Goal: Task Accomplishment & Management: Use online tool/utility

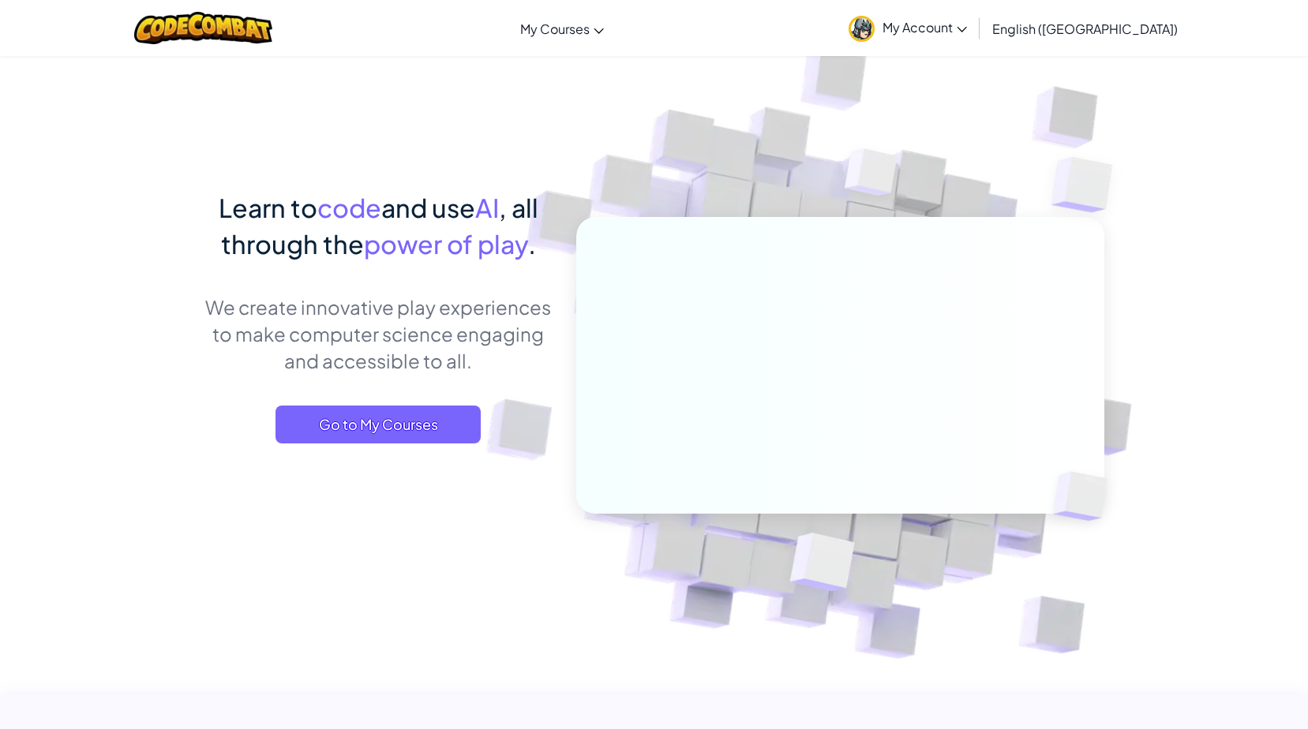
drag, startPoint x: 1055, startPoint y: 14, endPoint x: 1050, endPoint y: 23, distance: 9.9
click at [975, 14] on link "My Account" at bounding box center [907, 28] width 134 height 50
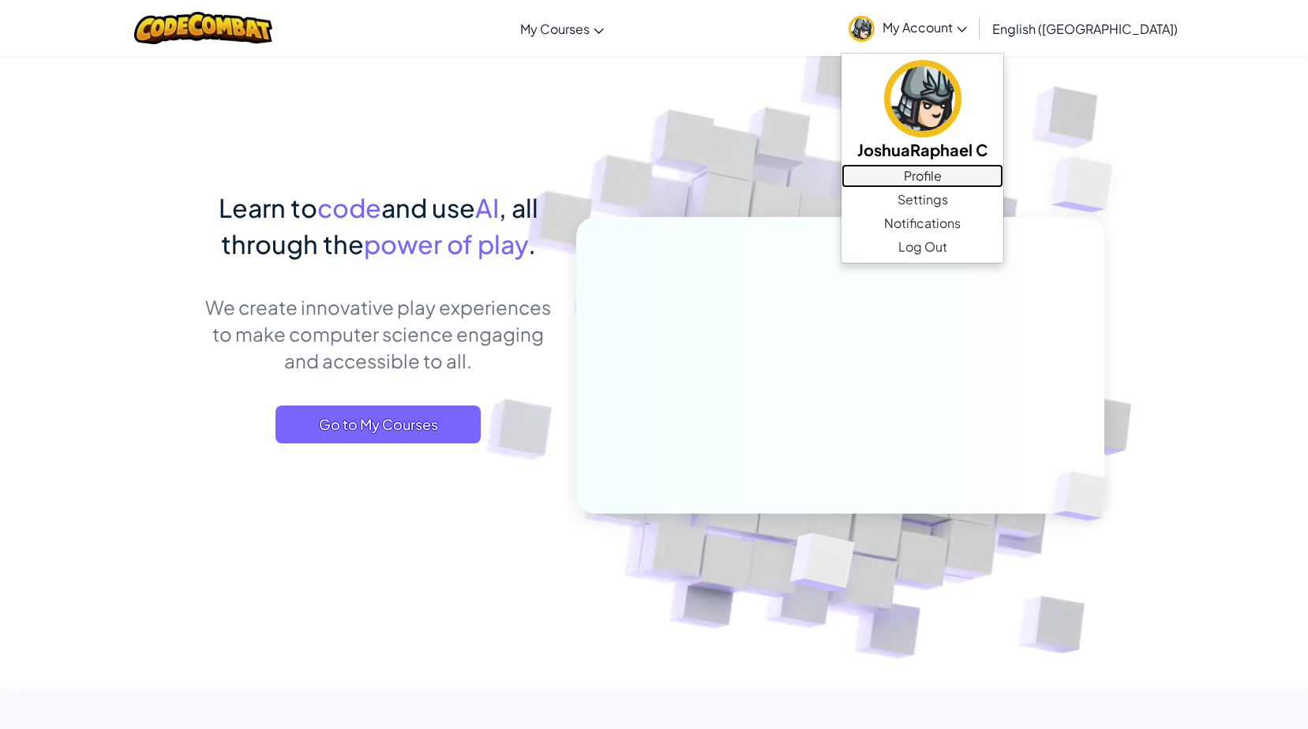
click at [1003, 167] on link "Profile" at bounding box center [922, 176] width 162 height 24
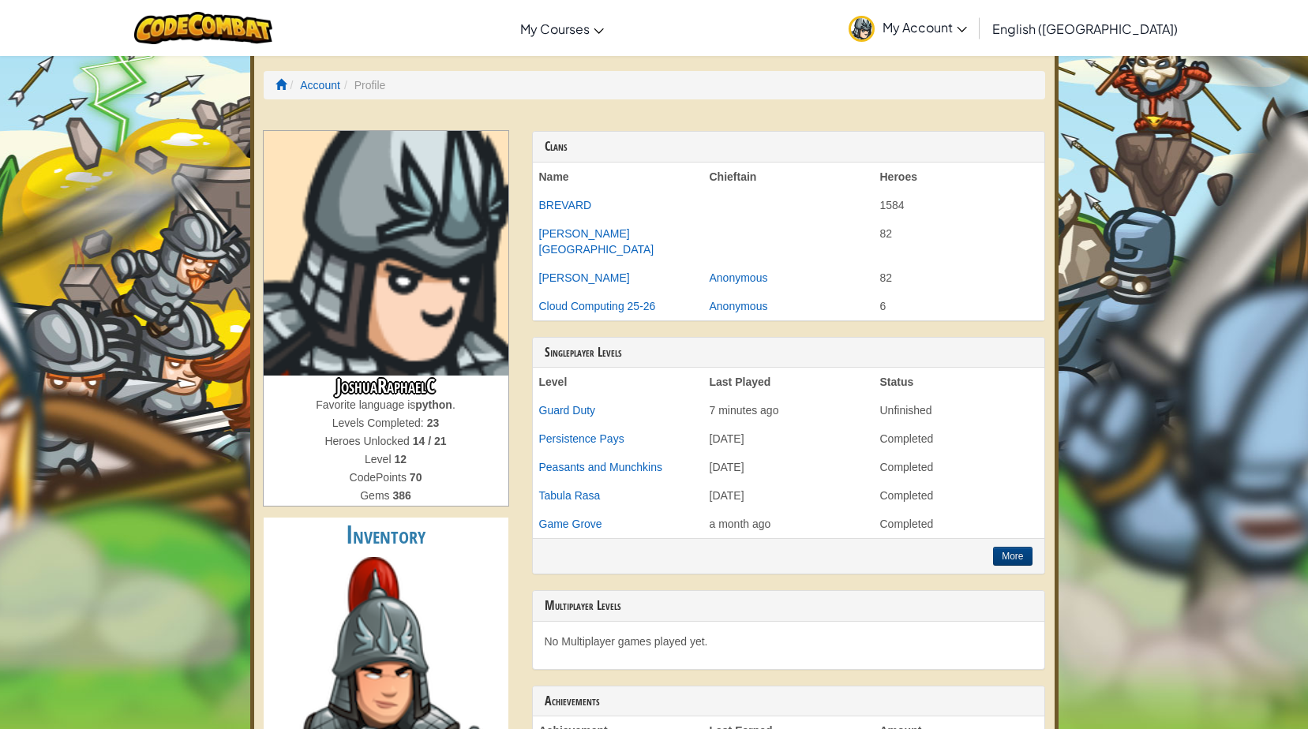
click at [573, 315] on td "Cloud Computing 25-26" at bounding box center [618, 306] width 170 height 28
click at [589, 305] on link "Cloud Computing 25-26" at bounding box center [597, 306] width 117 height 13
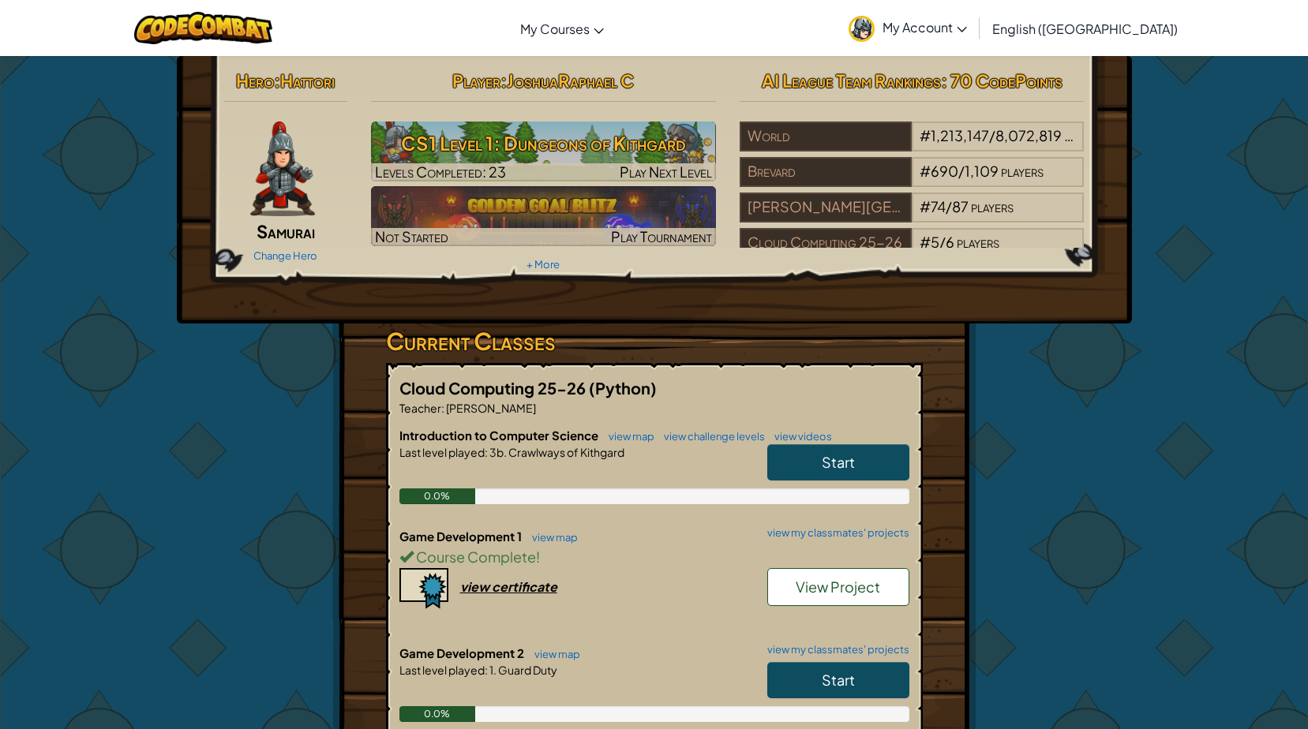
scroll to position [237, 0]
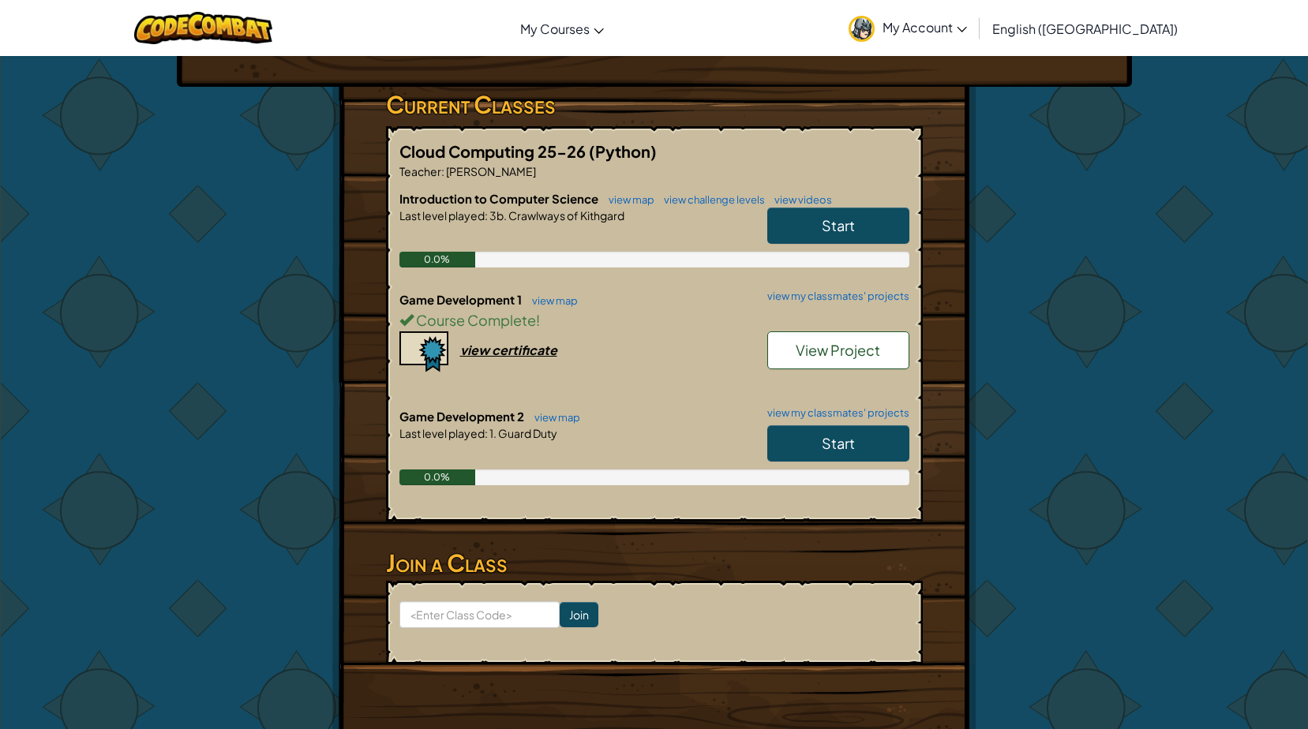
click at [871, 439] on link "Start" at bounding box center [838, 443] width 142 height 36
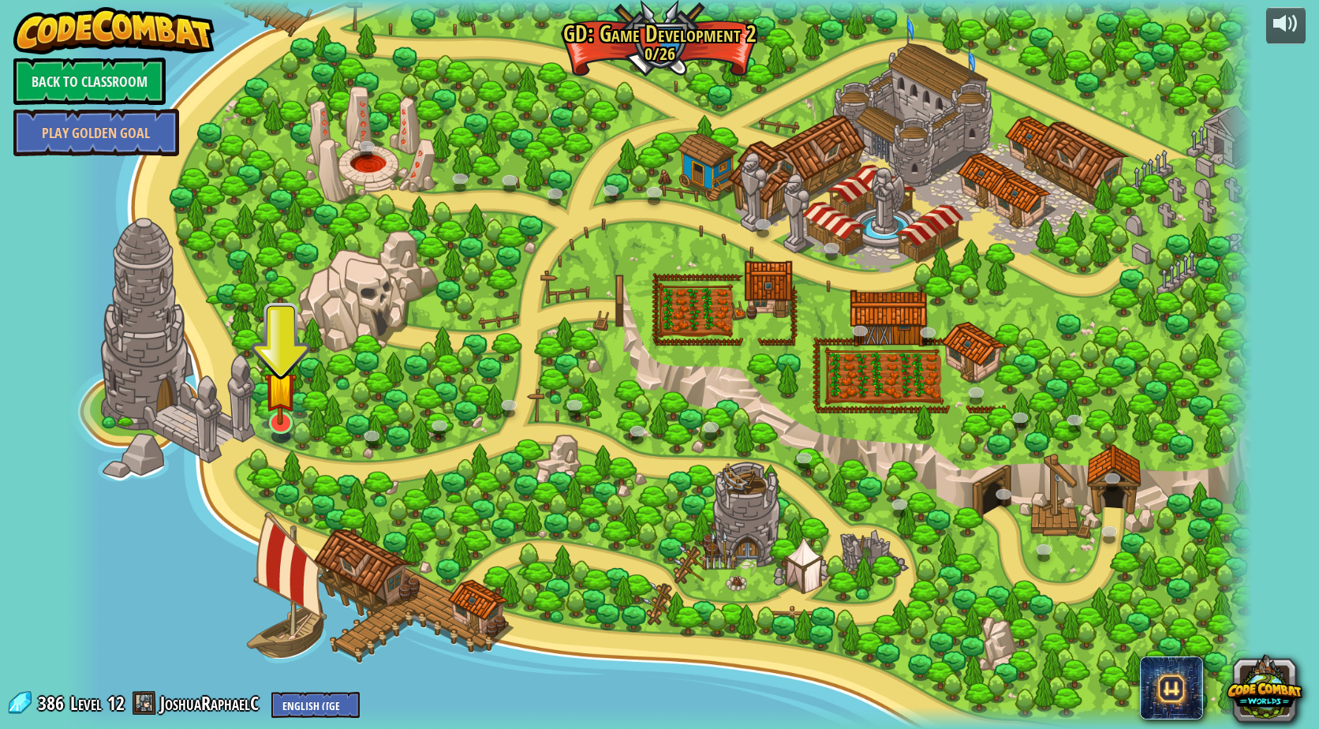
drag, startPoint x: 308, startPoint y: 406, endPoint x: 296, endPoint y: 411, distance: 13.1
click at [300, 411] on div at bounding box center [659, 364] width 1187 height 729
click at [296, 411] on img at bounding box center [280, 388] width 32 height 74
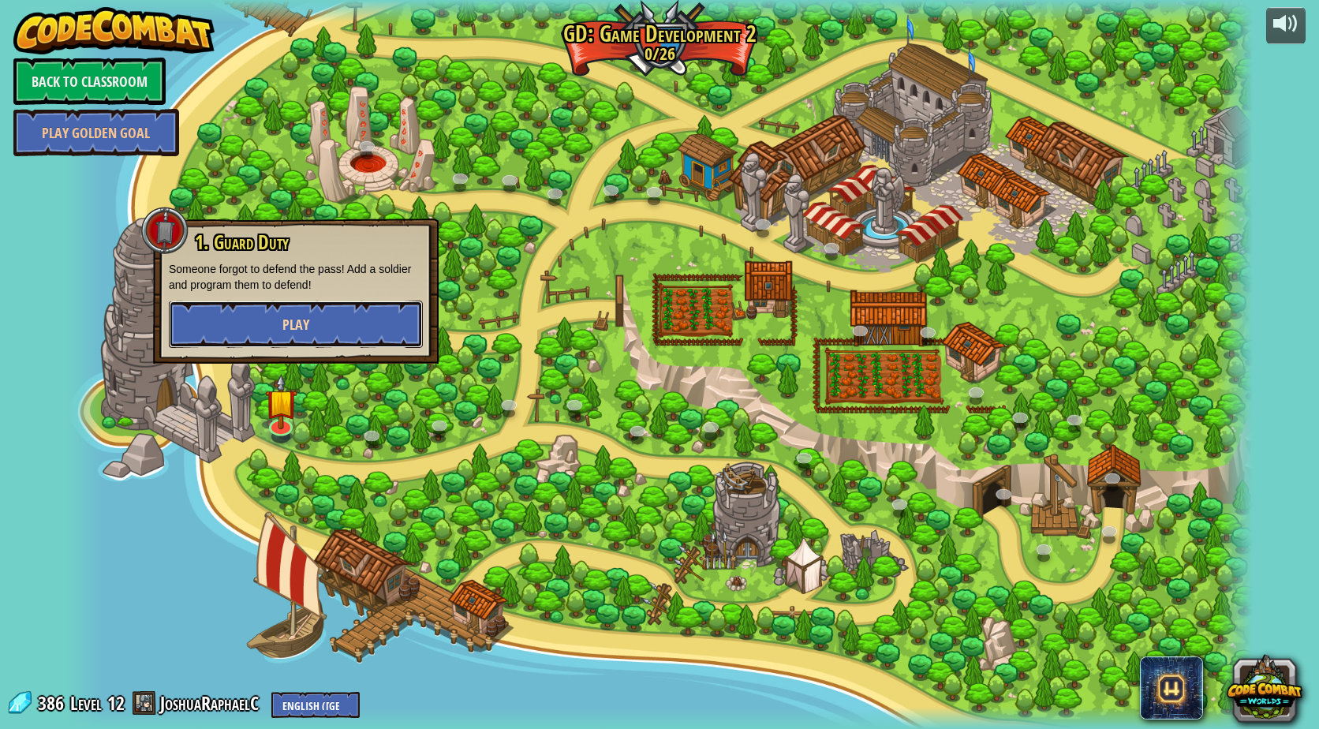
click at [322, 318] on button "Play" at bounding box center [296, 324] width 254 height 47
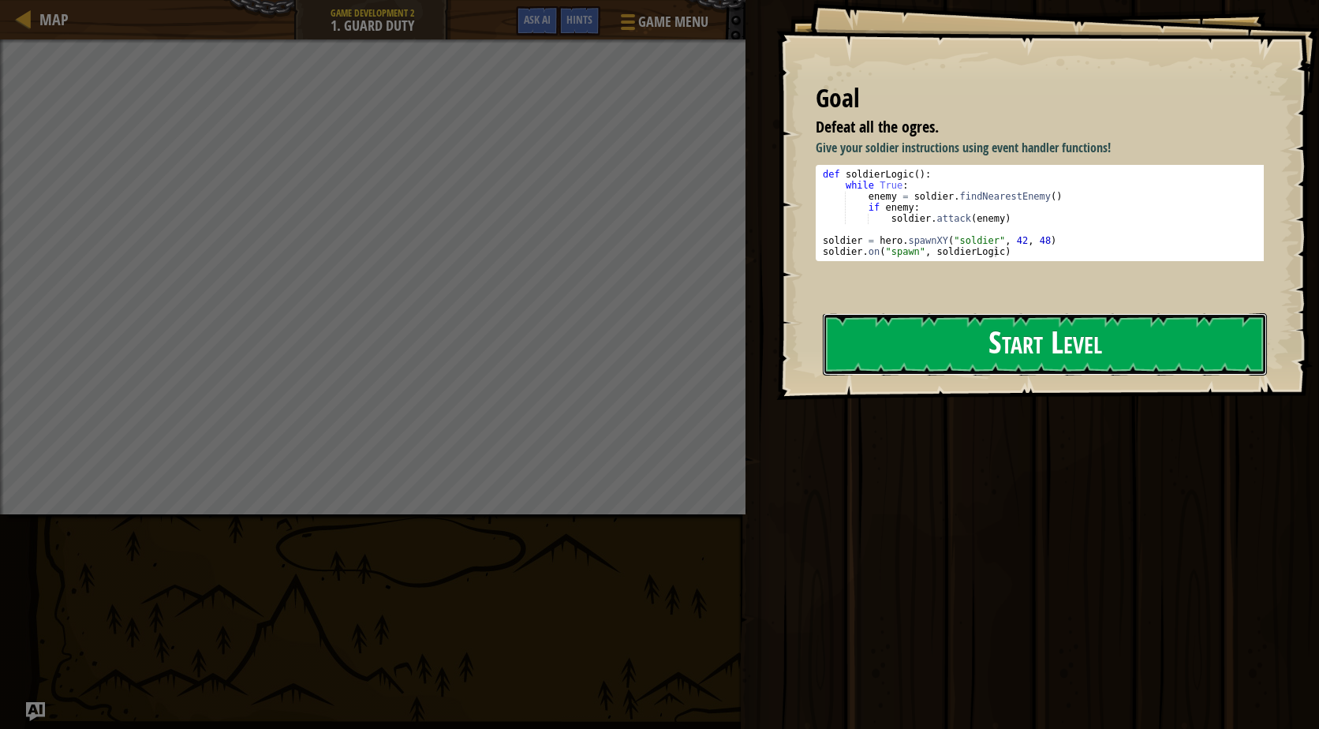
click at [944, 330] on button "Start Level" at bounding box center [1045, 344] width 444 height 62
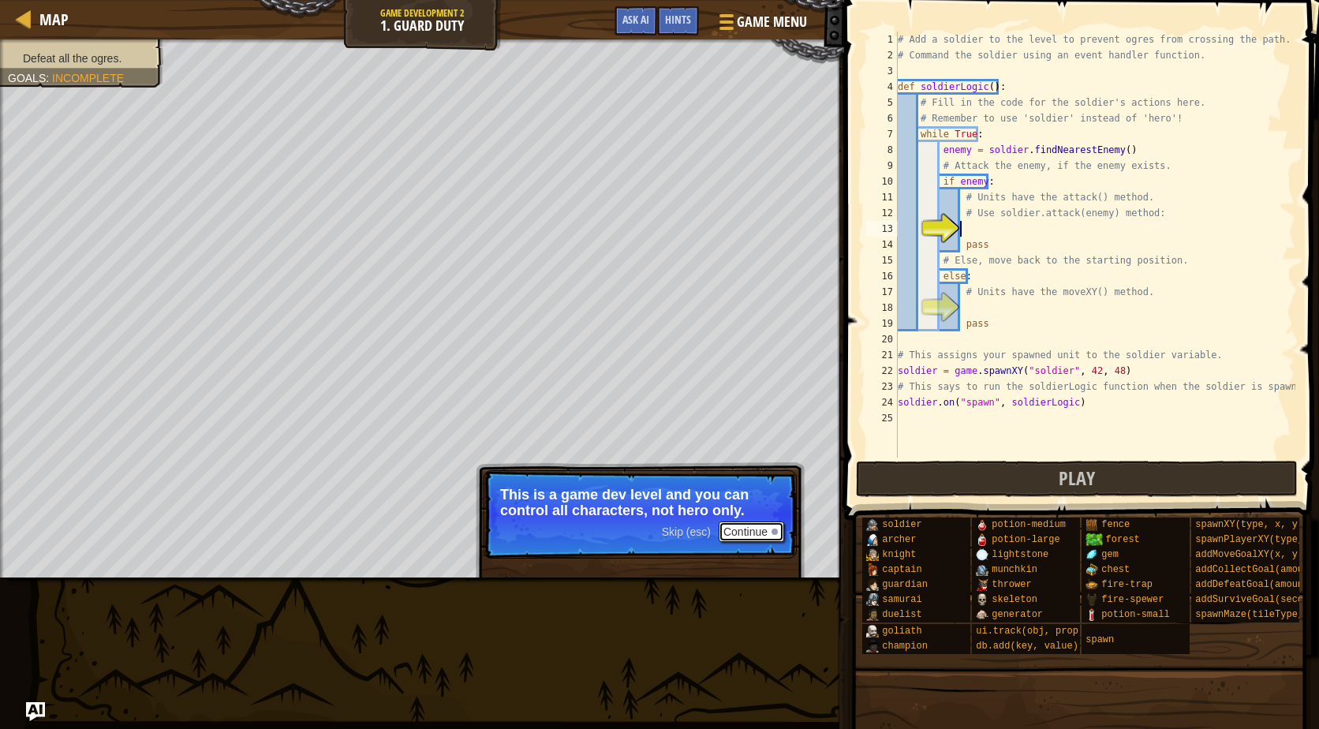
click at [761, 538] on button "Continue" at bounding box center [751, 532] width 65 height 21
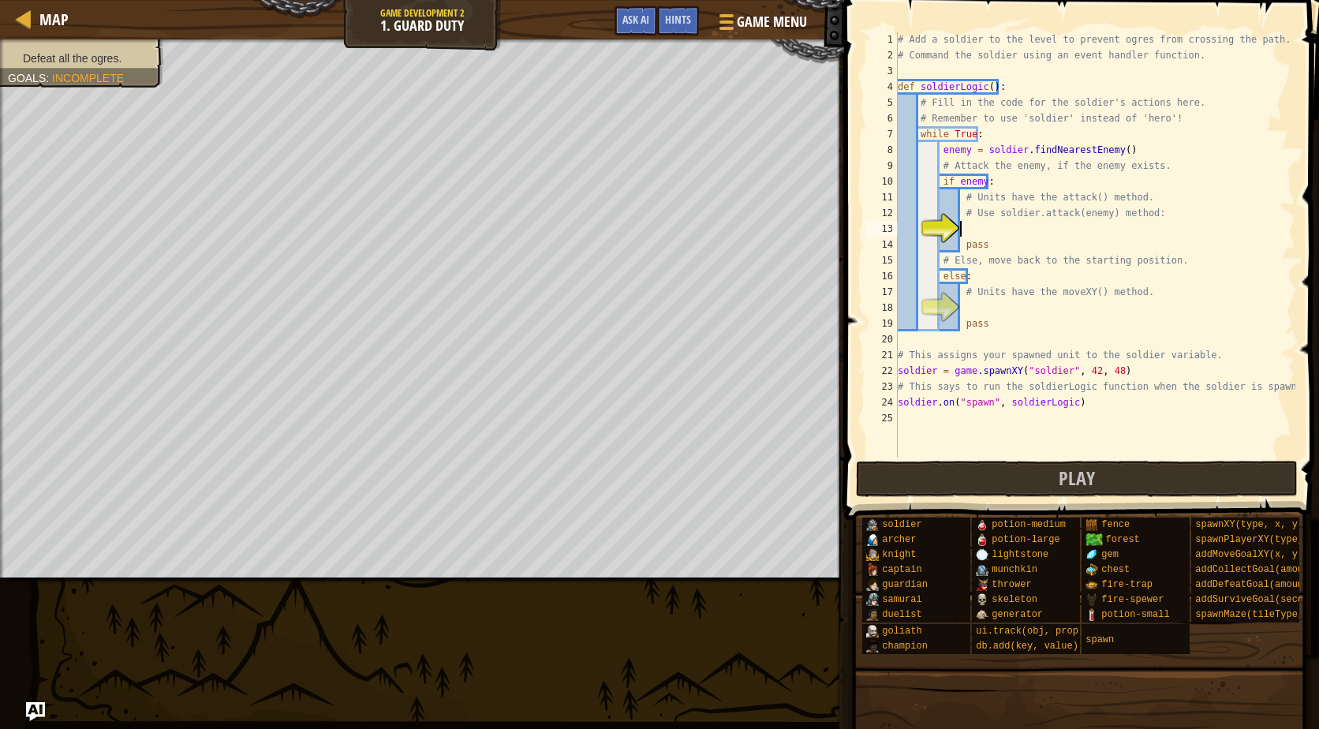
click at [1001, 231] on div "# Add a soldier to the level to prevent ogres from crossing the path. # Command…" at bounding box center [1095, 261] width 401 height 458
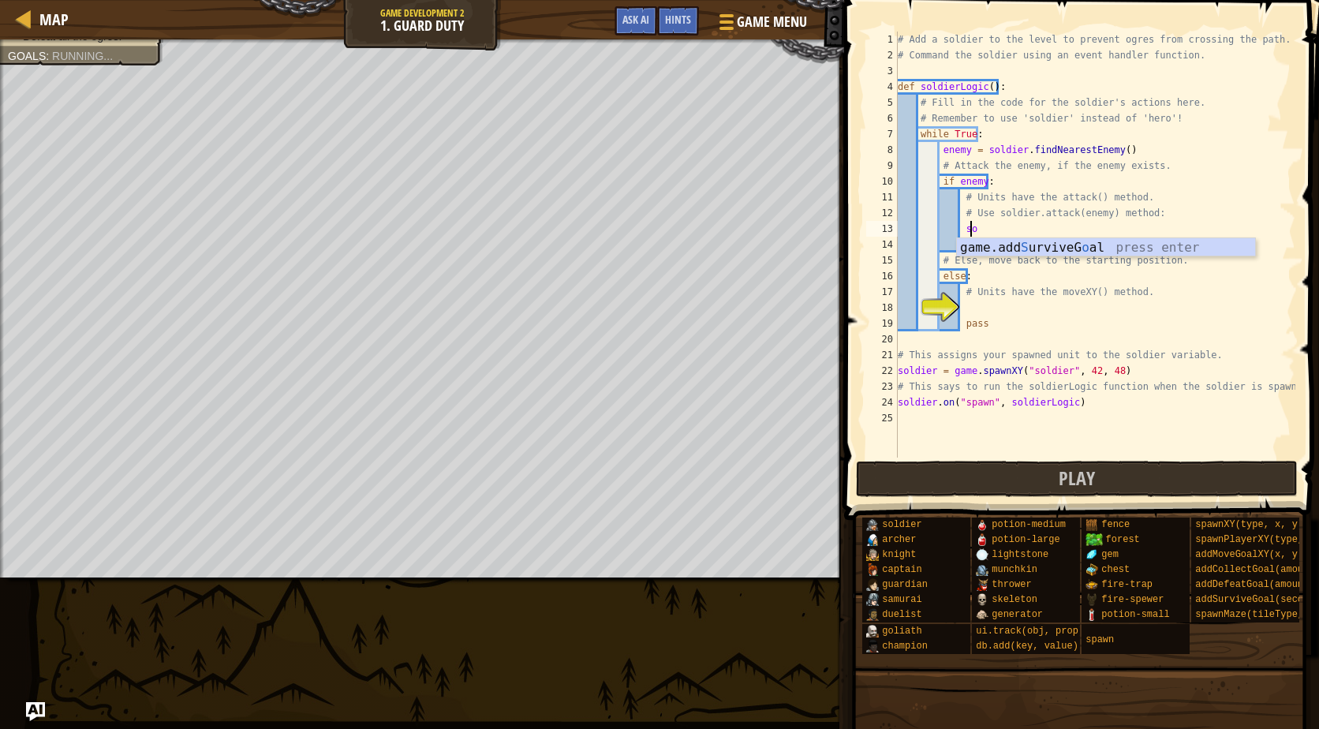
type textarea "s"
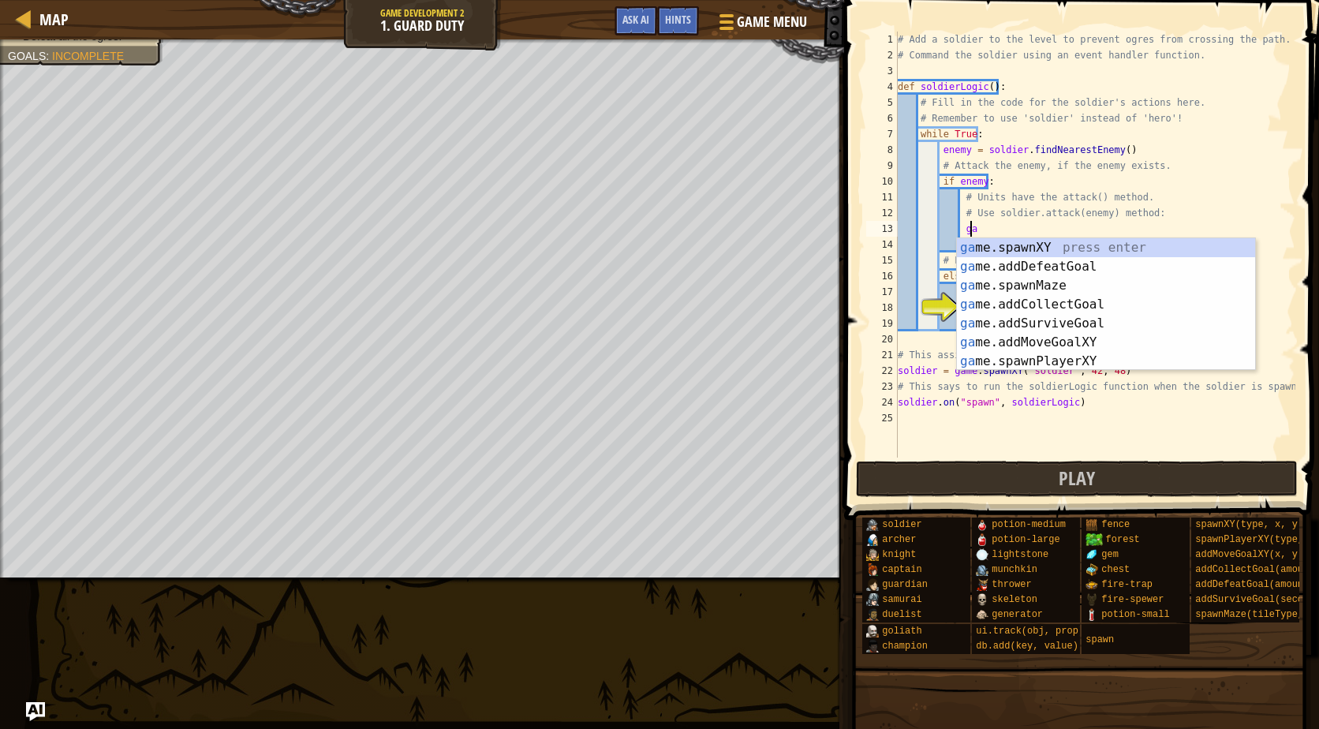
type textarea "g"
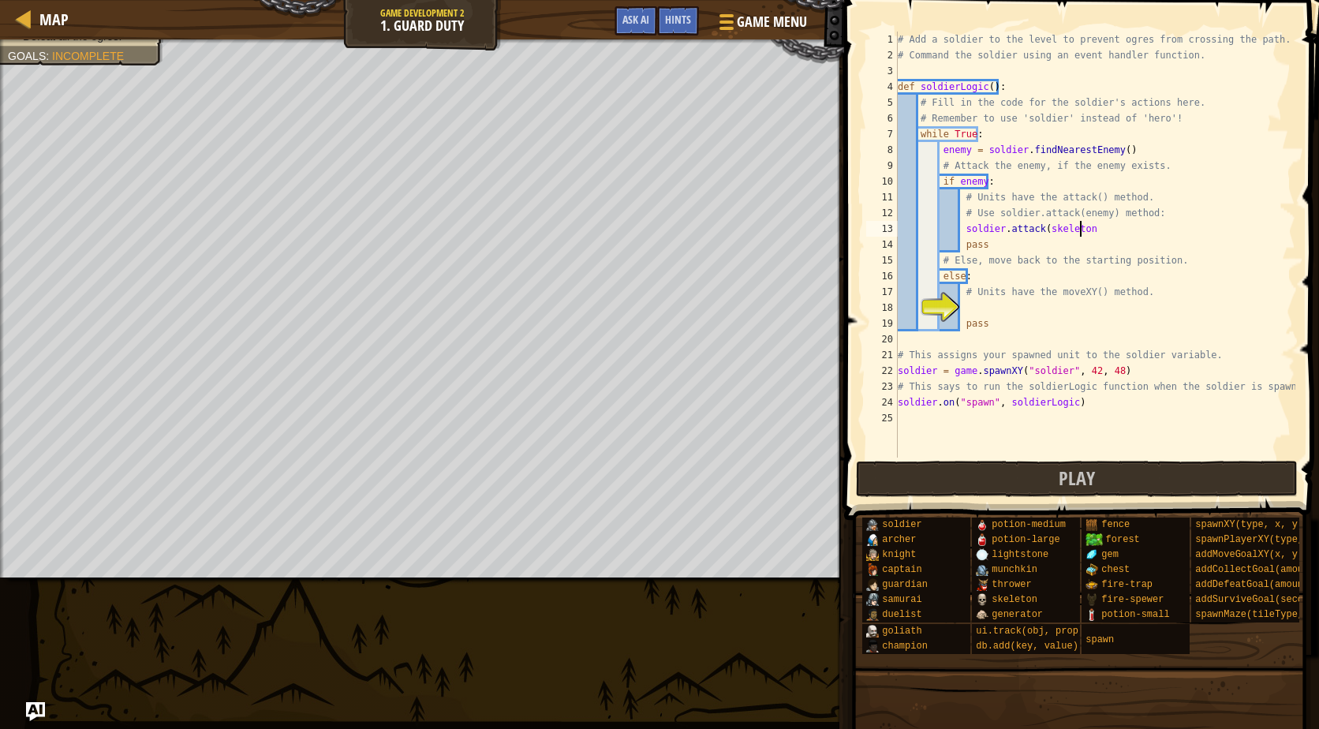
scroll to position [7, 14]
type textarea "soldier.attack(skeleton)"
click at [1000, 231] on div "# Add a soldier to the level to prevent ogres from crossing the path. # Command…" at bounding box center [1095, 261] width 401 height 458
click at [996, 300] on div "# Add a soldier to the level to prevent ogres from crossing the path. # Command…" at bounding box center [1095, 261] width 401 height 458
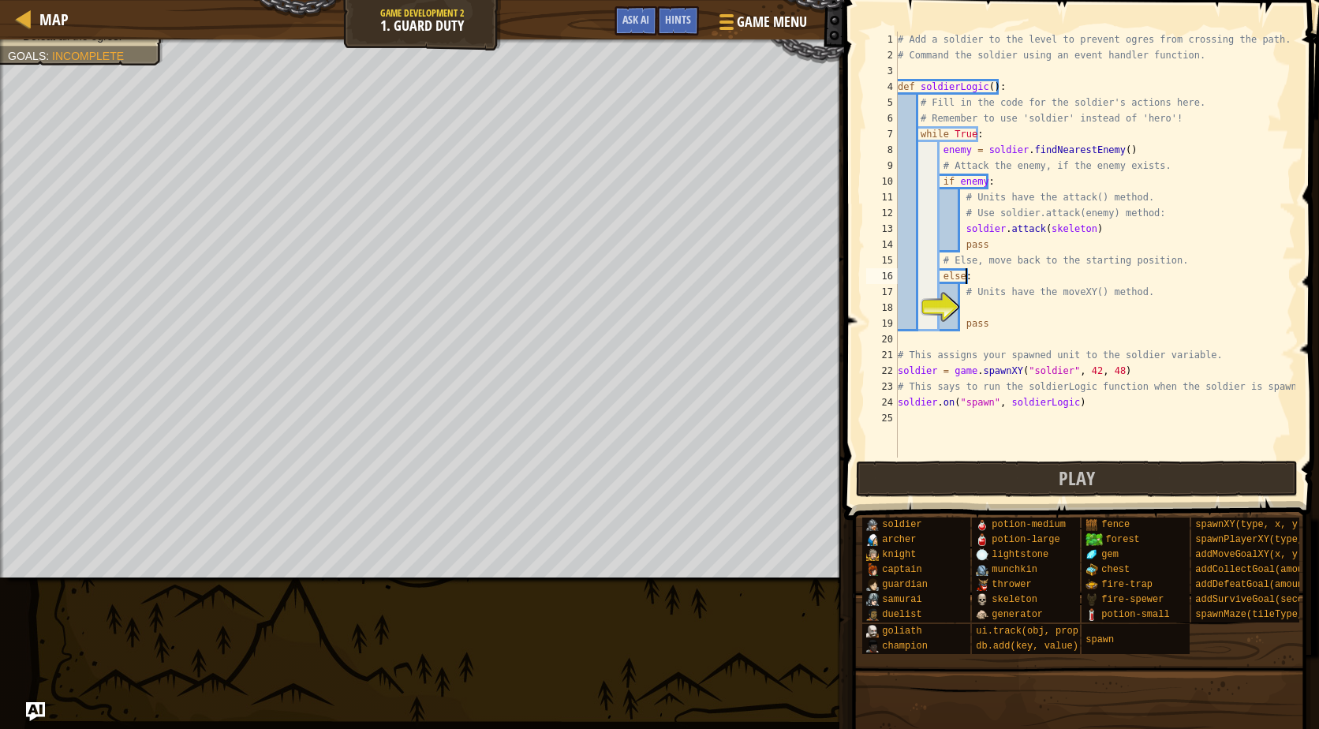
click at [1006, 275] on div "# Add a soldier to the level to prevent ogres from crossing the path. # Command…" at bounding box center [1095, 261] width 401 height 458
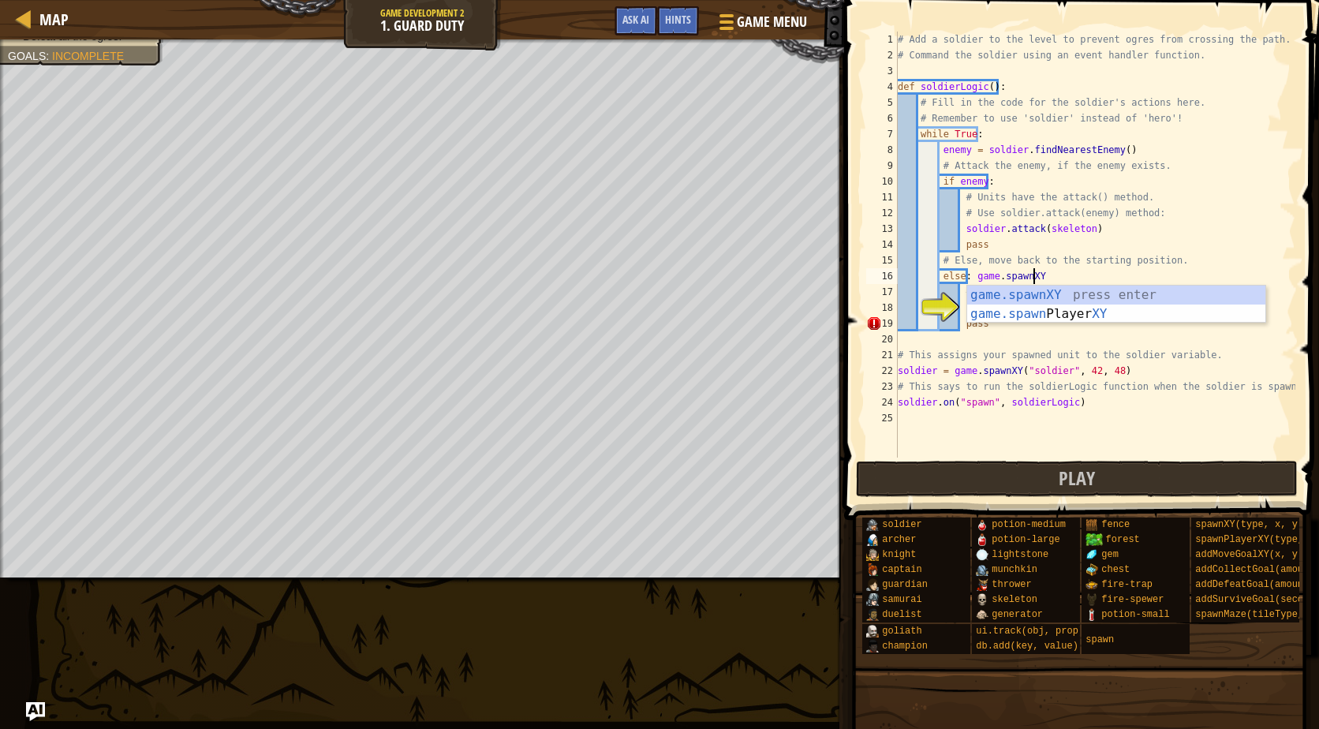
scroll to position [7, 10]
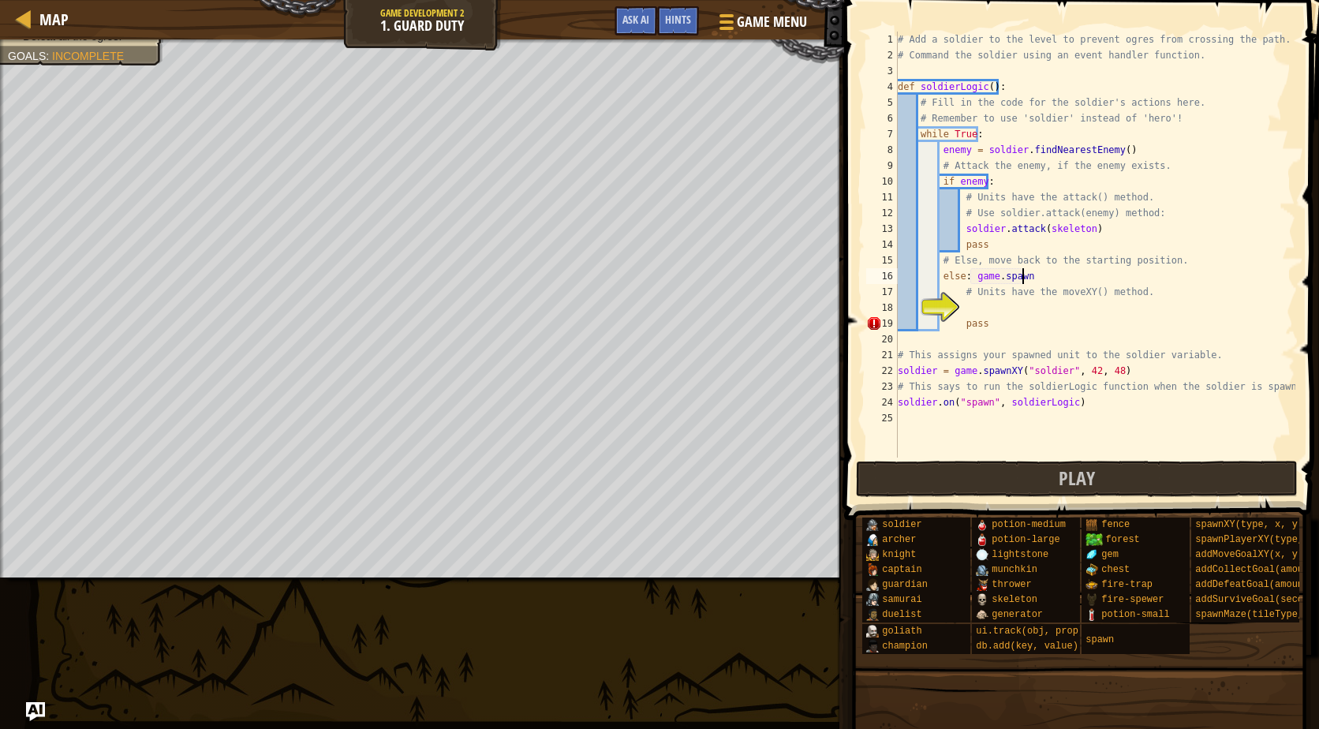
type textarea "else:"
click at [986, 306] on div "# Add a soldier to the level to prevent ogres from crossing the path. # Command…" at bounding box center [1095, 261] width 401 height 458
click at [1020, 274] on div "# Add a soldier to the level to prevent ogres from crossing the path. # Command…" at bounding box center [1095, 261] width 401 height 458
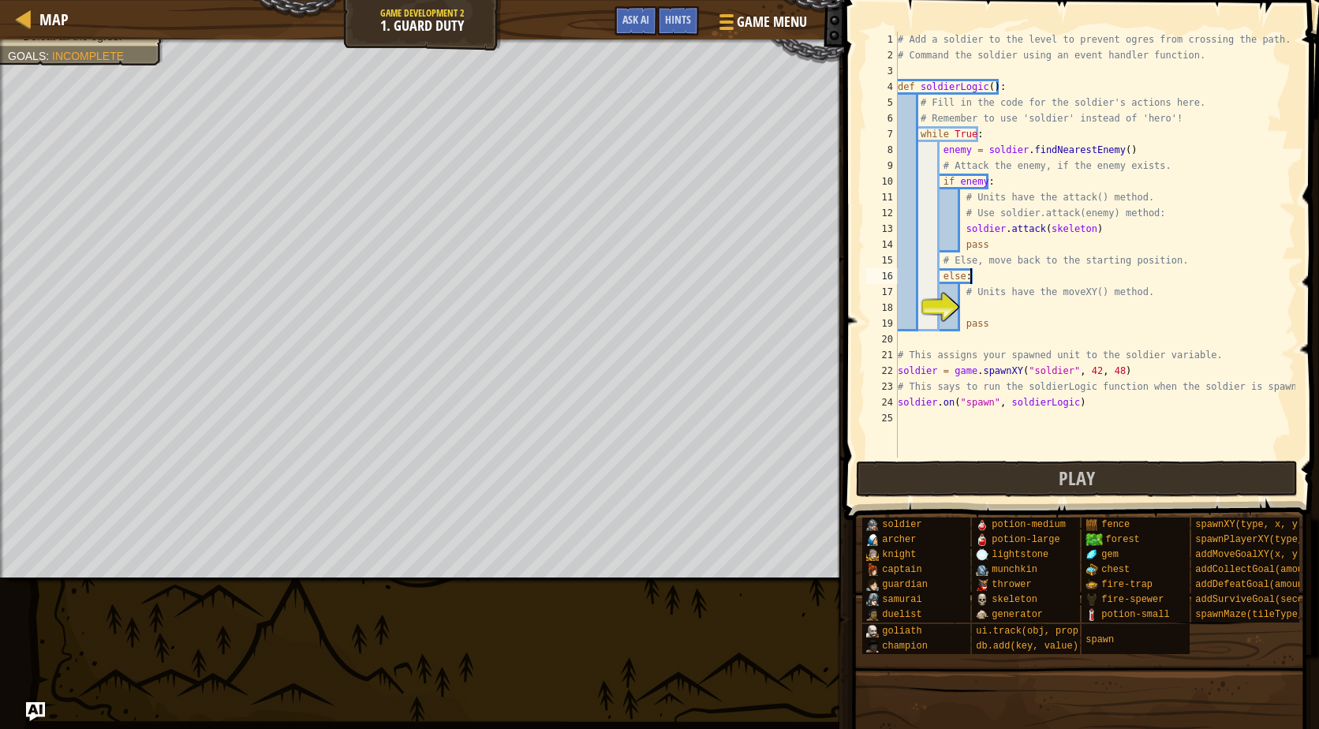
click at [1010, 278] on div "# Add a soldier to the level to prevent ogres from crossing the path. # Command…" at bounding box center [1095, 261] width 401 height 458
click at [1105, 280] on div "# Add a soldier to the level to prevent ogres from crossing the path. # Command…" at bounding box center [1095, 261] width 401 height 458
click at [1123, 275] on div "# Add a soldier to the level to prevent ogres from crossing the path. # Command…" at bounding box center [1095, 261] width 401 height 458
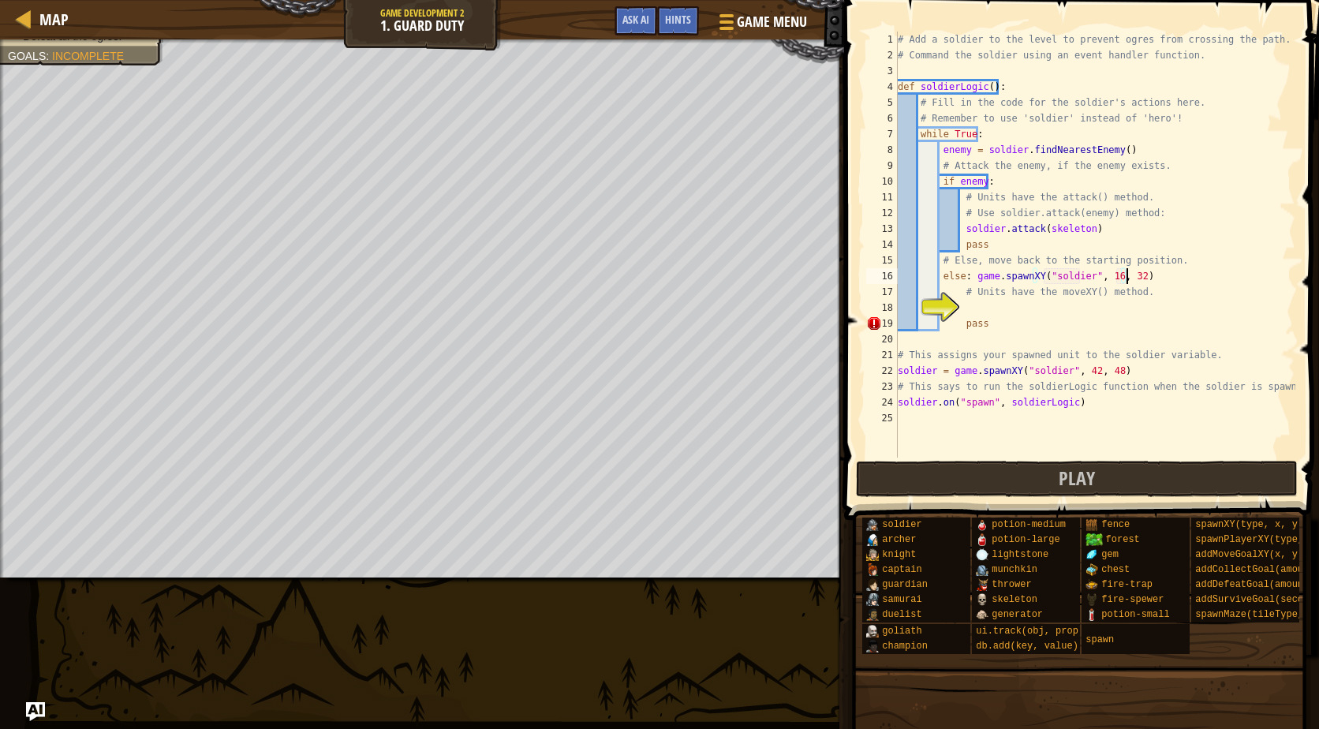
scroll to position [7, 18]
click at [1041, 298] on div "# Add a soldier to the level to prevent ogres from crossing the path. # Command…" at bounding box center [1095, 261] width 401 height 458
click at [999, 316] on div "# Add a soldier to the level to prevent ogres from crossing the path. # Command…" at bounding box center [1095, 261] width 401 height 458
type textarea "pass"
click at [997, 301] on div "# Add a soldier to the level to prevent ogres from crossing the path. # Command…" at bounding box center [1095, 261] width 401 height 458
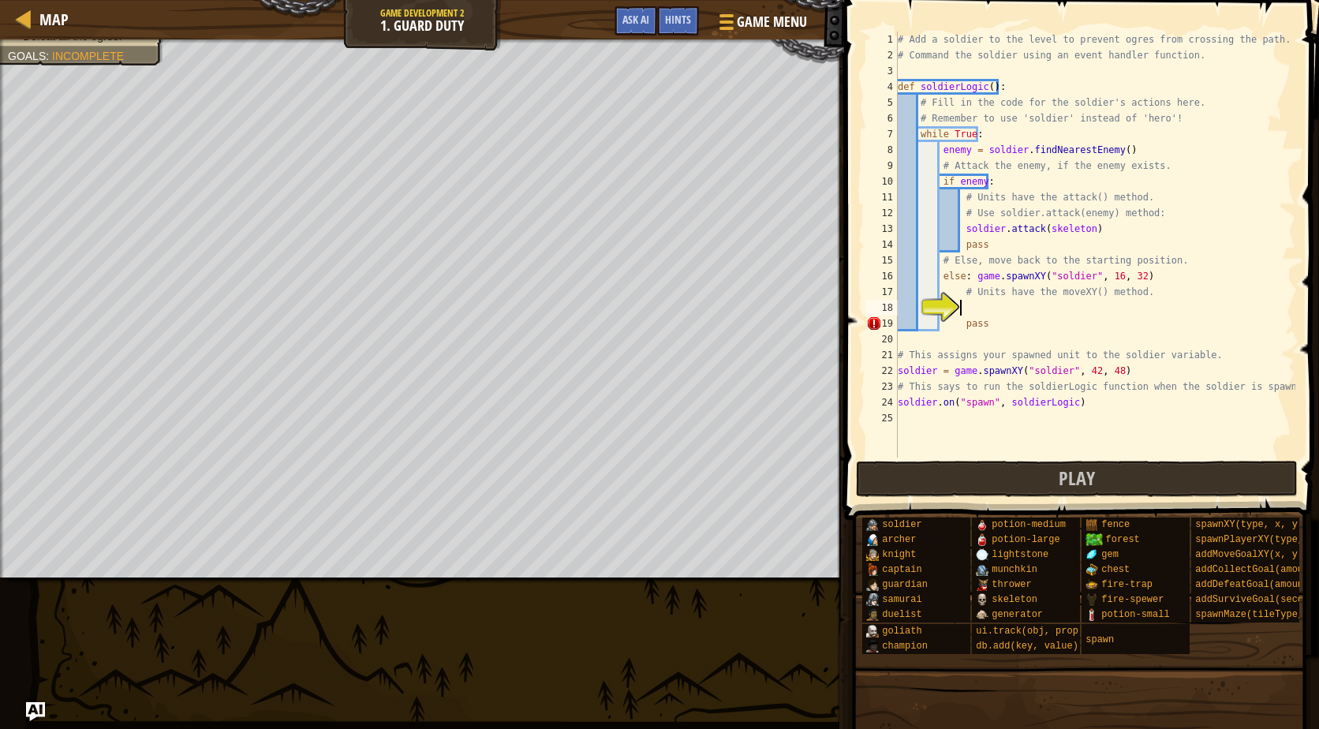
scroll to position [7, 5]
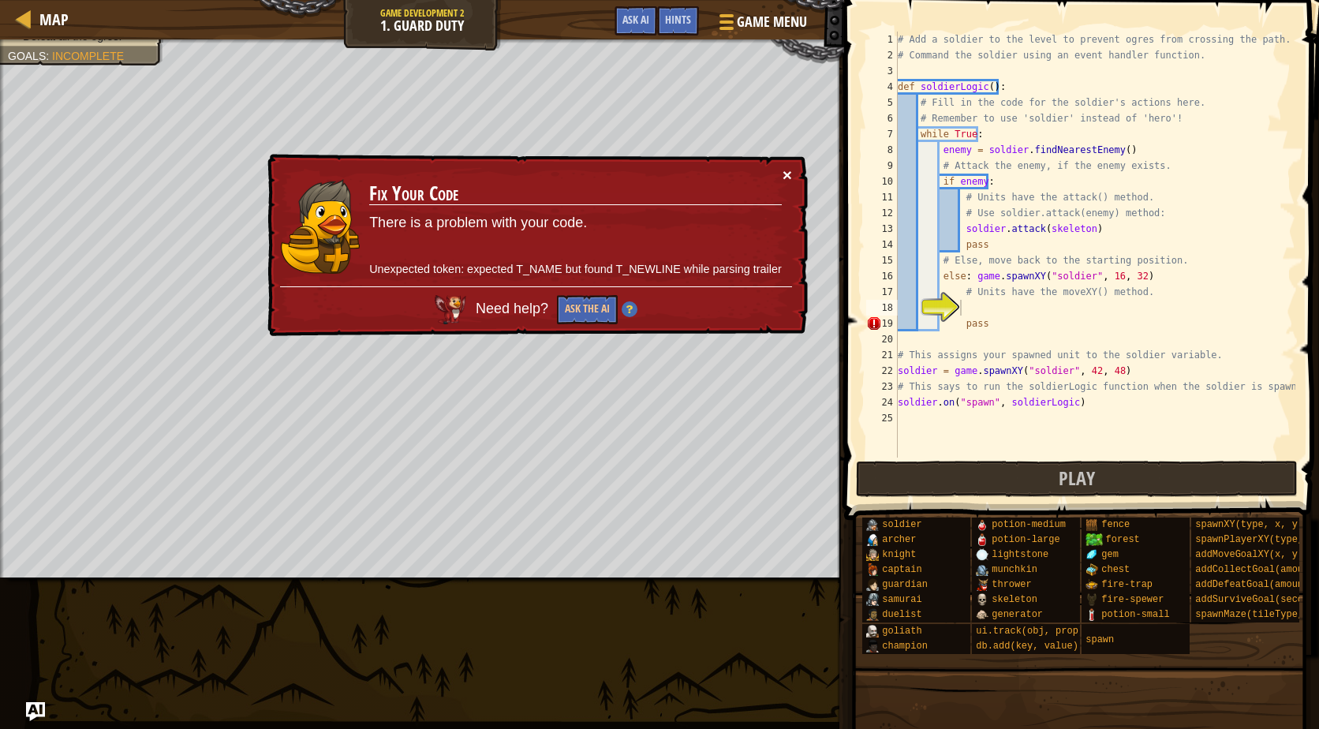
click at [788, 170] on button "×" at bounding box center [787, 175] width 9 height 17
click at [875, 316] on div "19" at bounding box center [882, 324] width 32 height 16
type textarea "pass"
click at [996, 304] on div "# Add a soldier to the level to prevent ogres from crossing the path. # Command…" at bounding box center [1095, 261] width 401 height 458
click at [791, 181] on button "×" at bounding box center [789, 178] width 10 height 17
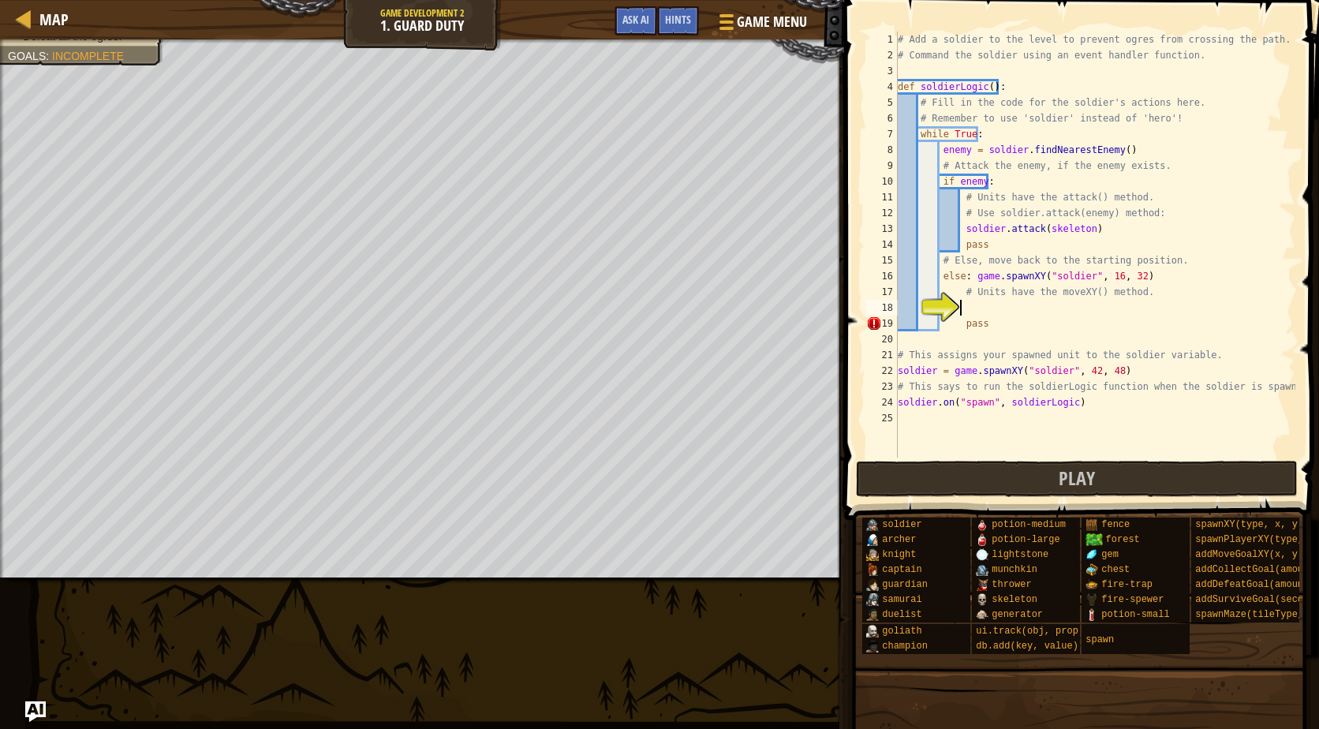
click at [39, 707] on img "Ask AI" at bounding box center [35, 712] width 21 height 21
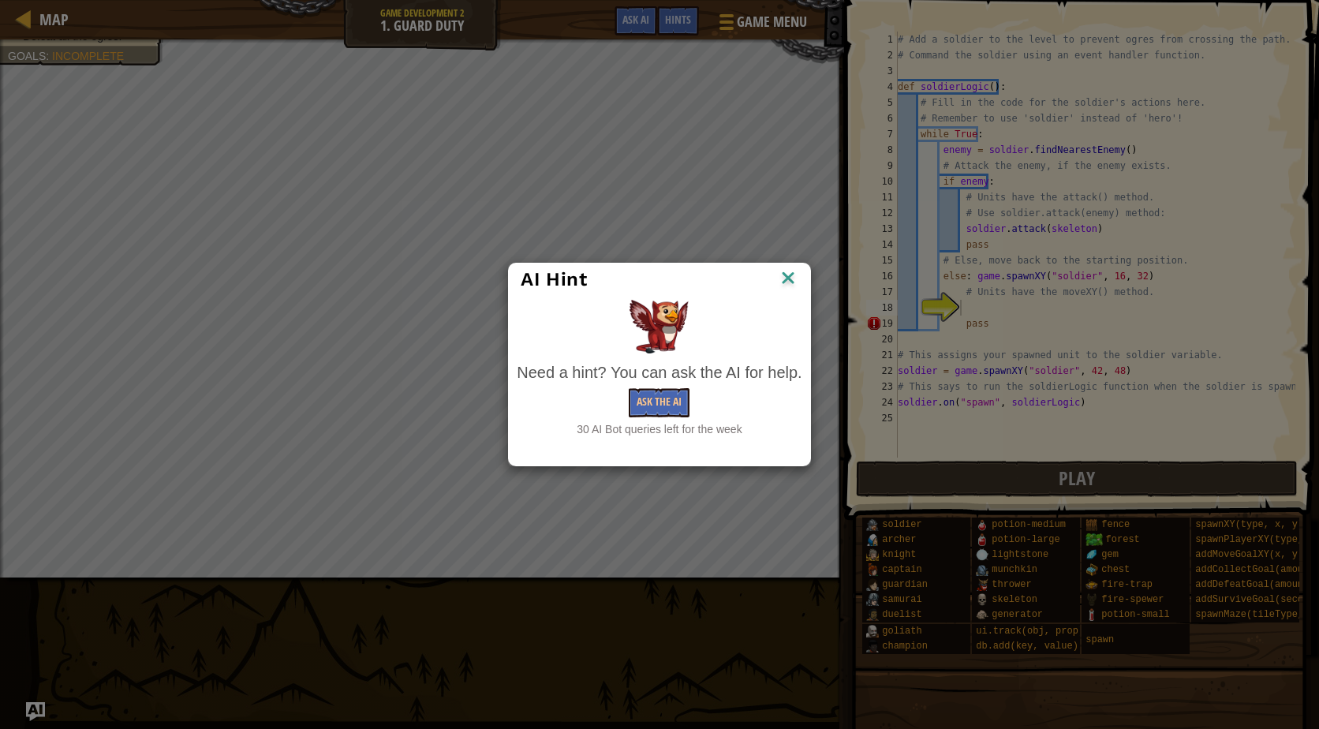
click at [646, 387] on div "Need a hint? You can ask the AI for help. Ask the AI 30 AI Bot queries left for…" at bounding box center [659, 399] width 285 height 76
drag, startPoint x: 646, startPoint y: 387, endPoint x: 664, endPoint y: 401, distance: 23.7
click at [664, 401] on button "Ask the AI" at bounding box center [659, 402] width 61 height 29
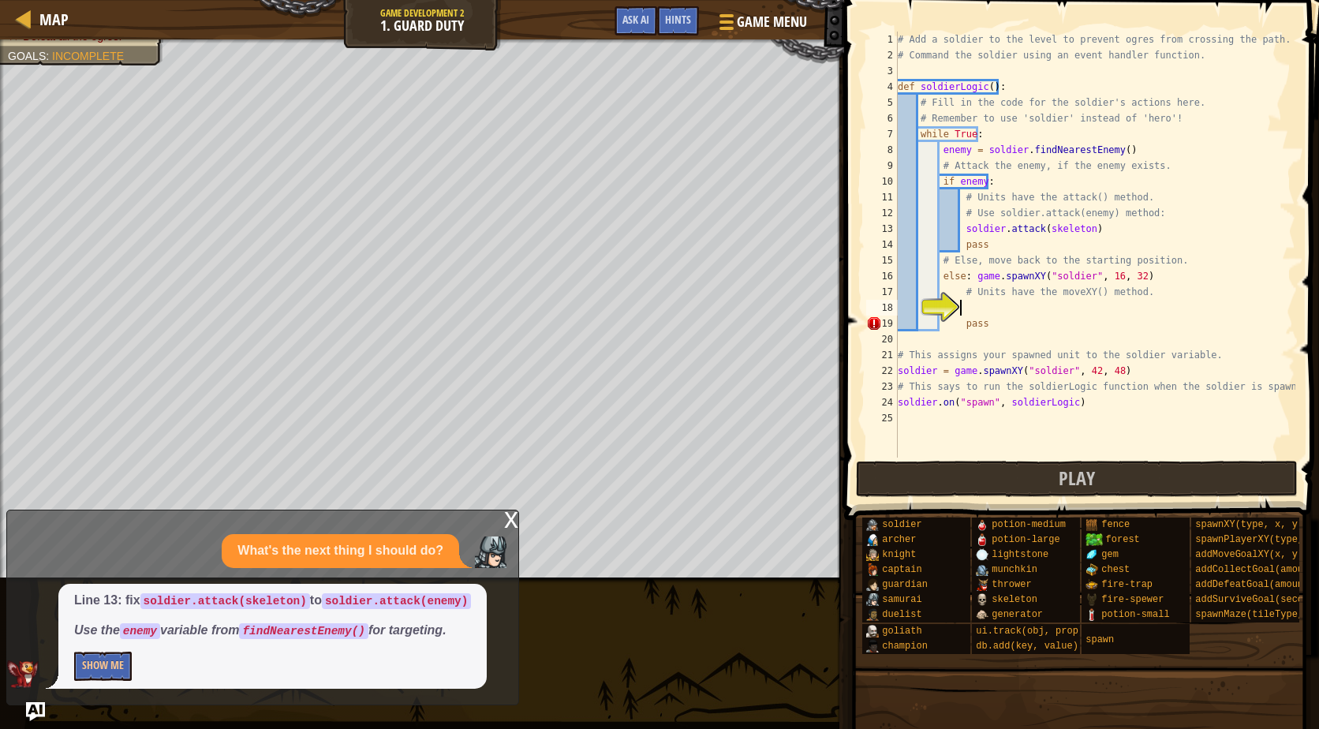
click at [1058, 233] on div "# Add a soldier to the level to prevent ogres from crossing the path. # Command…" at bounding box center [1095, 261] width 401 height 458
click at [511, 522] on div "x" at bounding box center [511, 519] width 14 height 16
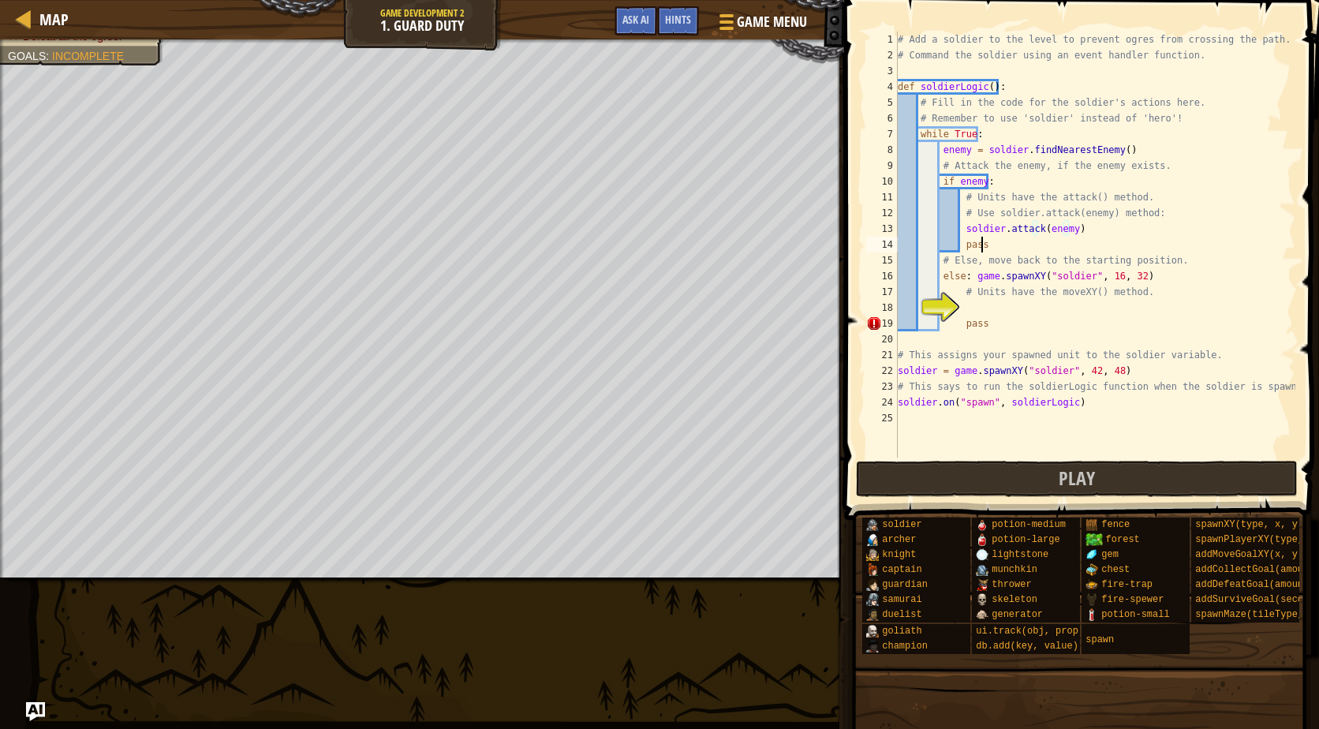
scroll to position [7, 6]
click at [1130, 247] on div "# Add a soldier to the level to prevent ogres from crossing the path. # Command…" at bounding box center [1095, 261] width 401 height 458
click at [1026, 250] on div "# Add a soldier to the level to prevent ogres from crossing the path. # Command…" at bounding box center [1095, 261] width 401 height 458
click at [1023, 292] on div "# Add a soldier to the level to prevent ogres from crossing the path. # Command…" at bounding box center [1095, 261] width 401 height 458
type textarea "# Units have the moveXY() method."
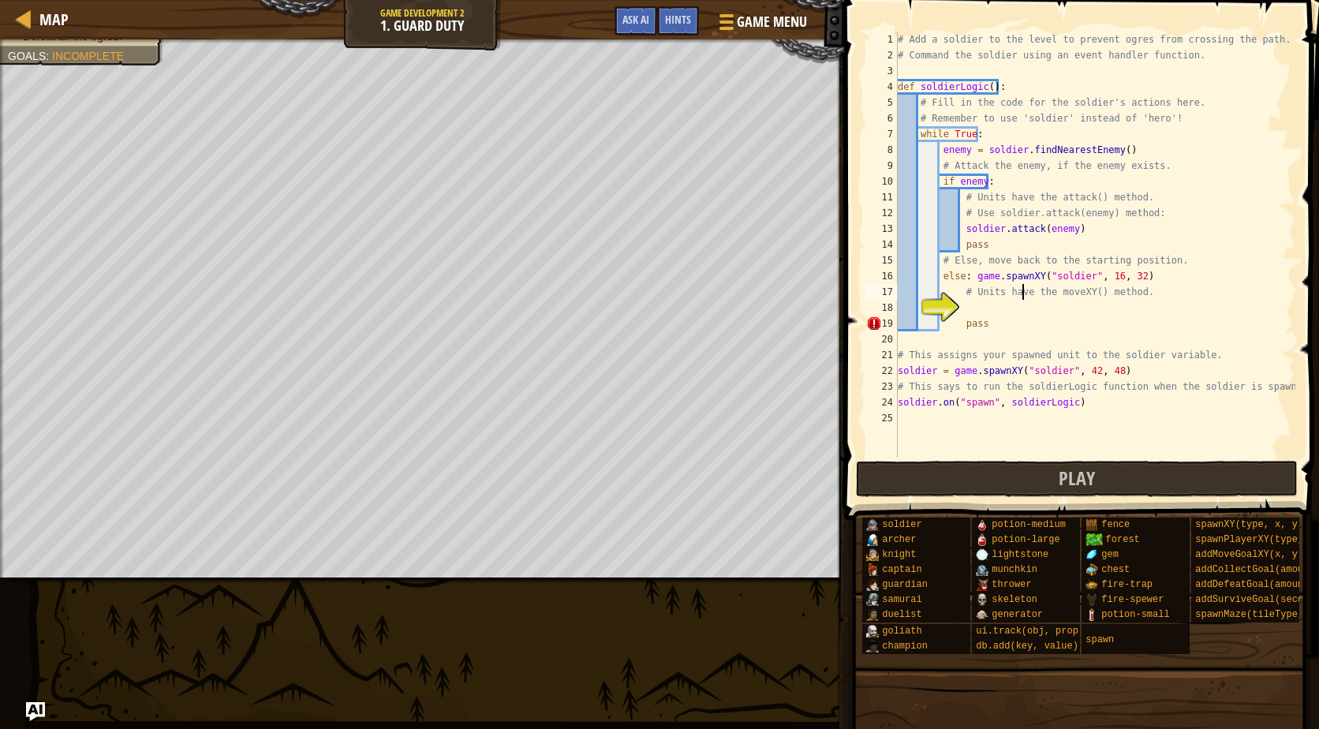
click at [1021, 312] on div "# Add a soldier to the level to prevent ogres from crossing the path. # Command…" at bounding box center [1095, 261] width 401 height 458
click at [31, 704] on img "Ask AI" at bounding box center [35, 712] width 21 height 21
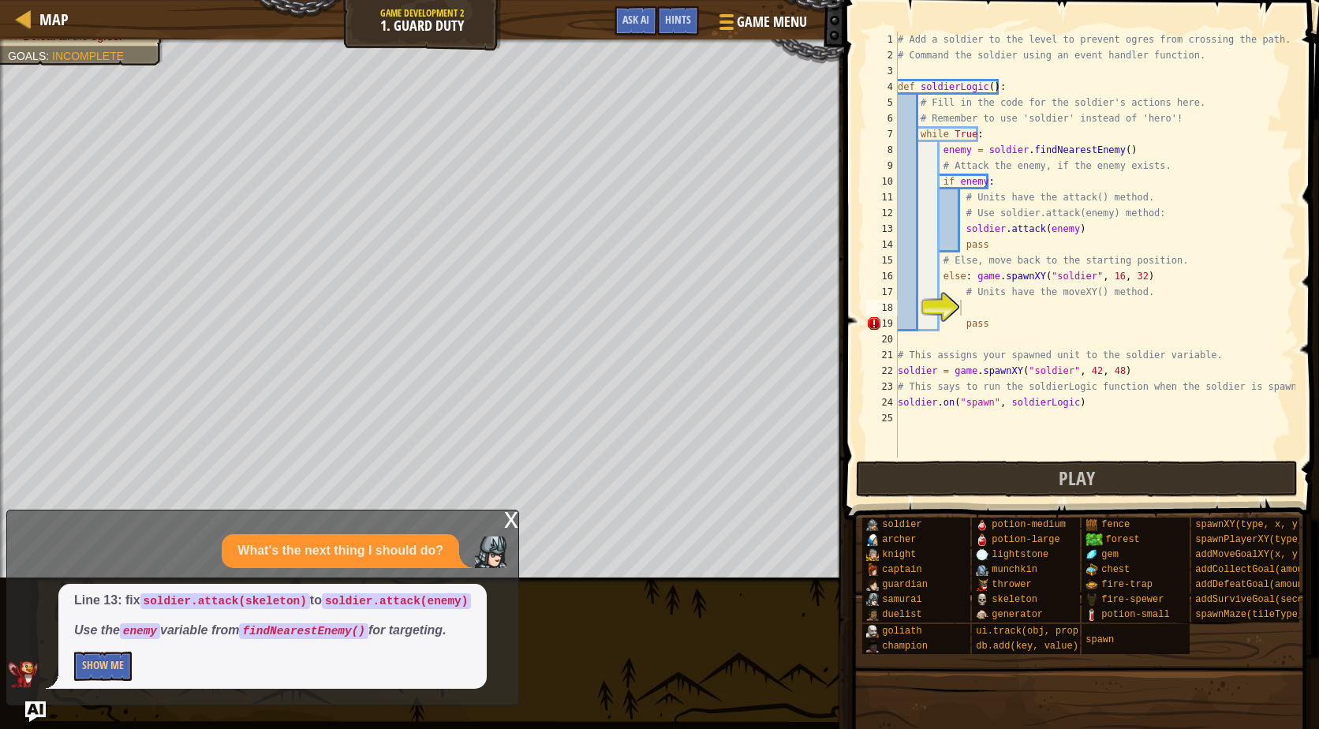
click at [33, 706] on img "Ask AI" at bounding box center [35, 712] width 21 height 21
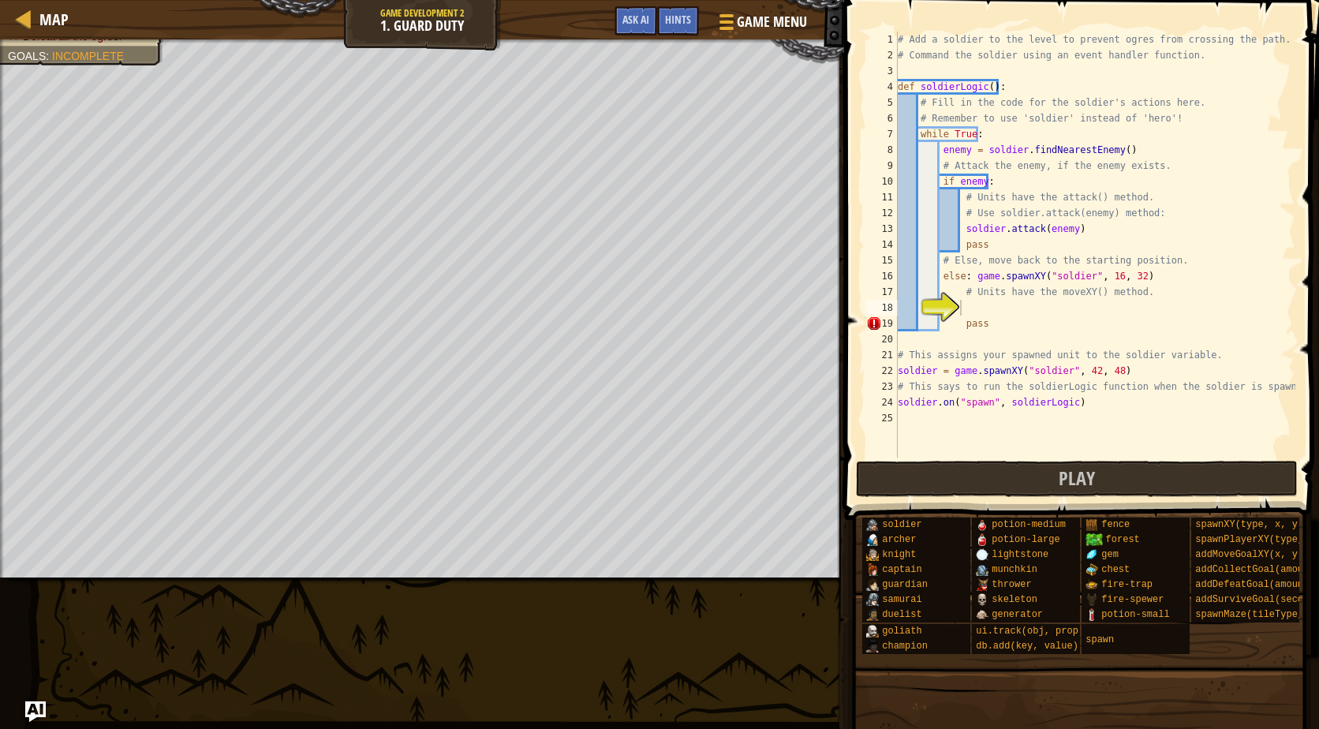
click at [26, 720] on div "Map Game Development 2 1. Guard Duty Game Menu Done Hints Ask AI 1 2 3 4 5 6 7 …" at bounding box center [659, 364] width 1319 height 729
click at [40, 707] on img "Ask AI" at bounding box center [35, 712] width 21 height 21
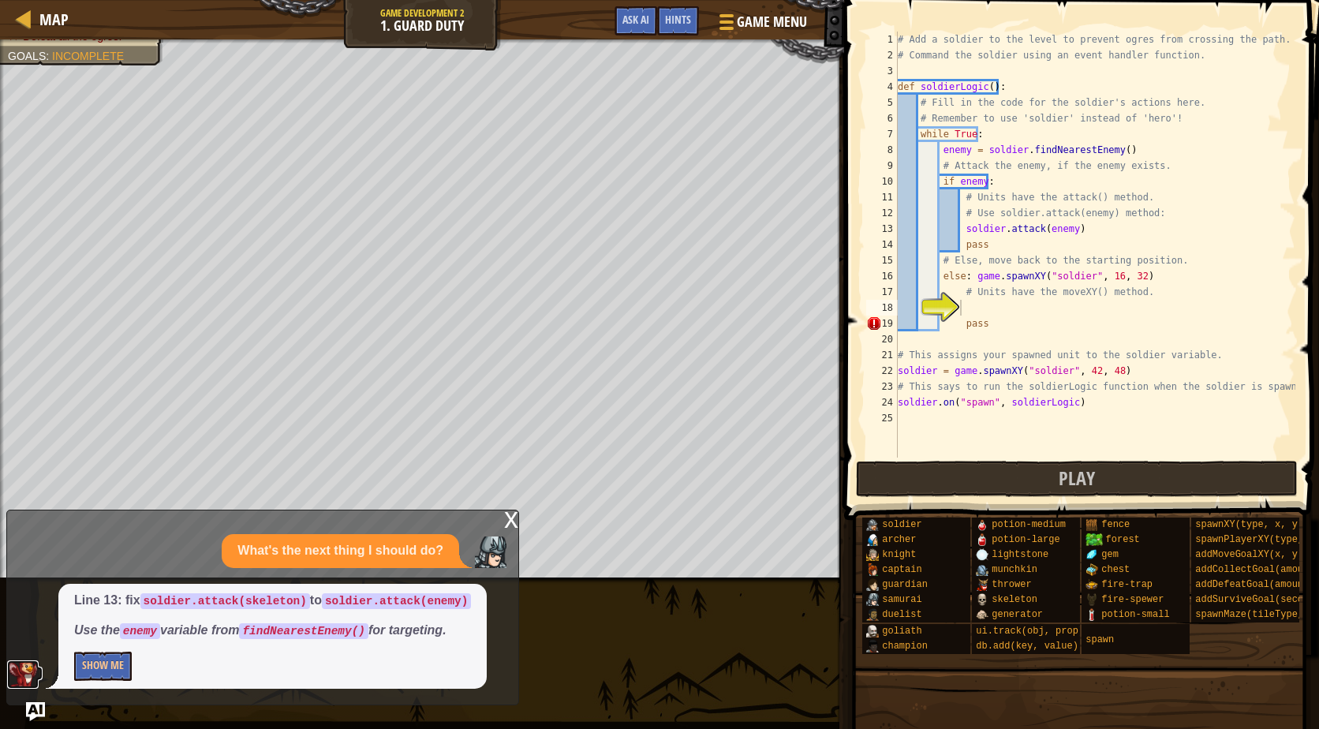
click at [21, 672] on img at bounding box center [23, 674] width 32 height 28
click at [516, 522] on div "x" at bounding box center [511, 519] width 14 height 16
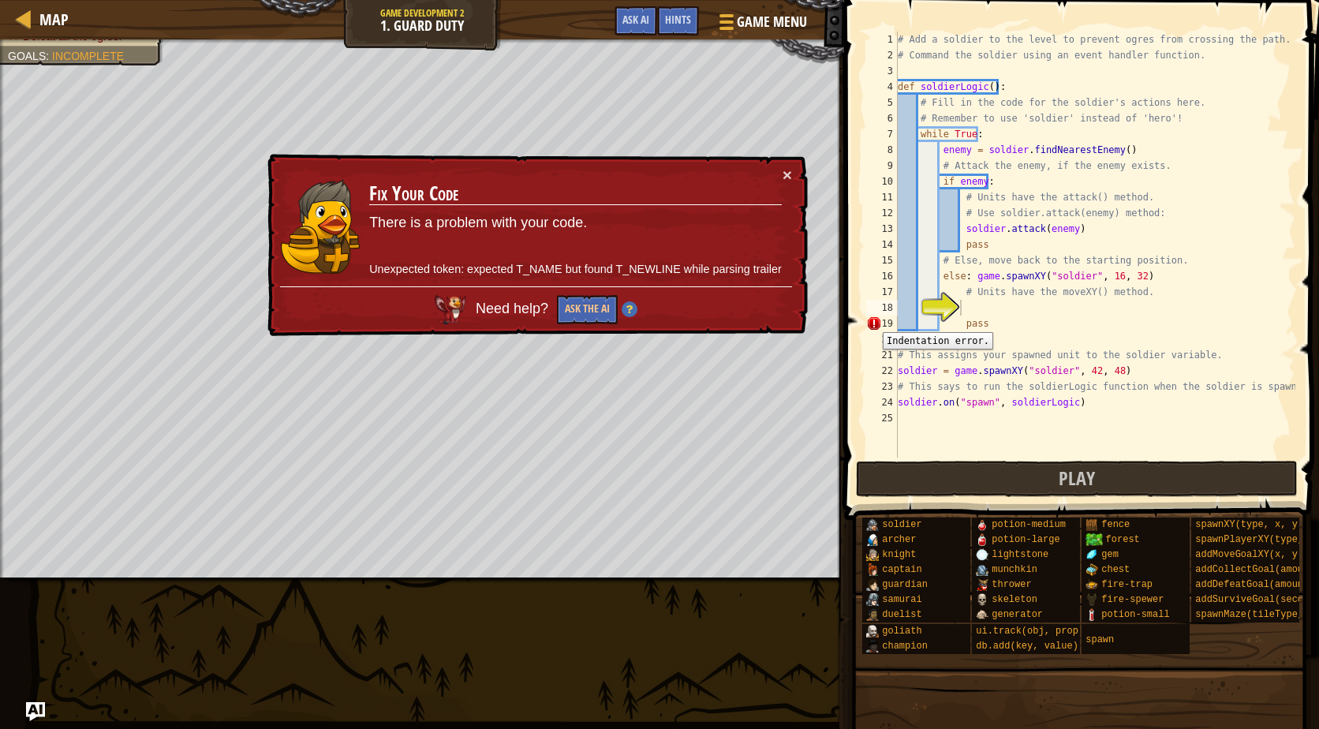
click at [871, 320] on div "19" at bounding box center [882, 324] width 32 height 16
click at [874, 294] on div "17" at bounding box center [882, 292] width 32 height 16
type textarea "# Units have the moveXY() method."
click at [770, 185] on h3 "Fix Your Code" at bounding box center [576, 195] width 413 height 28
click at [785, 178] on button "×" at bounding box center [787, 176] width 9 height 17
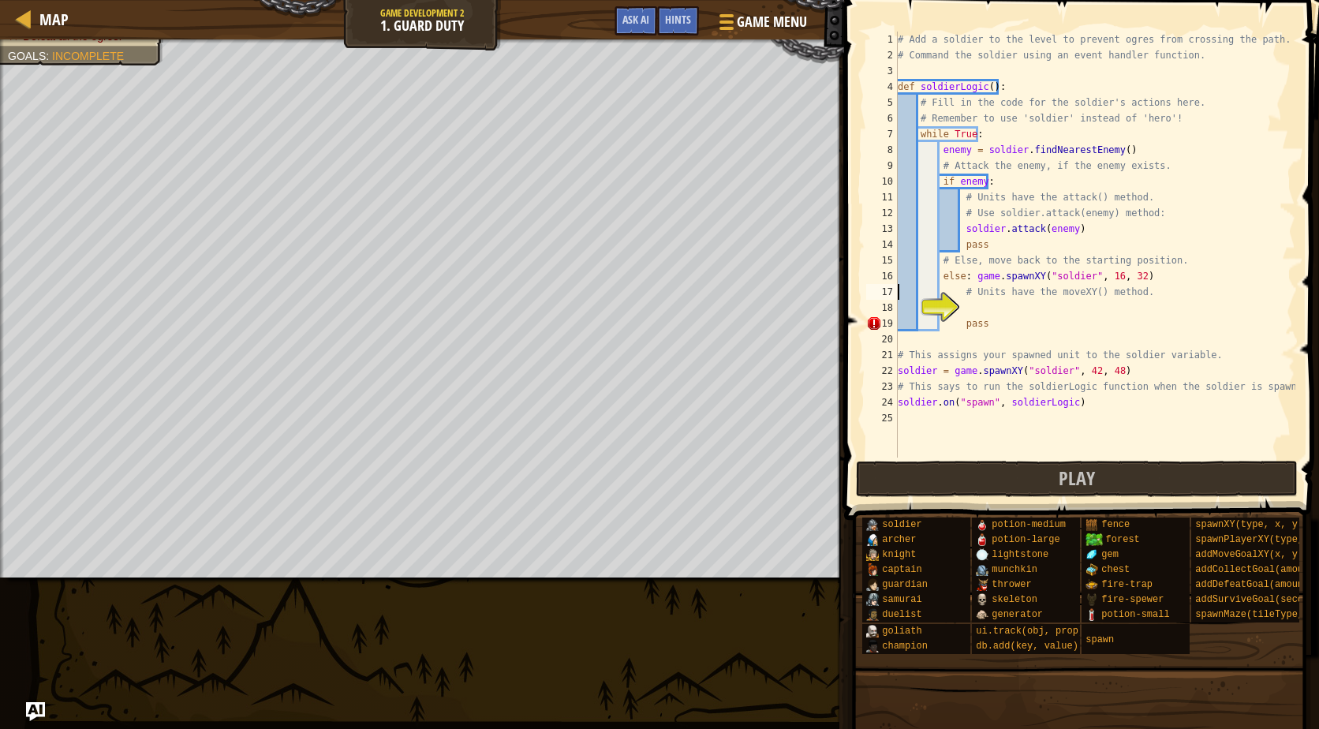
click at [982, 301] on div "# Add a soldier to the level to prevent ogres from crossing the path. # Command…" at bounding box center [1095, 261] width 401 height 458
click at [33, 709] on img "Ask AI" at bounding box center [35, 712] width 21 height 21
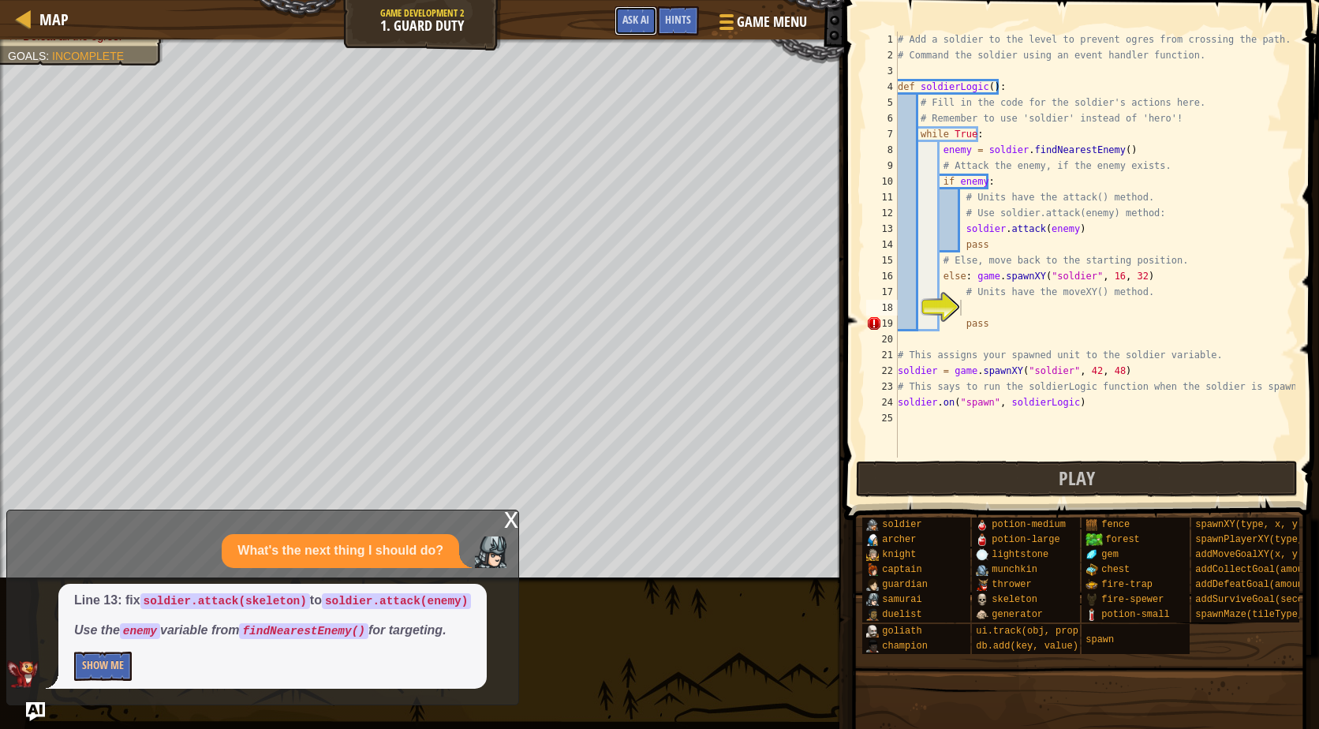
drag, startPoint x: 634, startPoint y: 26, endPoint x: 644, endPoint y: 39, distance: 15.8
click at [635, 26] on span "Ask AI" at bounding box center [636, 19] width 27 height 15
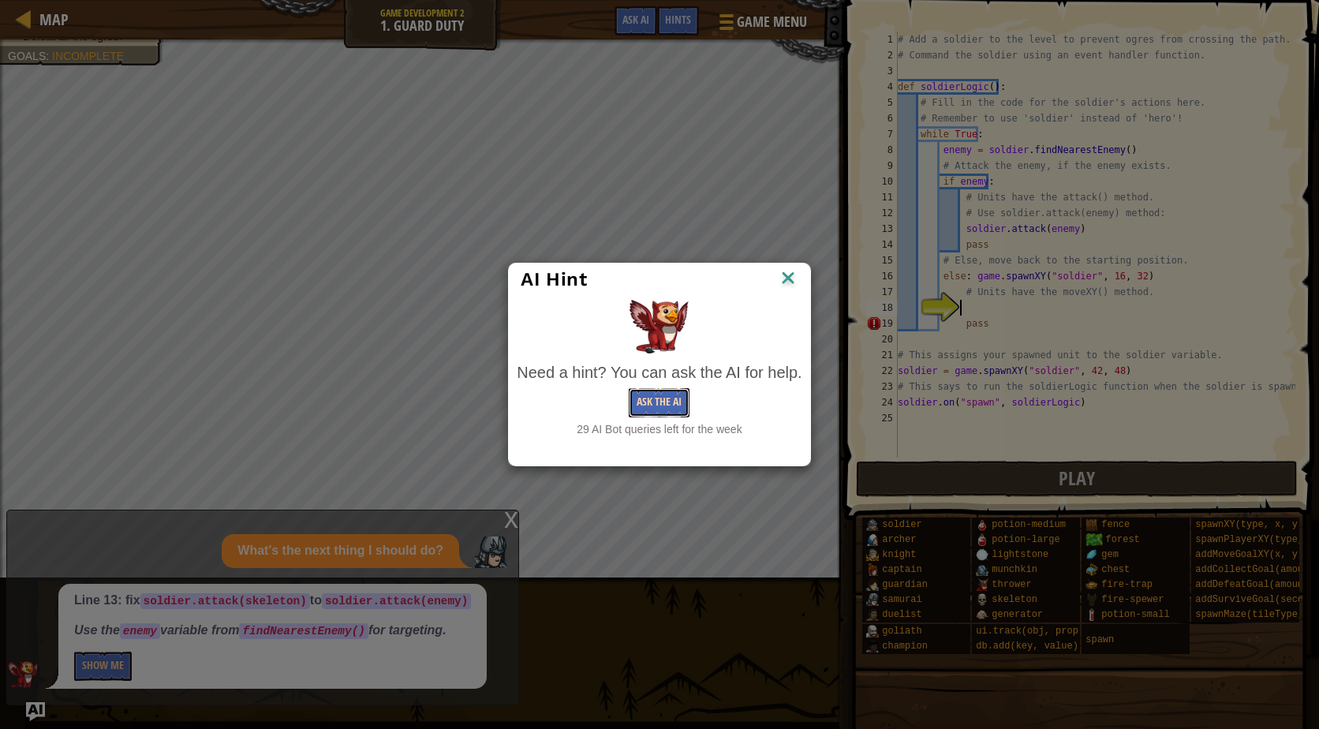
click at [646, 410] on button "Ask the AI" at bounding box center [659, 402] width 61 height 29
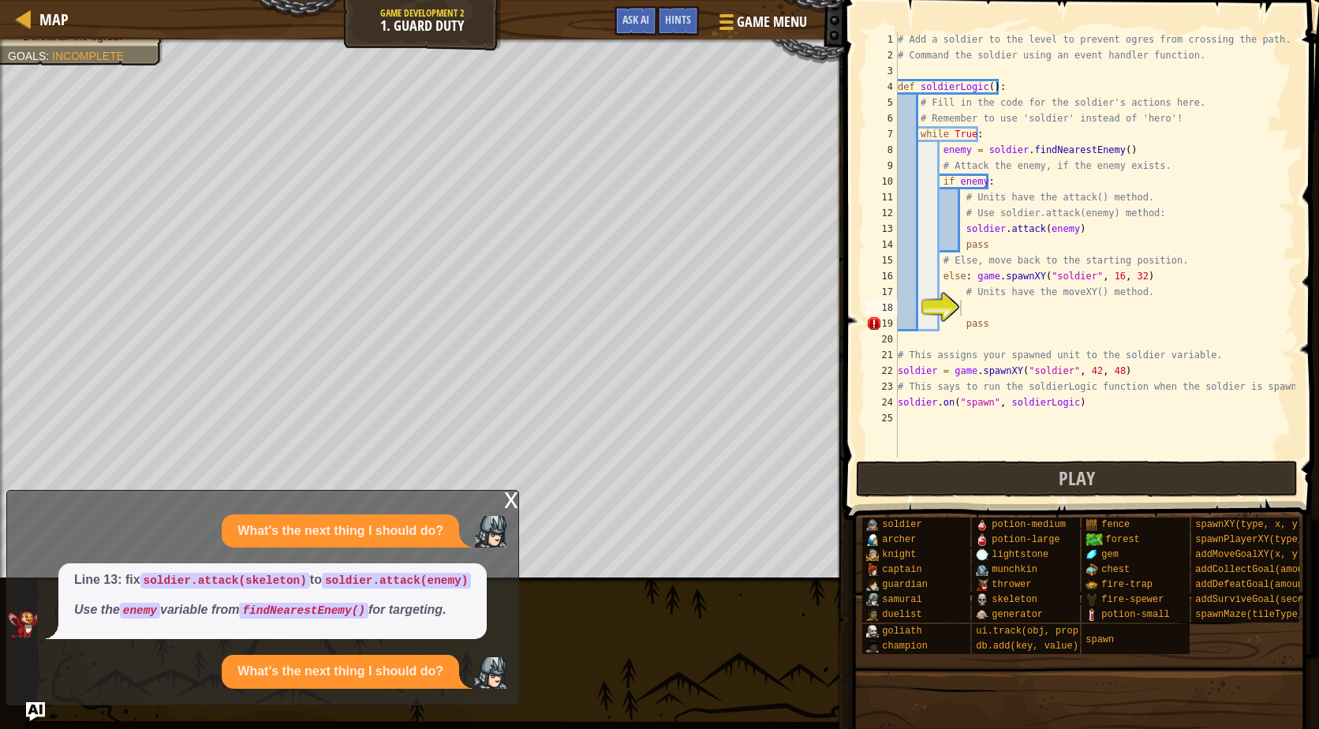
click at [506, 507] on div "x" at bounding box center [511, 499] width 14 height 16
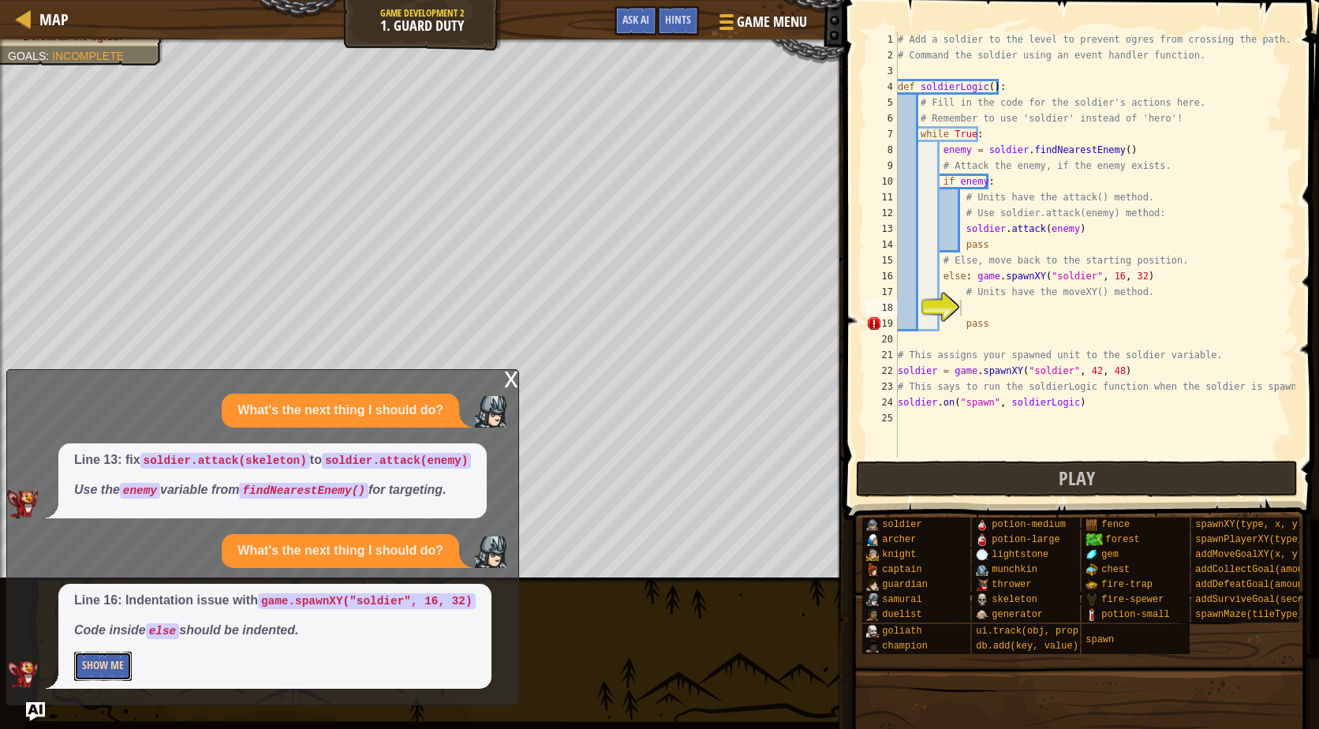
click at [109, 661] on button "Show Me" at bounding box center [103, 666] width 58 height 29
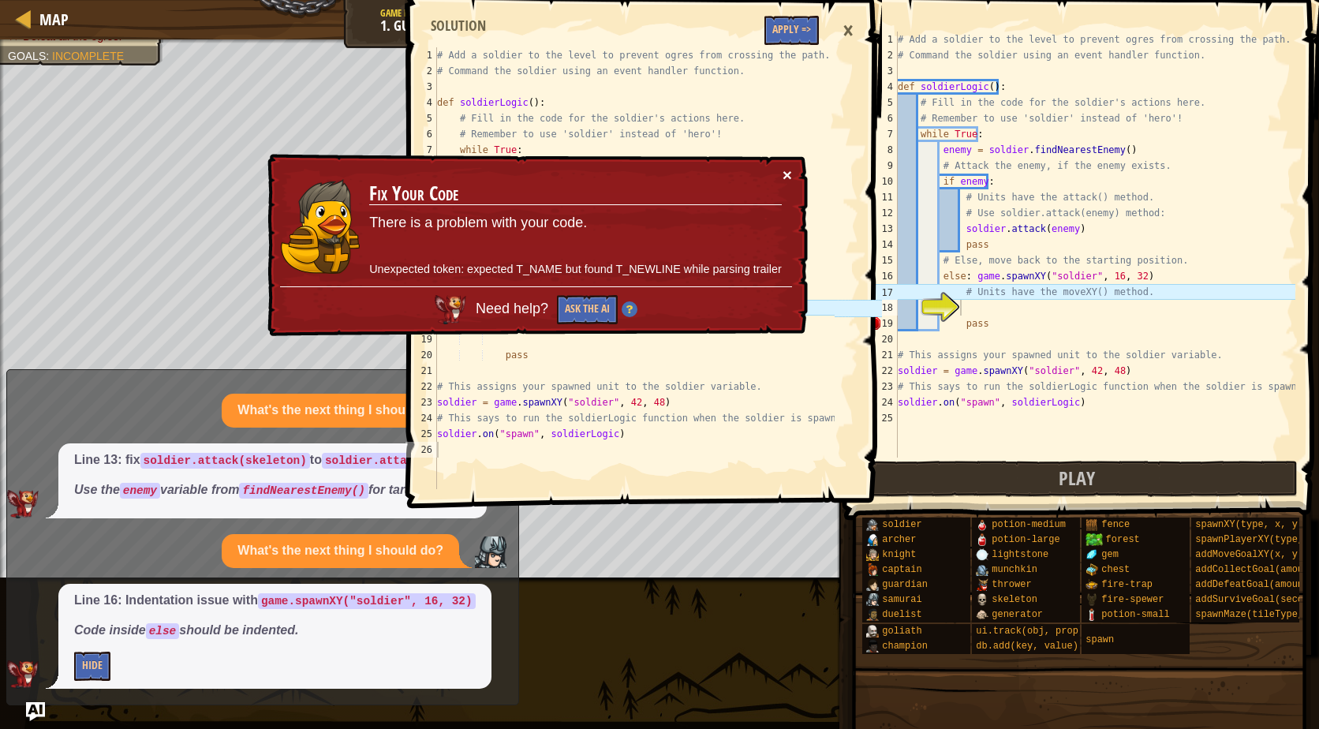
click at [784, 171] on button "×" at bounding box center [787, 176] width 9 height 17
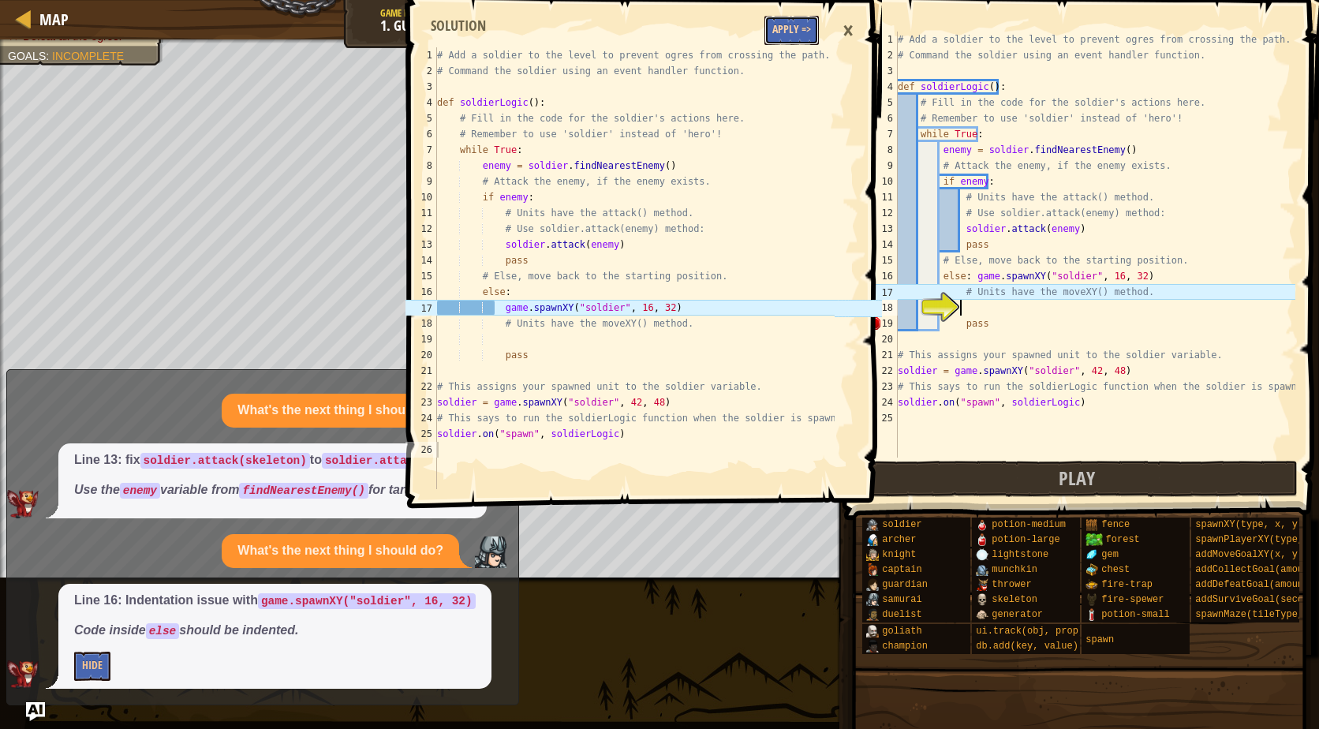
click at [800, 27] on button "Apply =>" at bounding box center [792, 30] width 54 height 29
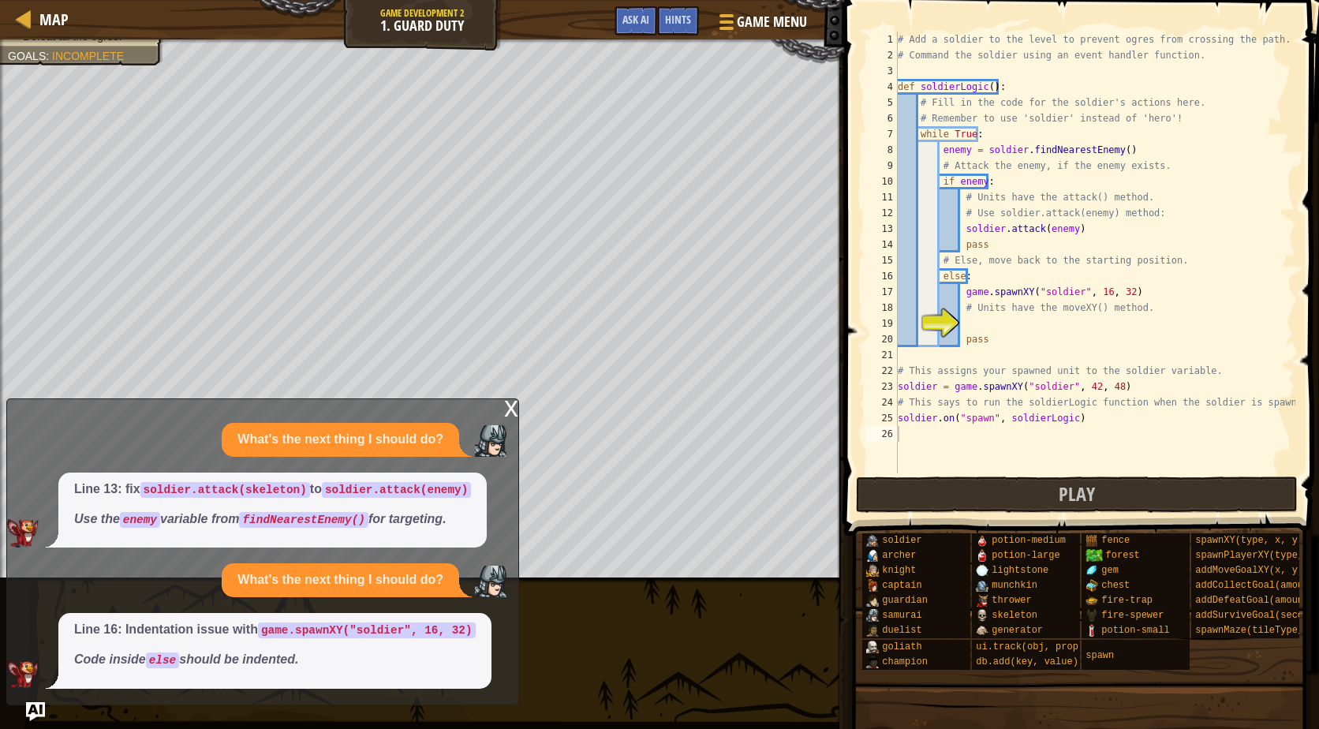
click at [515, 410] on div "x" at bounding box center [511, 407] width 14 height 16
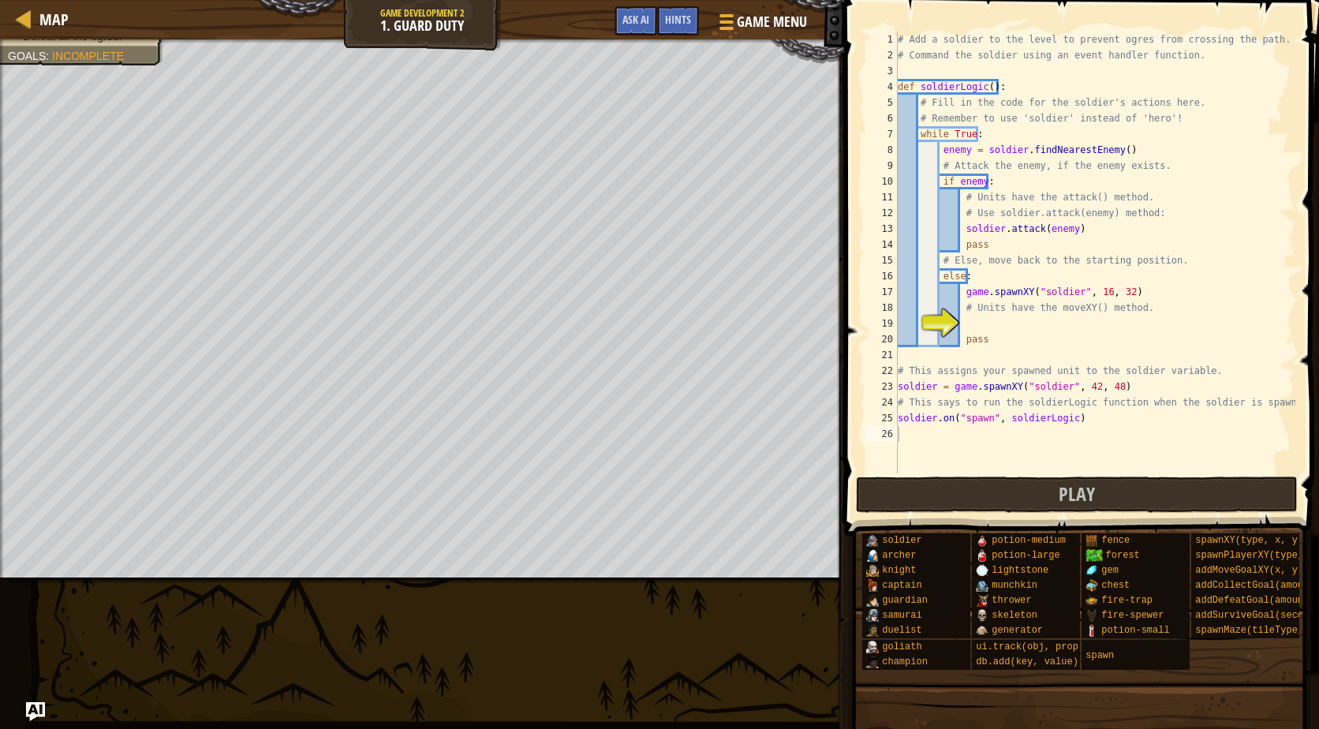
click at [1026, 326] on div "# Add a soldier to the level to prevent ogres from crossing the path. # Command…" at bounding box center [1095, 268] width 401 height 473
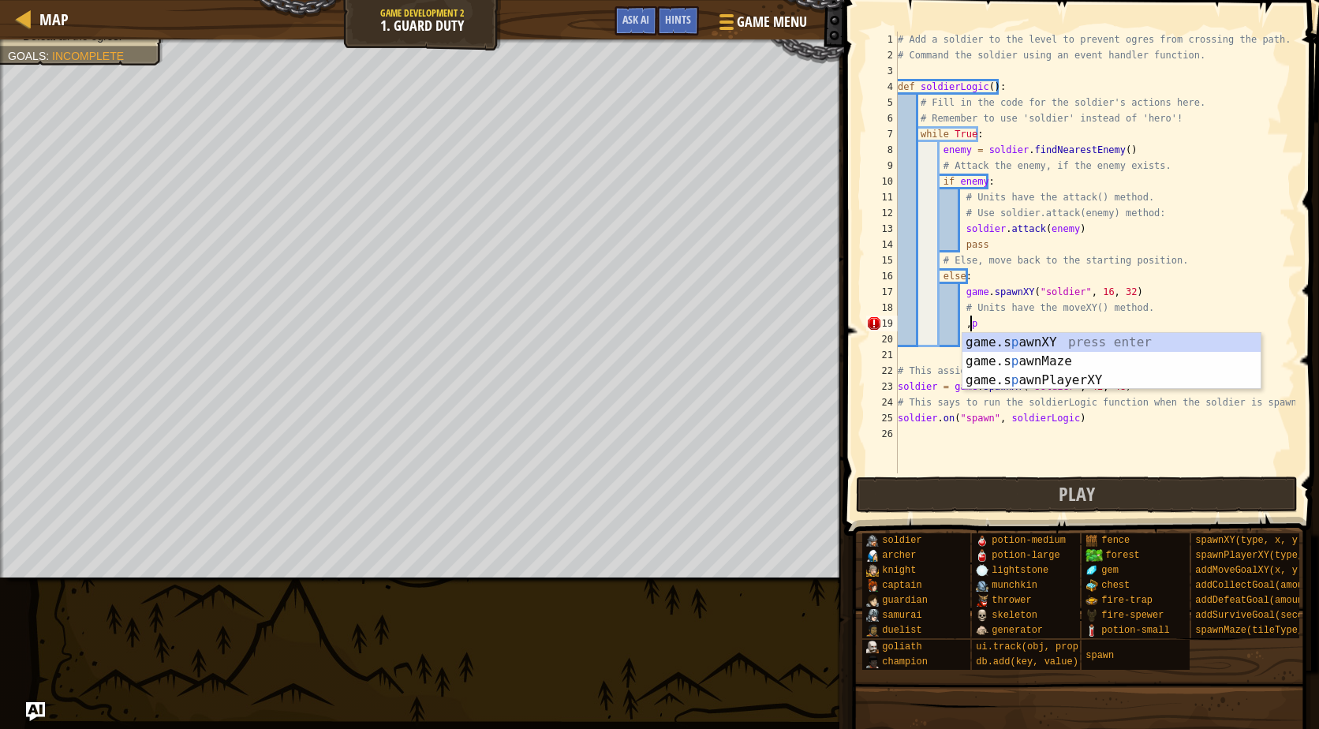
type textarea ","
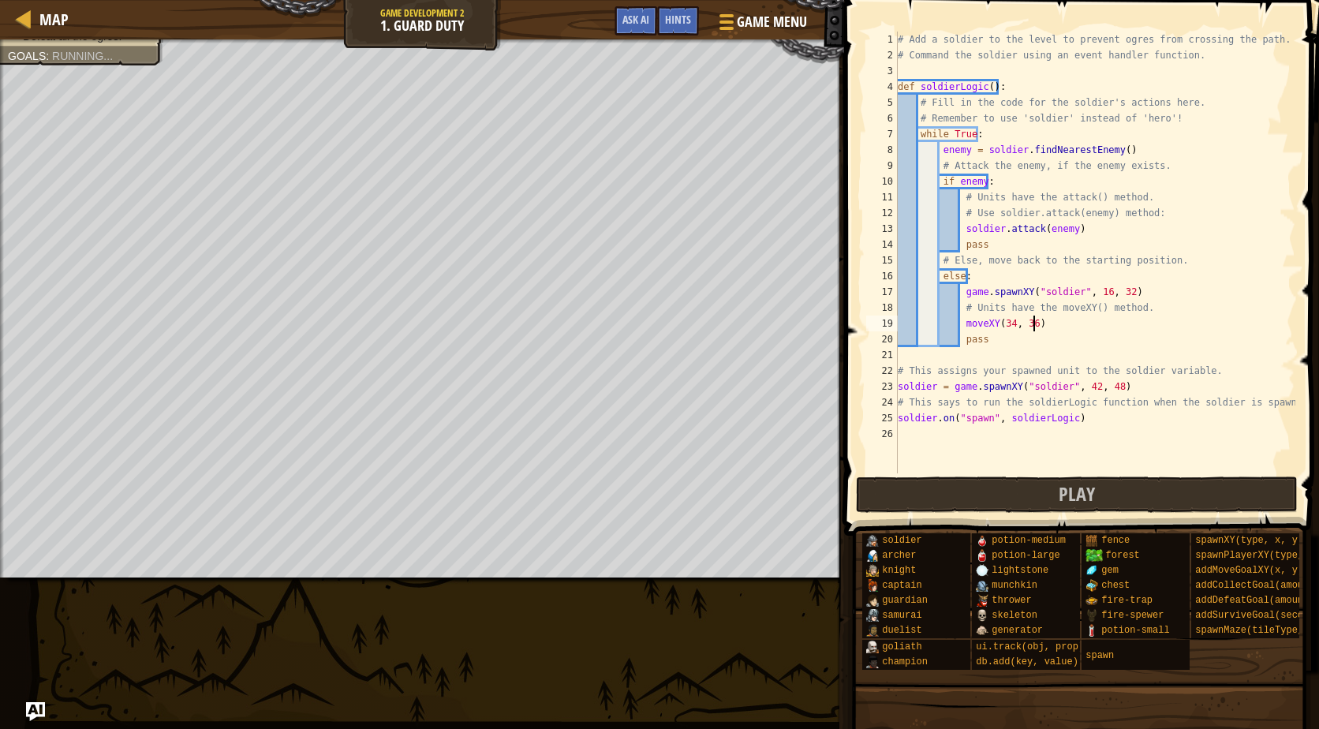
scroll to position [7, 10]
click at [1068, 496] on span "Play" at bounding box center [1077, 493] width 36 height 25
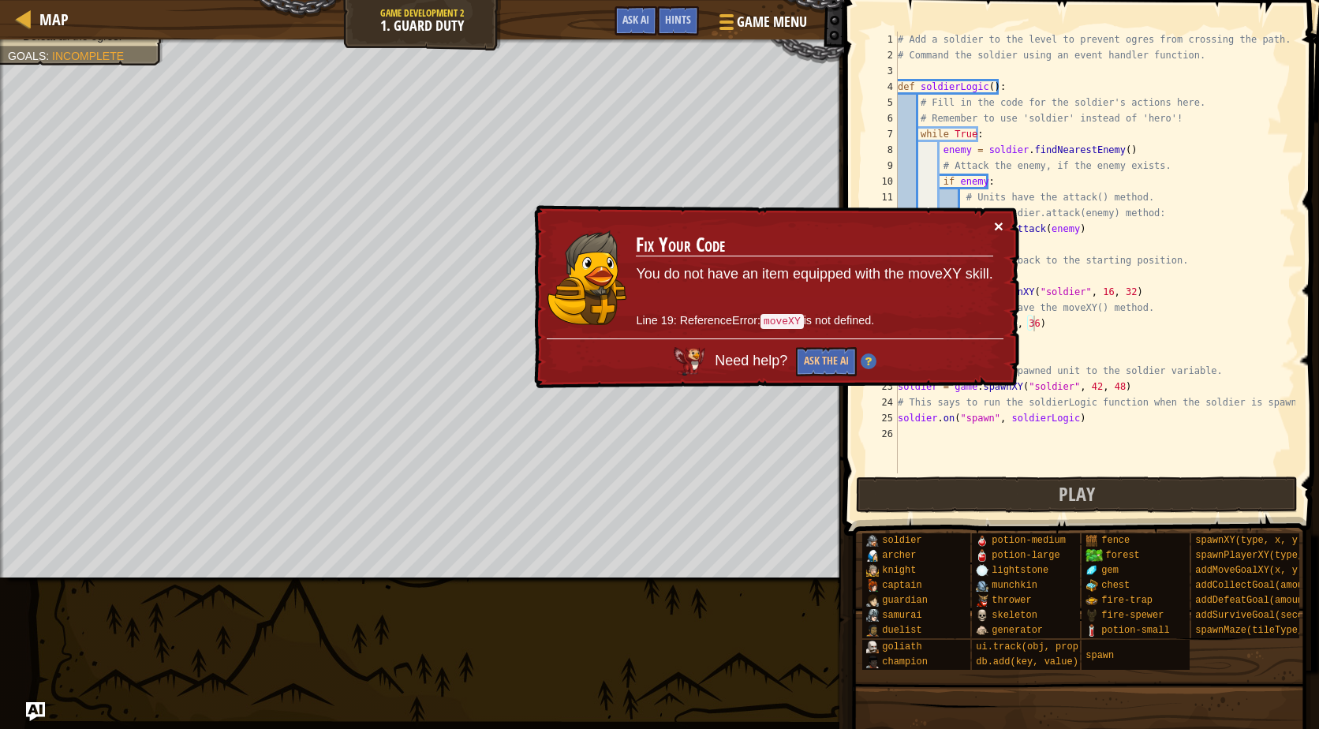
click at [1000, 226] on button "×" at bounding box center [1000, 229] width 10 height 17
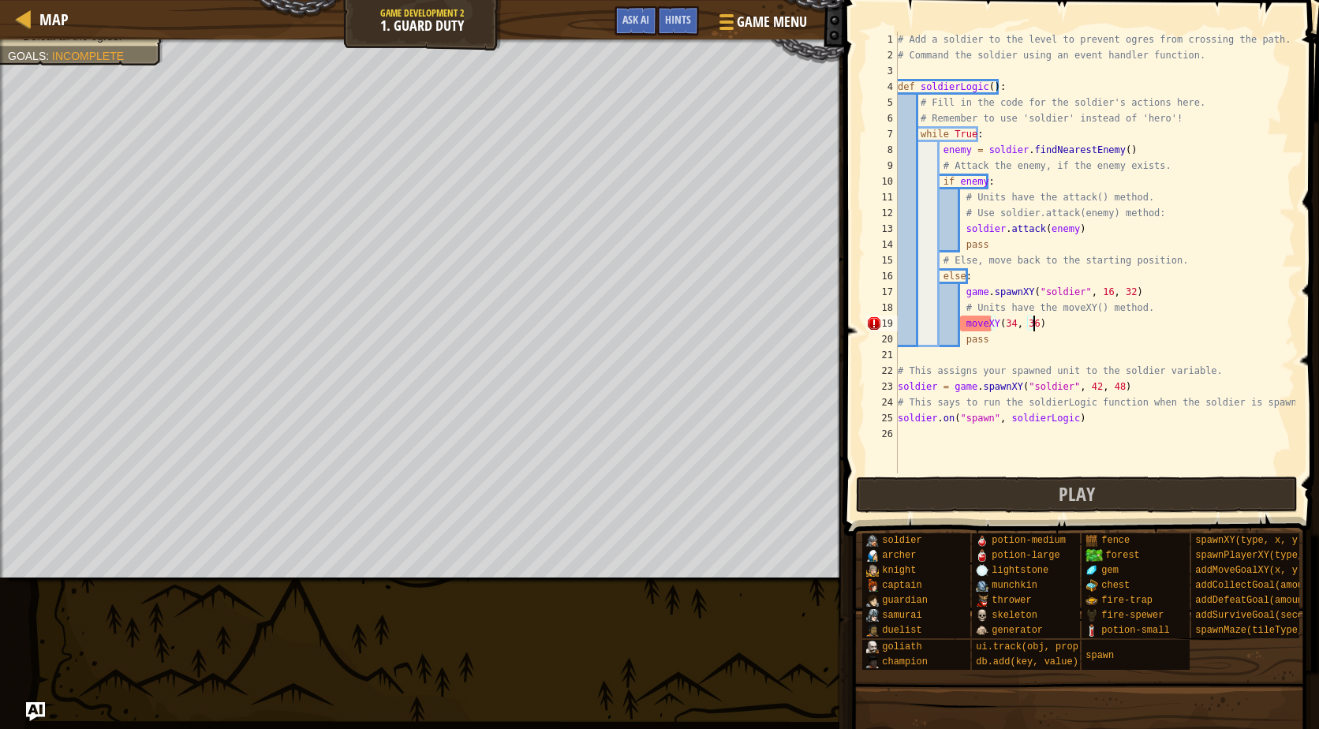
click at [982, 327] on div "# Add a soldier to the level to prevent ogres from crossing the path. # Command…" at bounding box center [1095, 268] width 401 height 473
click at [964, 324] on div "# Add a soldier to the level to prevent ogres from crossing the path. # Command…" at bounding box center [1095, 268] width 401 height 473
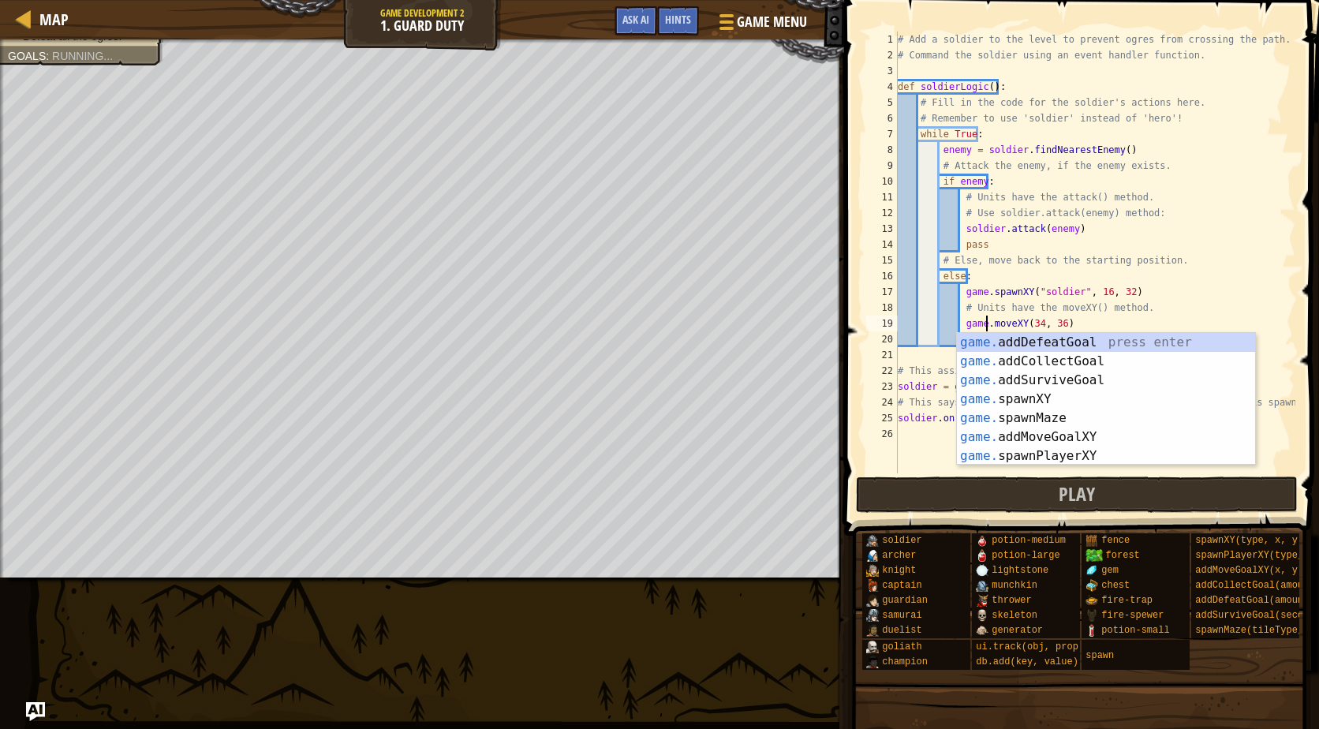
scroll to position [7, 7]
click at [1053, 507] on button "Play" at bounding box center [1077, 495] width 443 height 36
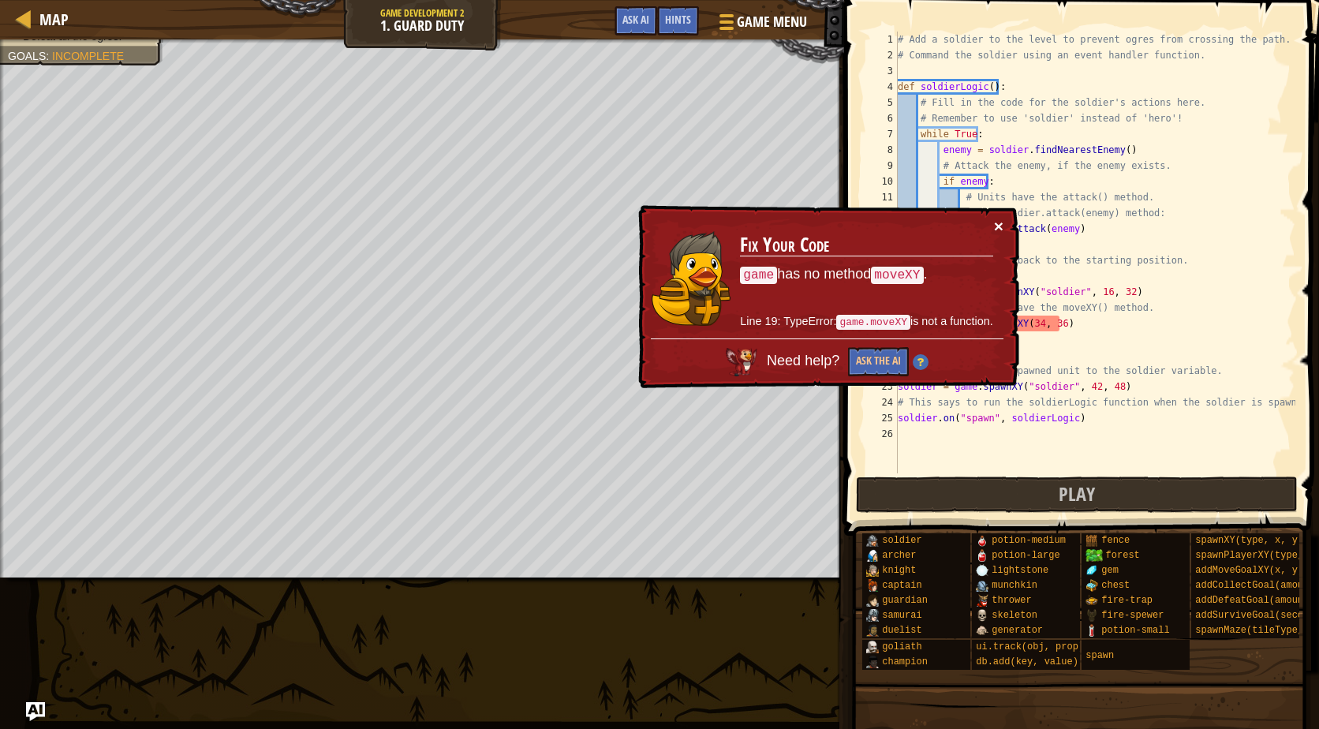
click at [1003, 226] on button "×" at bounding box center [1000, 229] width 10 height 17
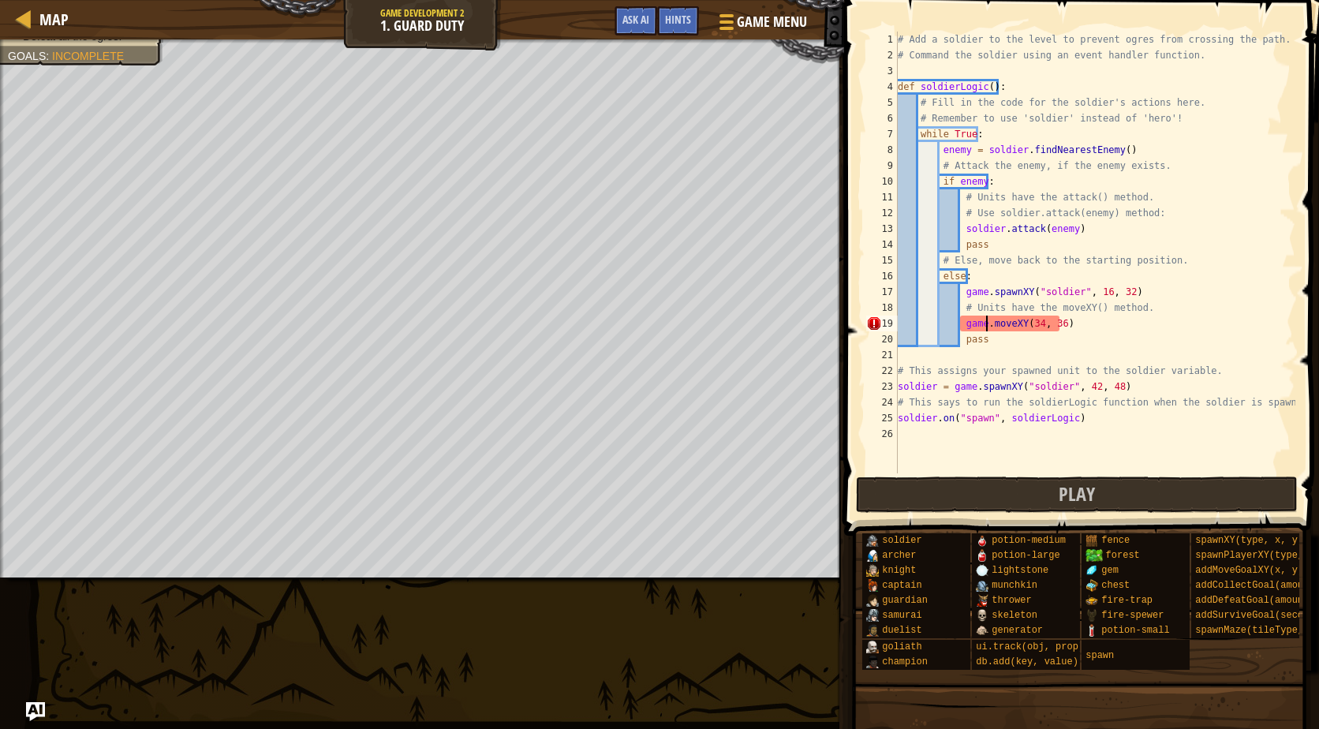
click at [1020, 319] on div "# Add a soldier to the level to prevent ogres from crossing the path. # Command…" at bounding box center [1095, 268] width 401 height 473
drag, startPoint x: 1022, startPoint y: 328, endPoint x: 964, endPoint y: 324, distance: 57.7
click at [964, 324] on div "# Add a soldier to the level to prevent ogres from crossing the path. # Command…" at bounding box center [1095, 268] width 401 height 473
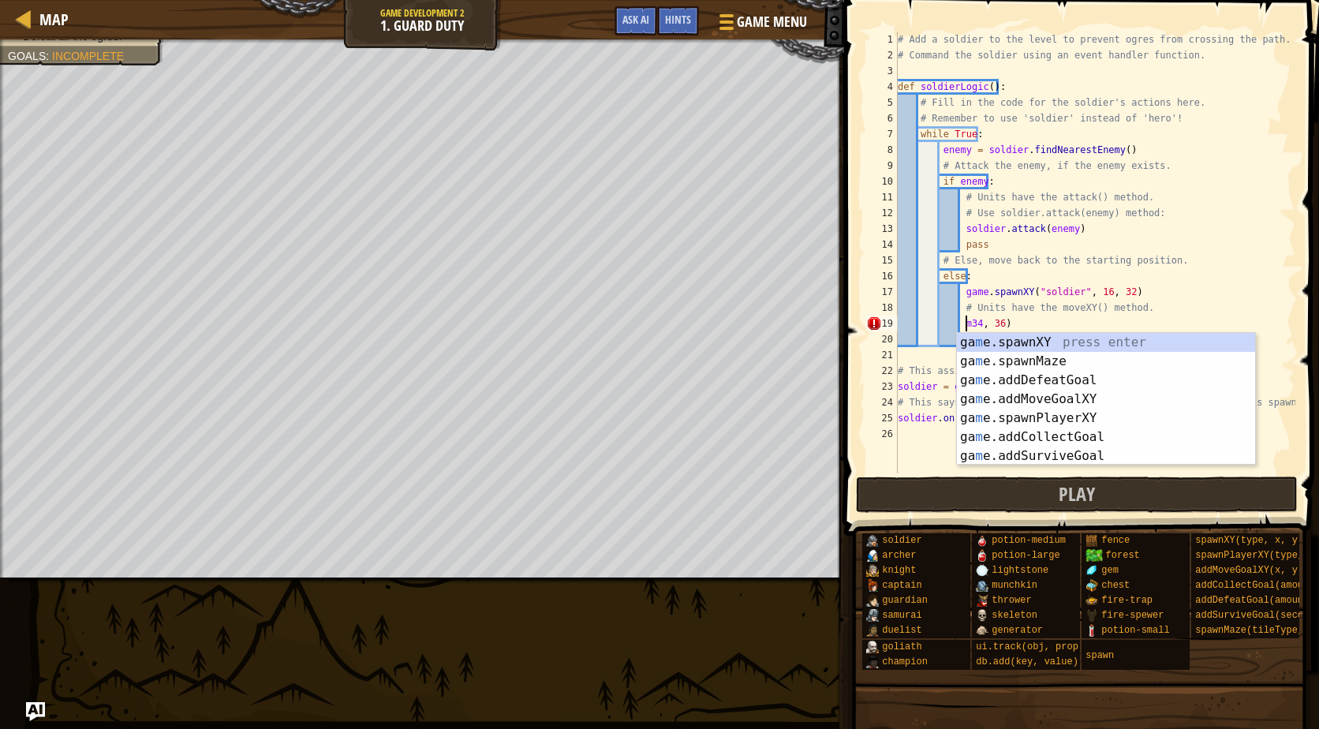
scroll to position [7, 6]
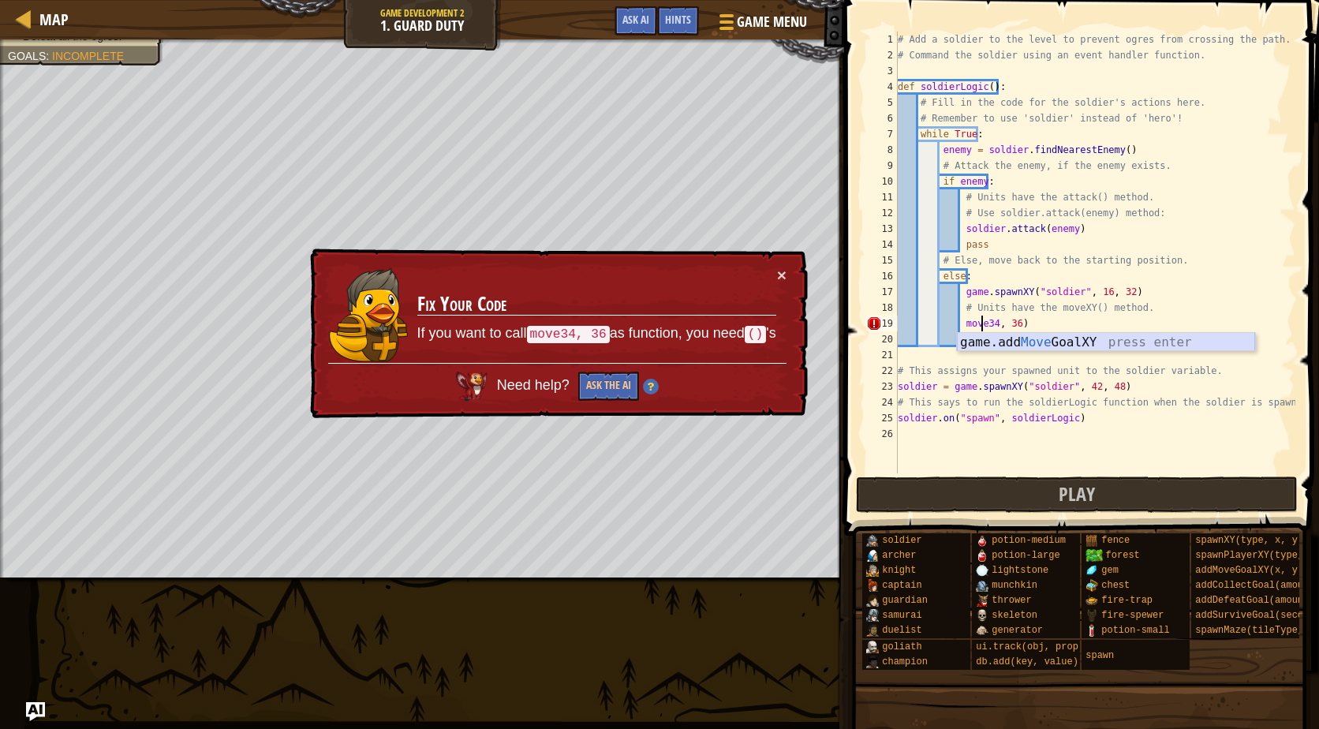
click at [1050, 347] on div "game.add Move GoalXY press enter" at bounding box center [1106, 361] width 298 height 57
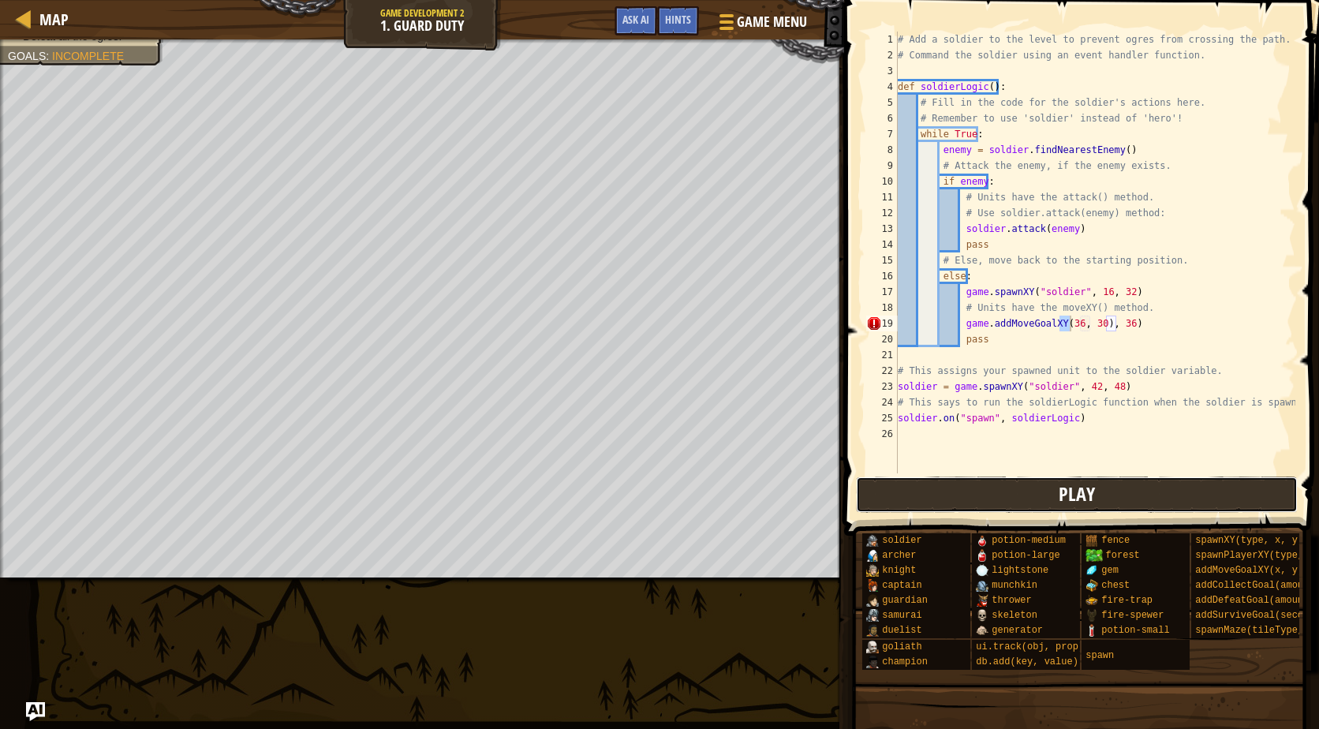
click at [1041, 488] on button "Play" at bounding box center [1077, 495] width 443 height 36
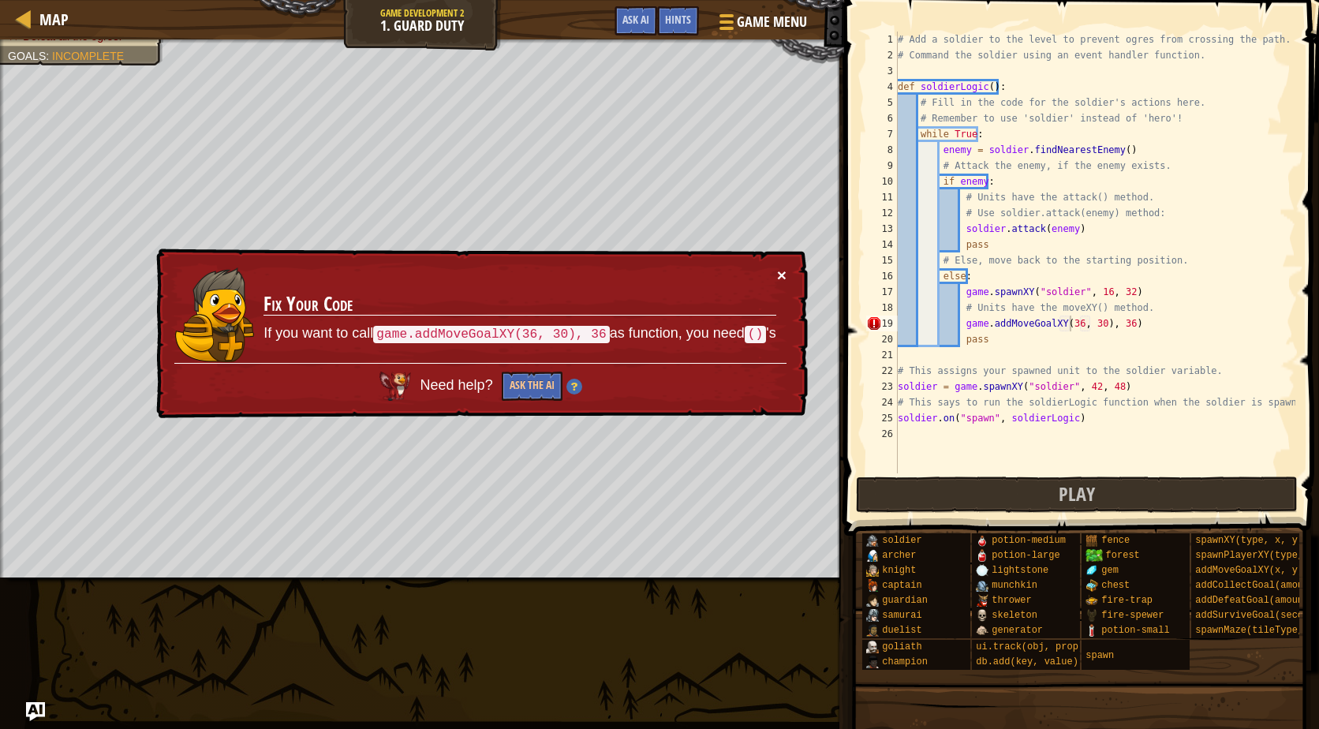
click at [786, 274] on button "×" at bounding box center [781, 276] width 9 height 17
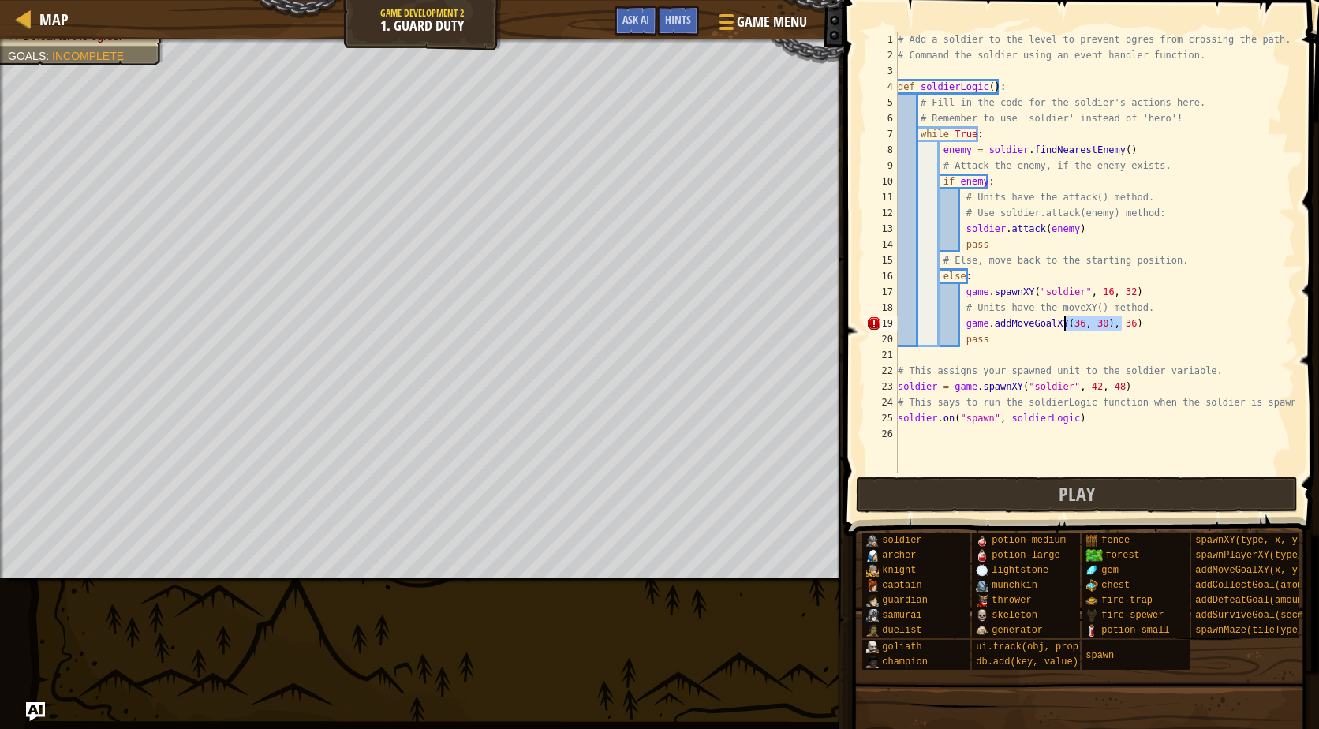
drag, startPoint x: 1128, startPoint y: 321, endPoint x: 1063, endPoint y: 324, distance: 65.6
click at [1063, 324] on div "# Add a soldier to the level to prevent ogres from crossing the path. # Command…" at bounding box center [1095, 268] width 401 height 473
click at [1080, 503] on span "Play" at bounding box center [1077, 493] width 36 height 25
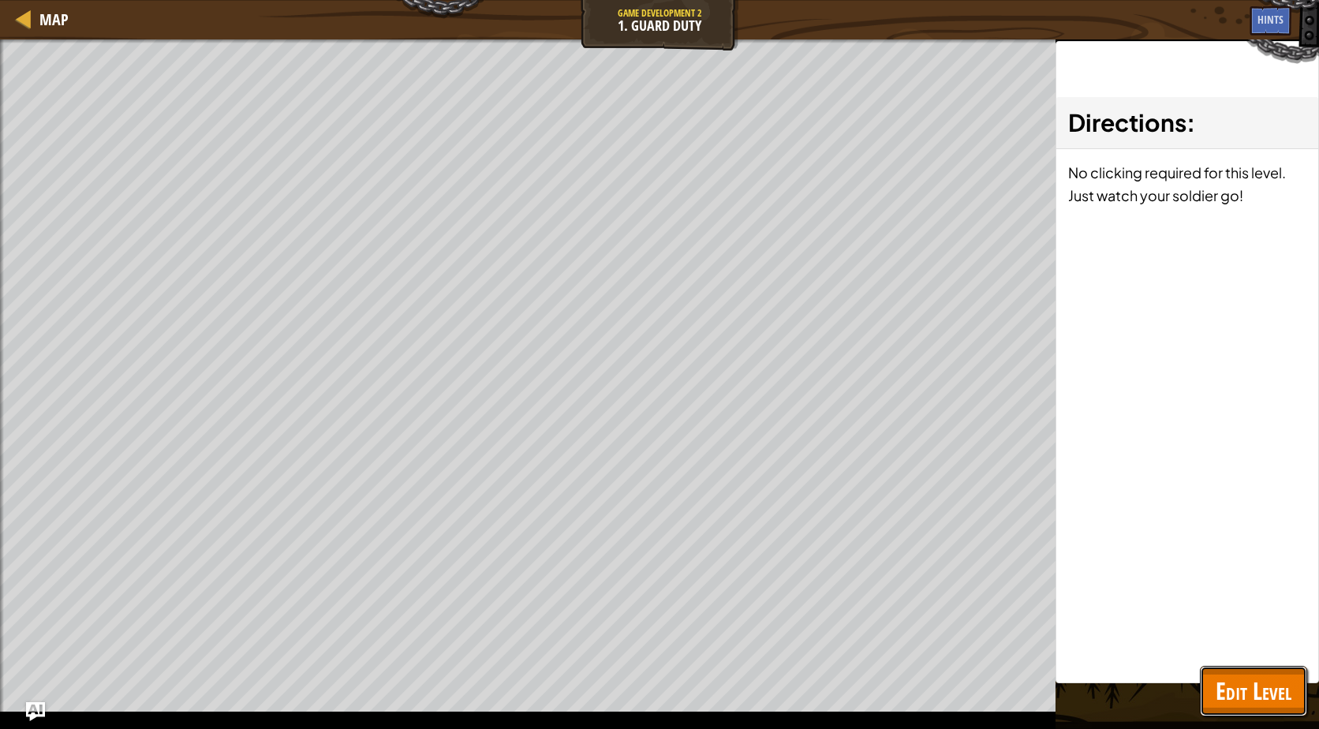
click at [1240, 692] on span "Edit Level" at bounding box center [1254, 691] width 76 height 32
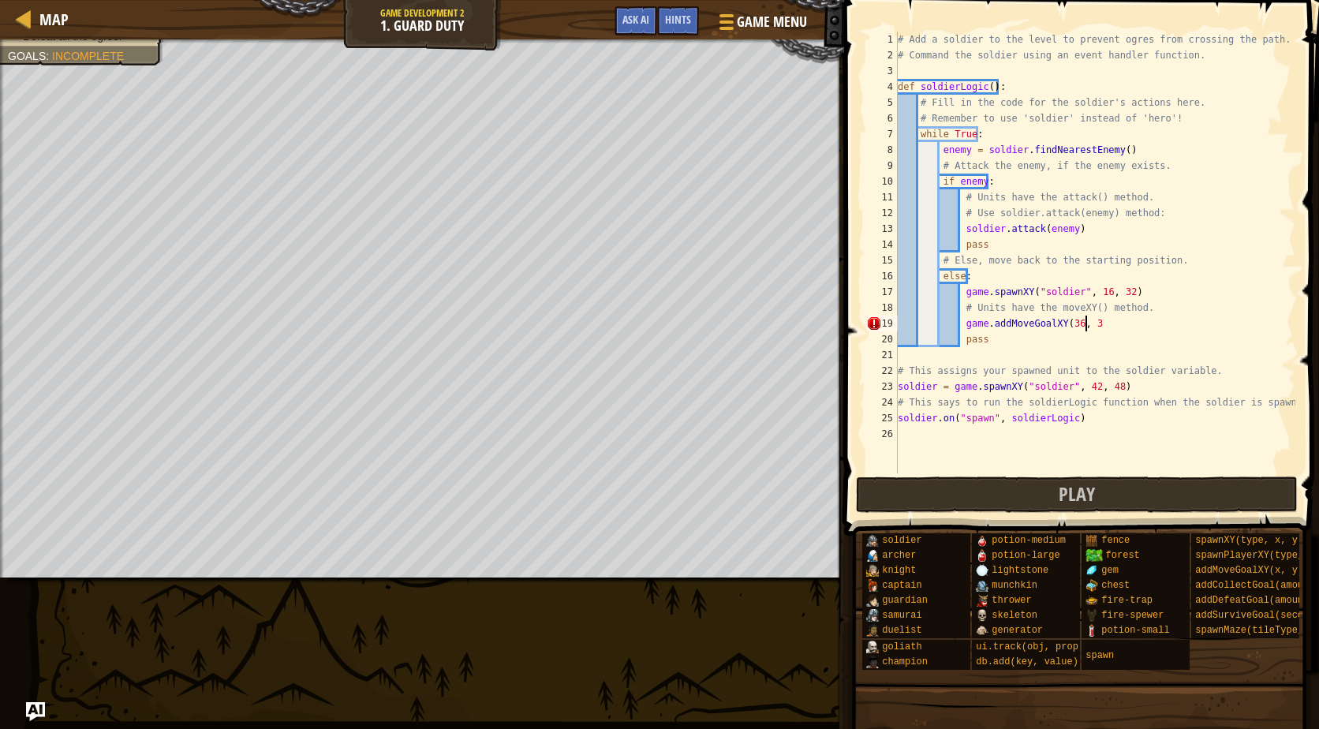
scroll to position [7, 15]
type textarea "game.addMoveGoalXY(36, 36)"
click at [1065, 488] on span "Play" at bounding box center [1077, 493] width 36 height 25
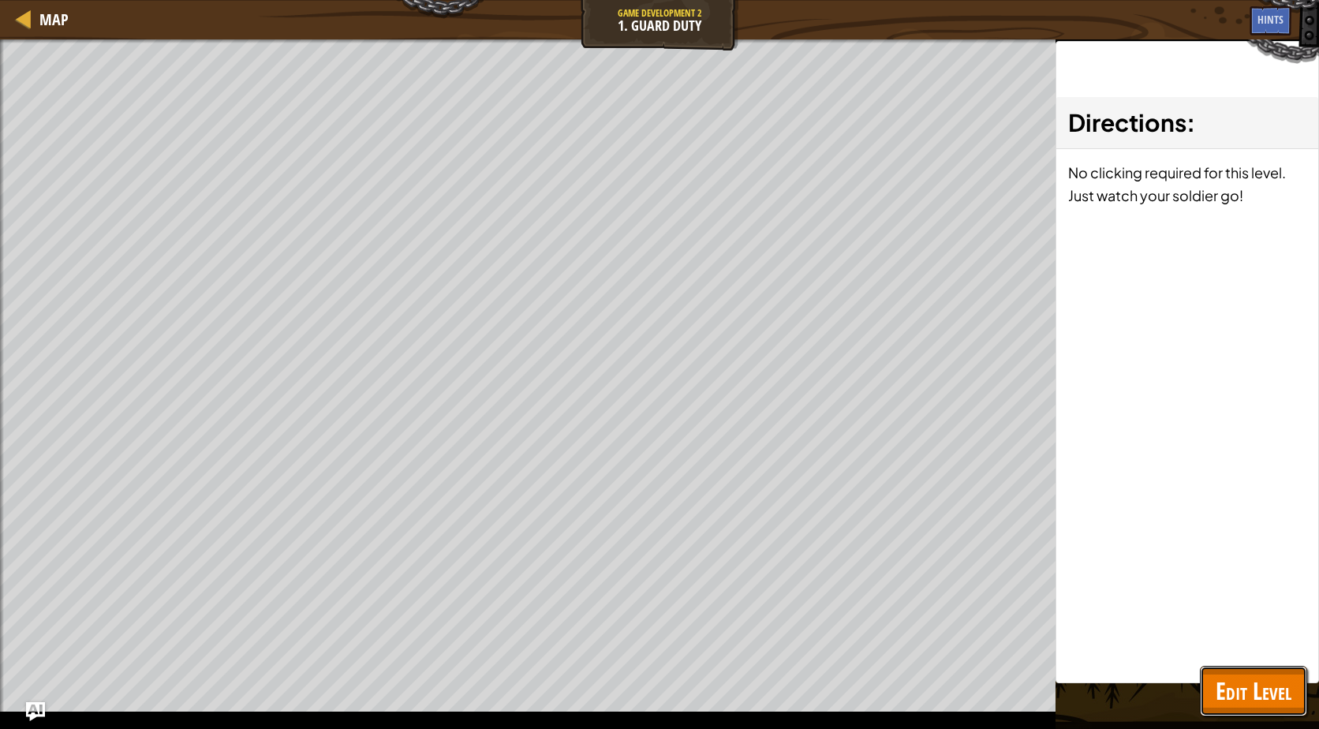
click at [1270, 715] on button "Edit Level" at bounding box center [1253, 691] width 107 height 51
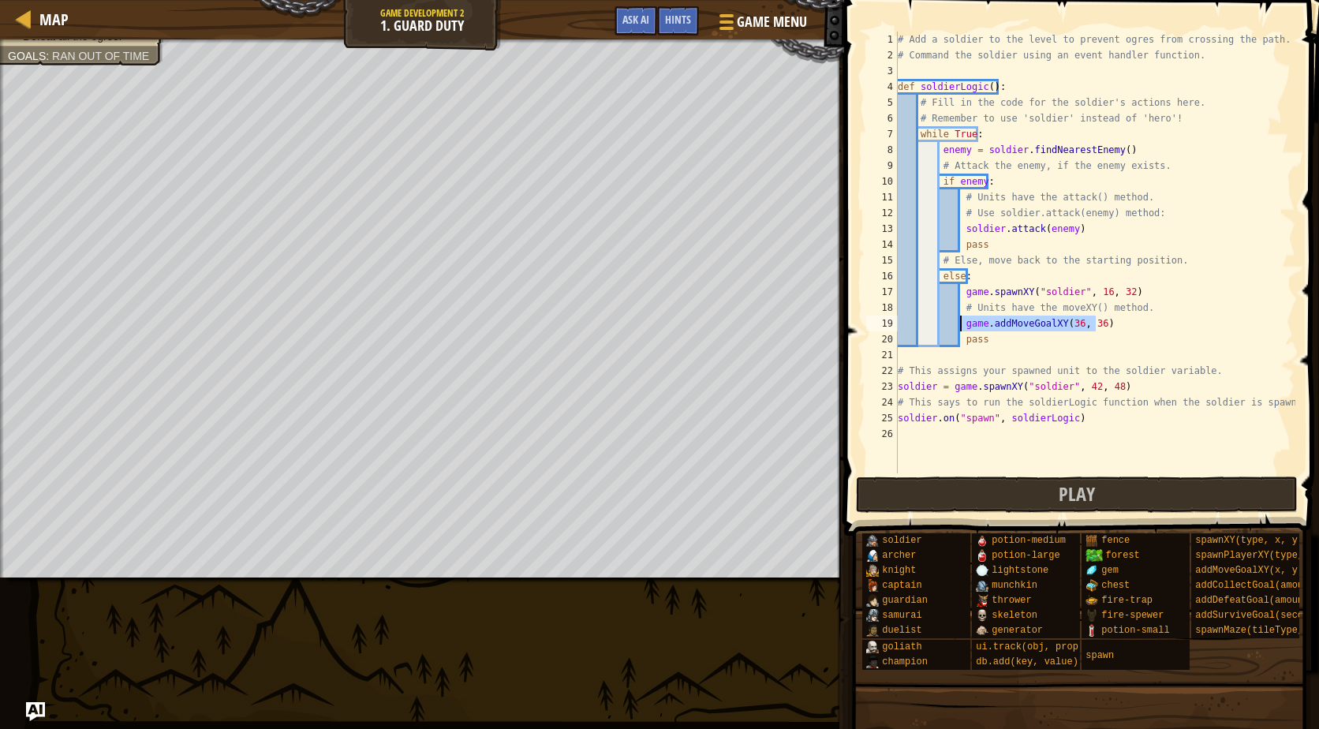
drag, startPoint x: 1112, startPoint y: 327, endPoint x: 961, endPoint y: 327, distance: 150.7
click at [961, 327] on div "# Add a soldier to the level to prevent ogres from crossing the path. # Command…" at bounding box center [1095, 268] width 401 height 473
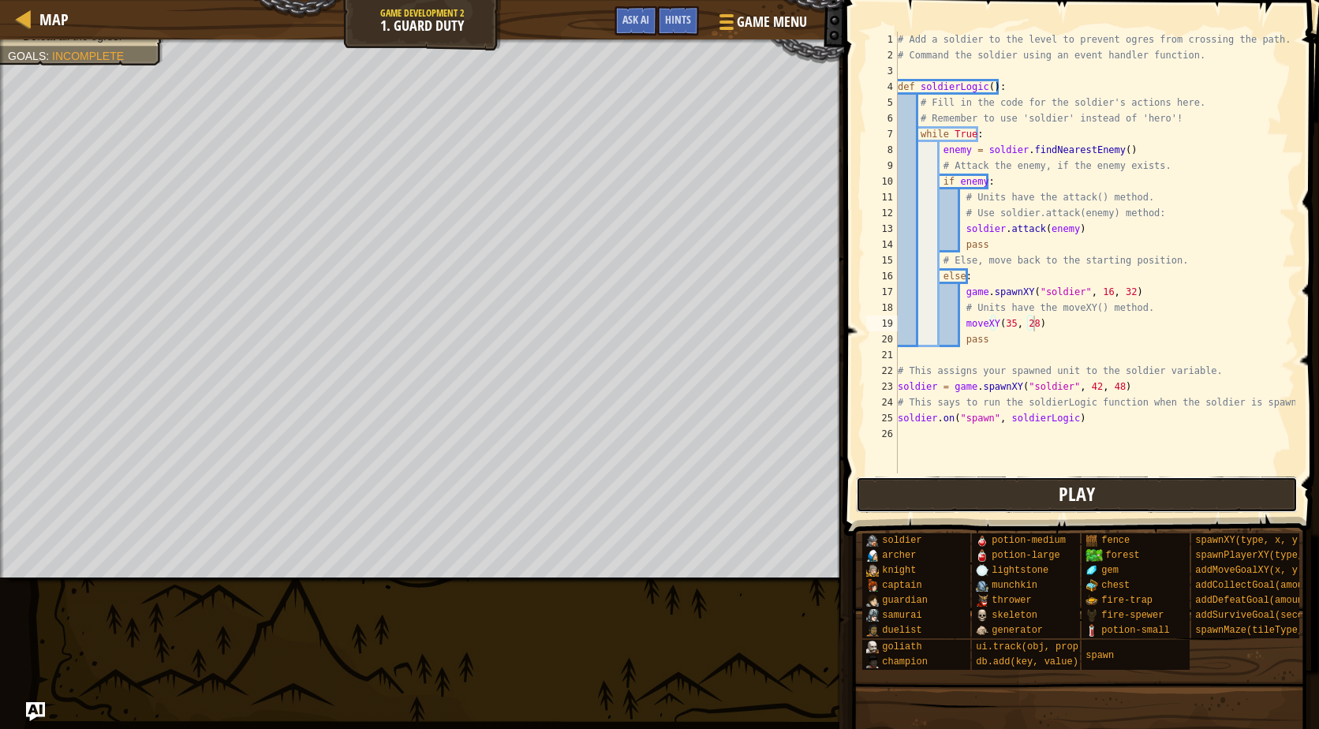
click at [994, 488] on button "Play" at bounding box center [1077, 495] width 443 height 36
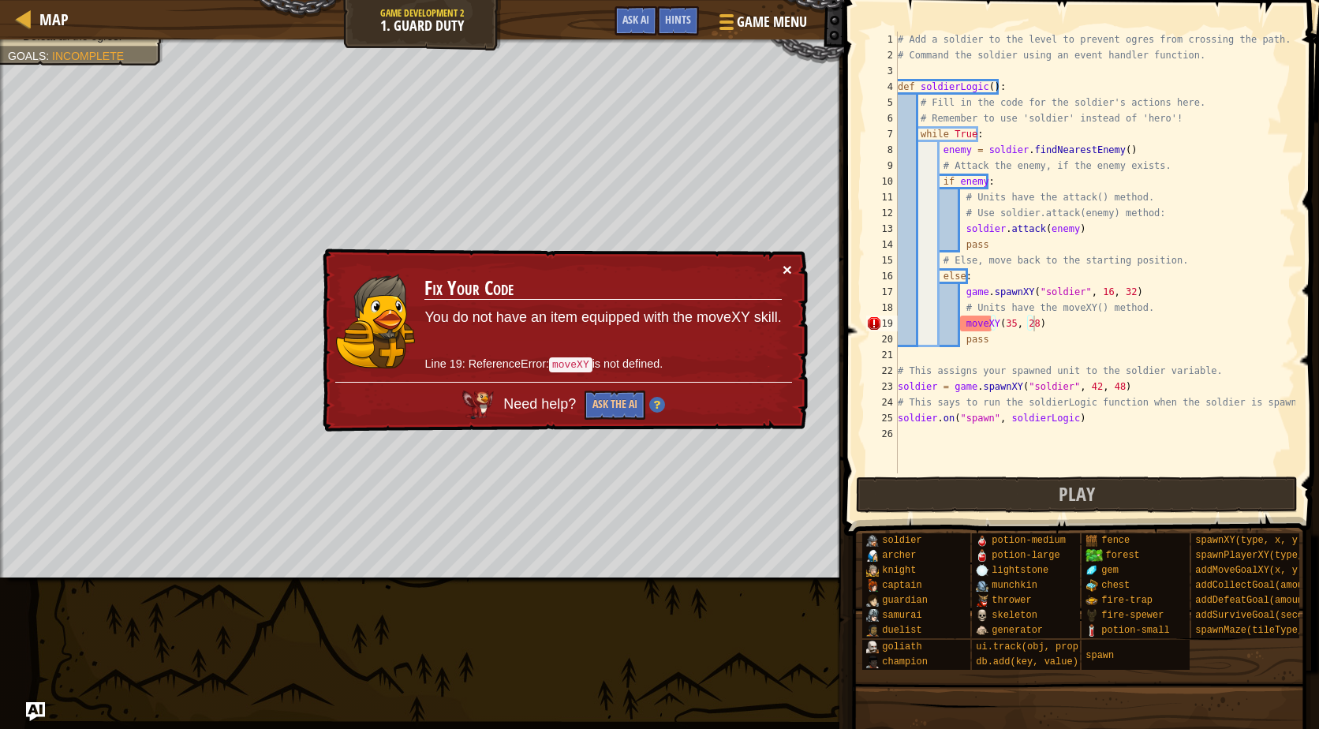
click at [788, 266] on button "×" at bounding box center [787, 271] width 9 height 17
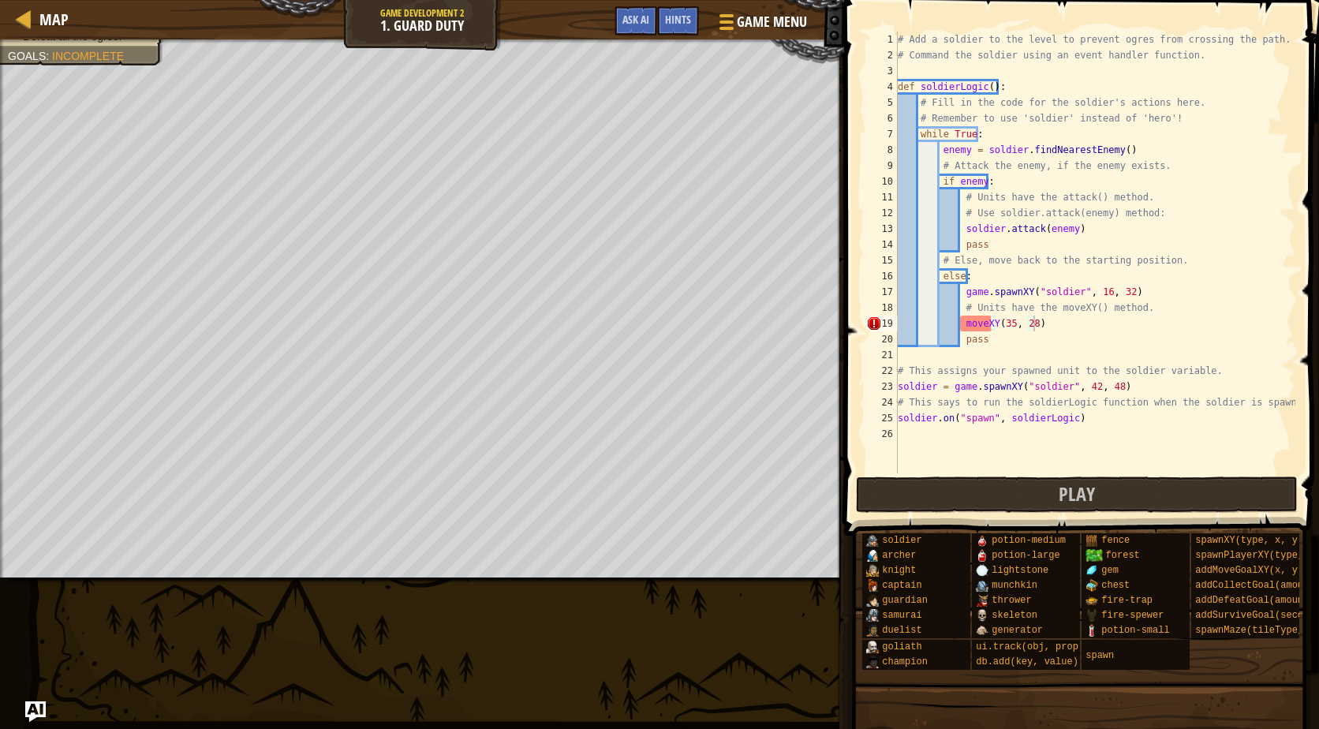
click at [32, 709] on img "Ask AI" at bounding box center [35, 712] width 21 height 21
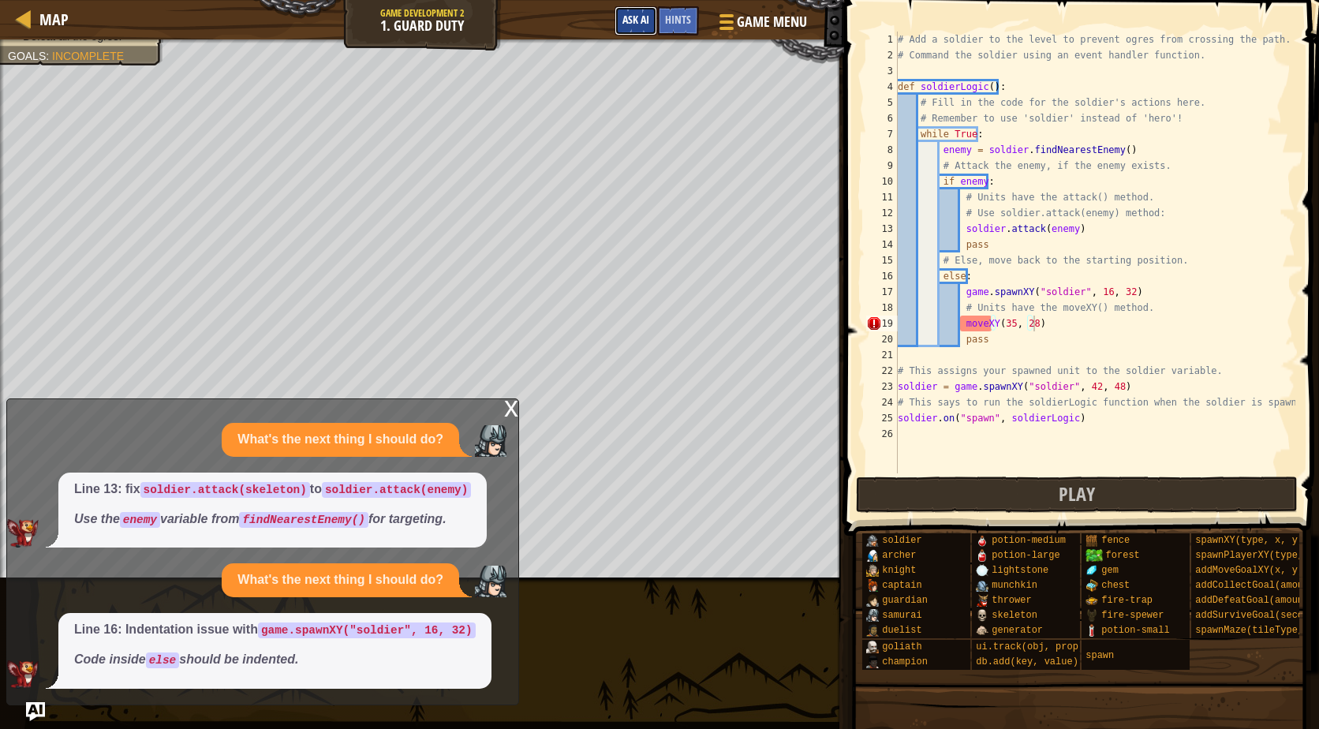
click at [650, 22] on button "Ask AI" at bounding box center [636, 20] width 43 height 29
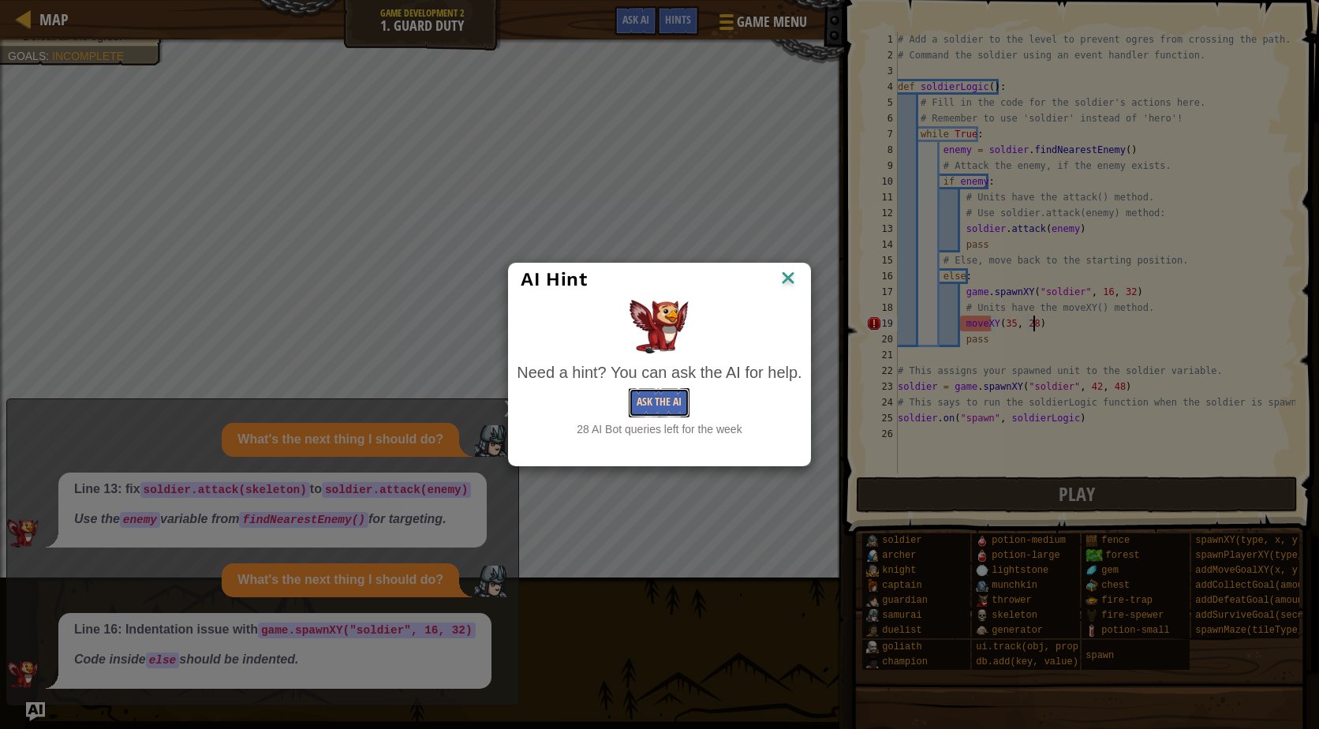
click at [658, 403] on button "Ask the AI" at bounding box center [659, 402] width 61 height 29
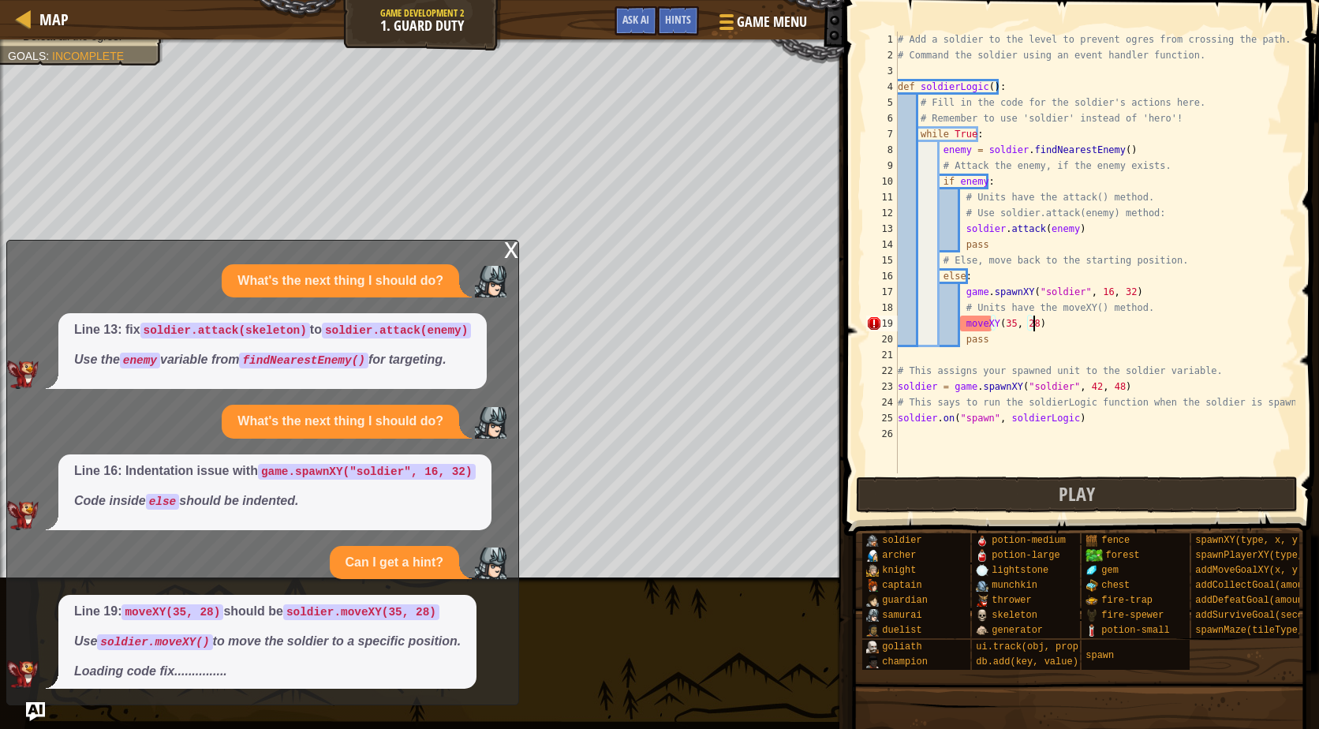
click at [511, 267] on div "x What's the next thing I should do? Line 13: fix soldier.attack(skeleton) to s…" at bounding box center [262, 473] width 513 height 466
click at [515, 252] on div "x" at bounding box center [511, 249] width 14 height 16
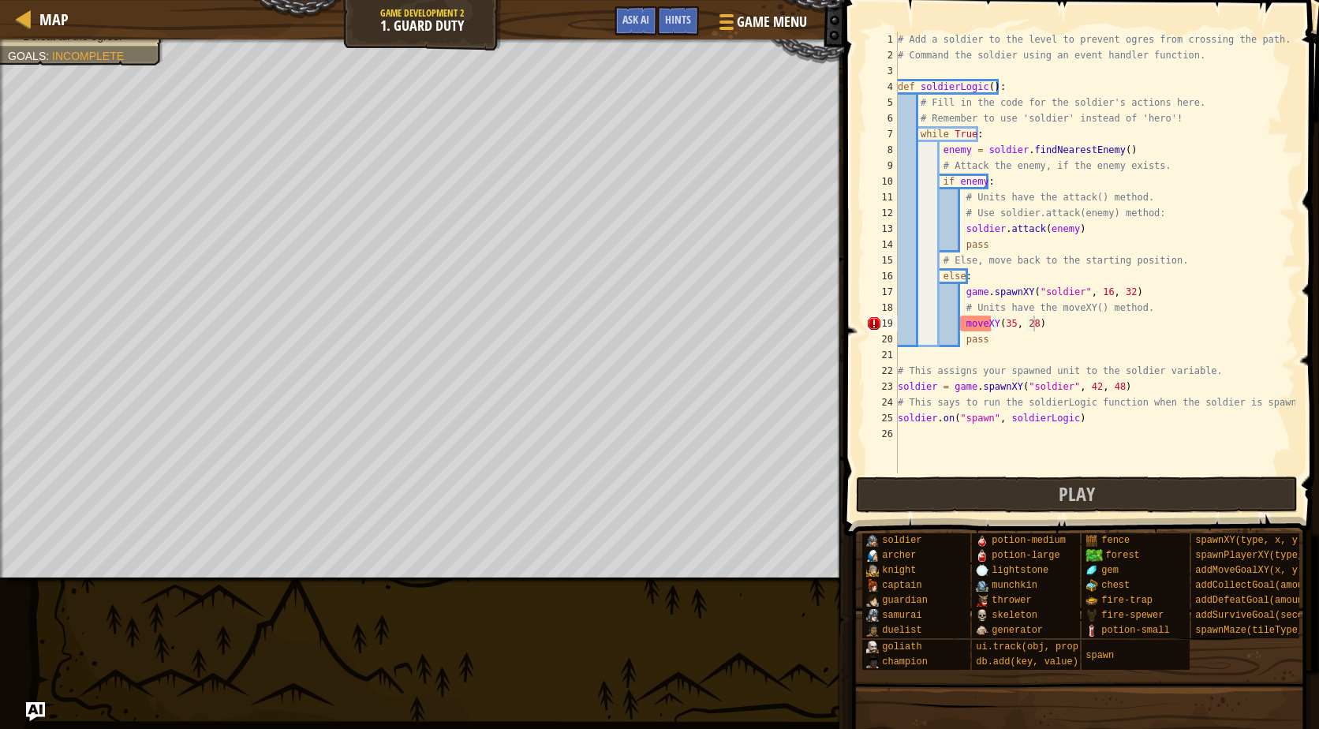
click at [967, 330] on div "# Add a soldier to the level to prevent ogres from crossing the path. # Command…" at bounding box center [1095, 268] width 401 height 473
drag, startPoint x: 1081, startPoint y: 313, endPoint x: 1059, endPoint y: 316, distance: 22.3
click at [1059, 316] on div "# Add a soldier to the level to prevent ogres from crossing the path. # Command…" at bounding box center [1095, 268] width 401 height 473
click at [1076, 313] on div "# Add a soldier to the level to prevent ogres from crossing the path. # Command…" at bounding box center [1095, 268] width 401 height 473
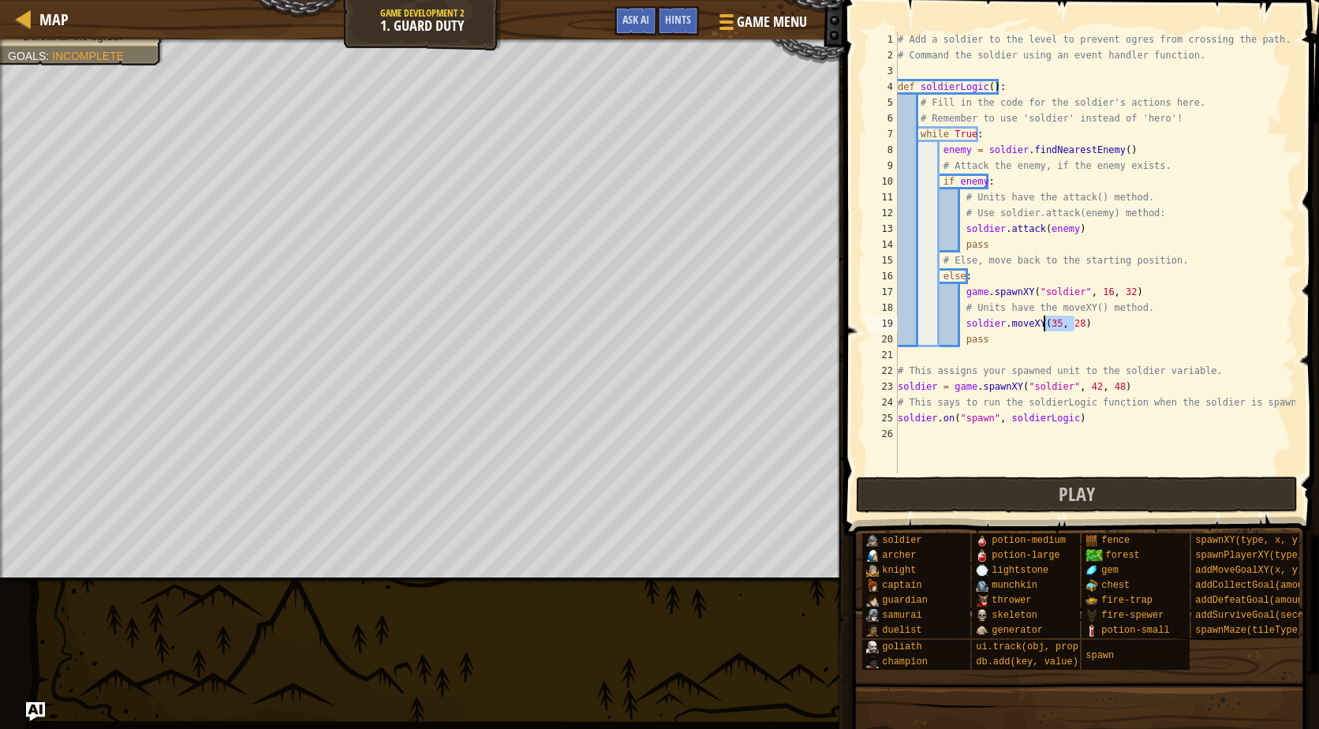
scroll to position [4, 0]
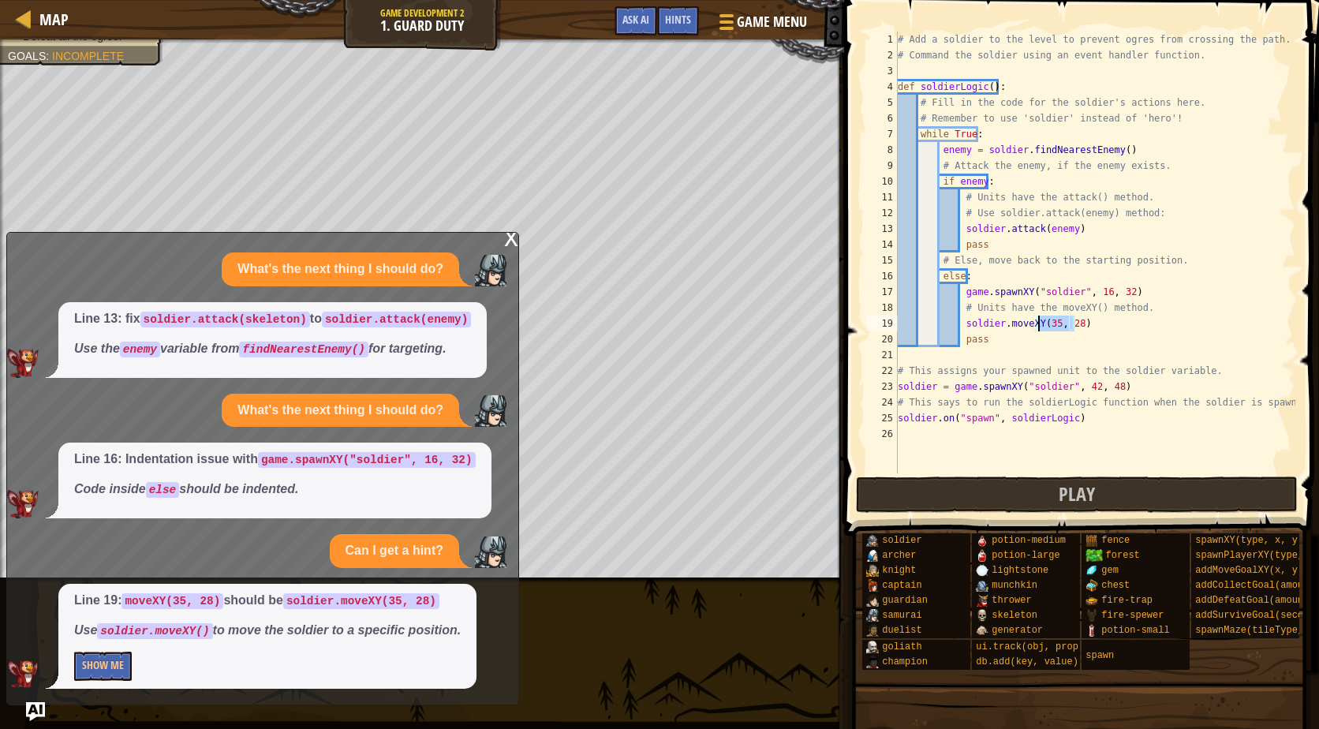
drag, startPoint x: 1081, startPoint y: 319, endPoint x: 1038, endPoint y: 330, distance: 44.8
click at [1038, 330] on div "# Add a soldier to the level to prevent ogres from crossing the path. # Command…" at bounding box center [1095, 268] width 401 height 473
click at [1049, 496] on button "Play" at bounding box center [1077, 495] width 443 height 36
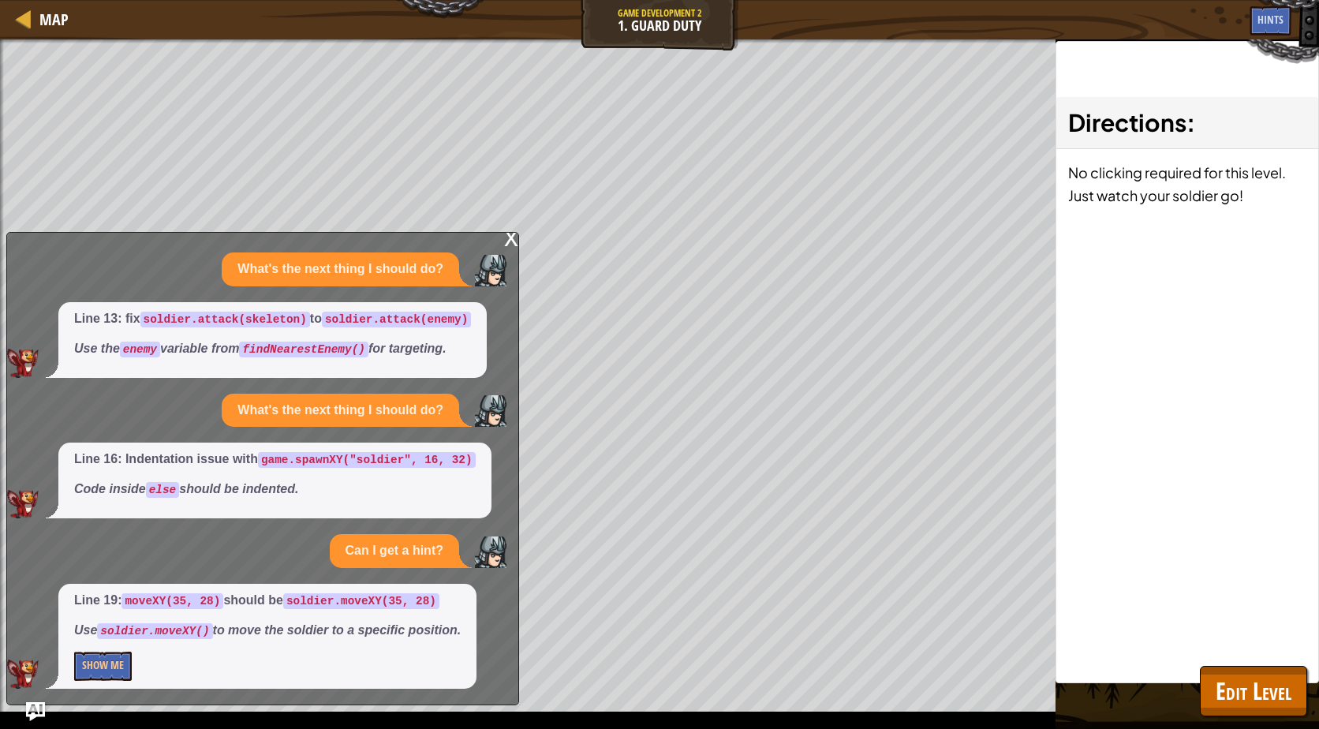
click at [503, 237] on div "x What's the next thing I should do? Line 13: fix soldier.attack(skeleton) to s…" at bounding box center [262, 468] width 513 height 473
click at [511, 238] on div "x" at bounding box center [511, 237] width 14 height 16
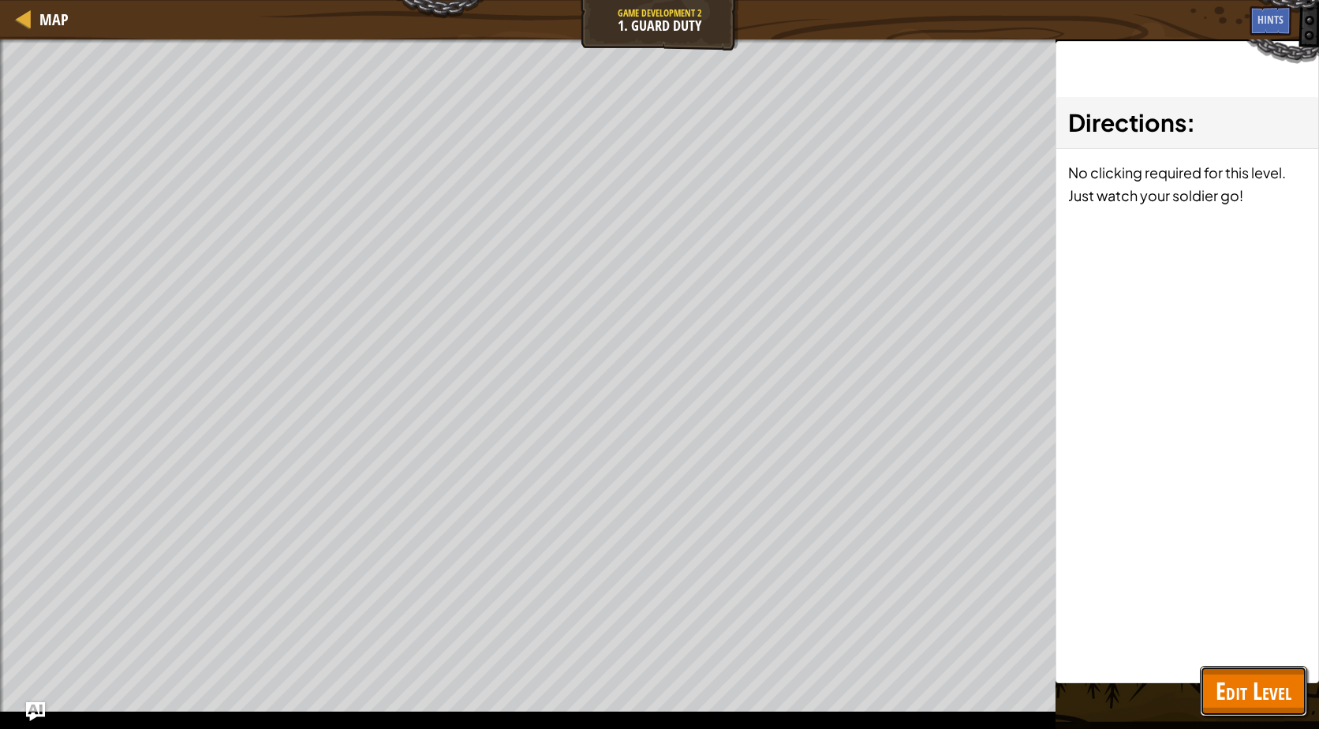
click at [1288, 692] on span "Edit Level" at bounding box center [1254, 691] width 76 height 32
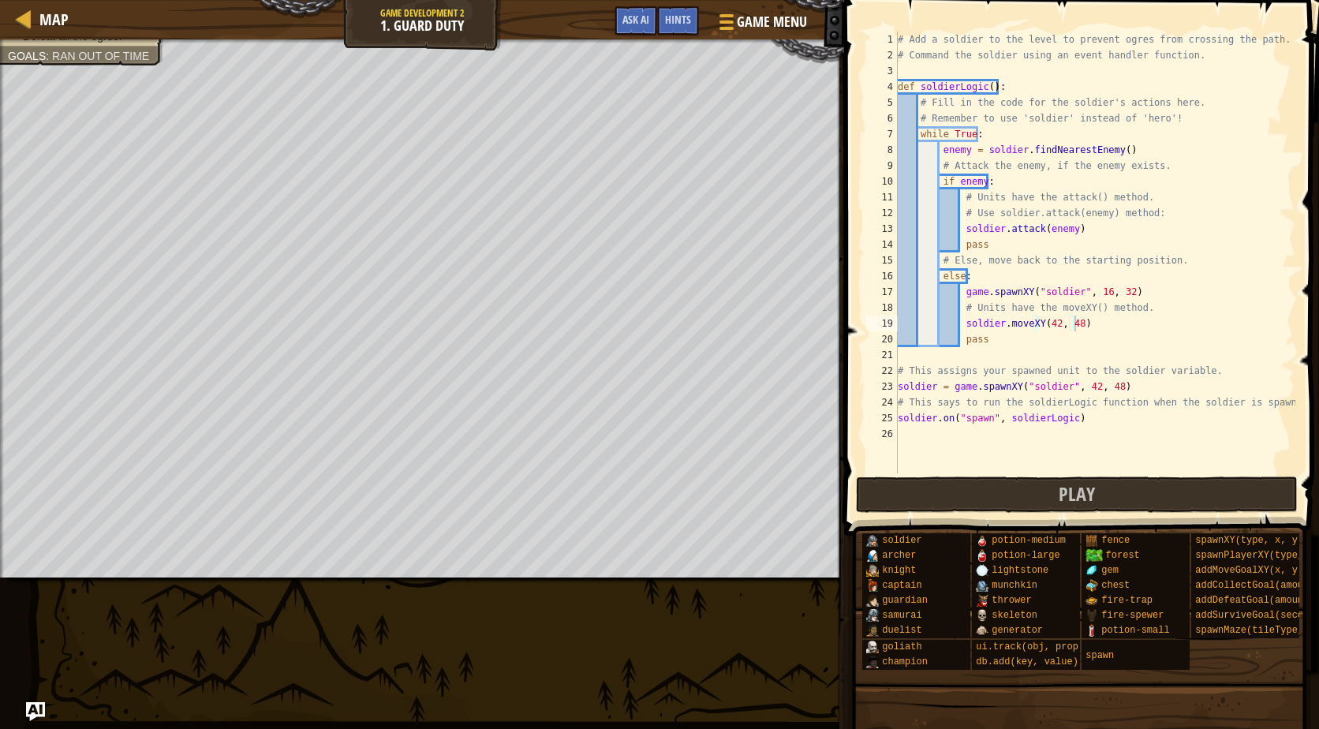
click at [1090, 319] on div "# Add a soldier to the level to prevent ogres from crossing the path. # Command…" at bounding box center [1095, 268] width 401 height 473
drag, startPoint x: 1081, startPoint y: 322, endPoint x: 1037, endPoint y: 325, distance: 44.3
click at [1037, 325] on div "# Add a soldier to the level to prevent ogres from crossing the path. # Command…" at bounding box center [1095, 268] width 401 height 473
click at [1065, 507] on button "Play" at bounding box center [1077, 495] width 443 height 36
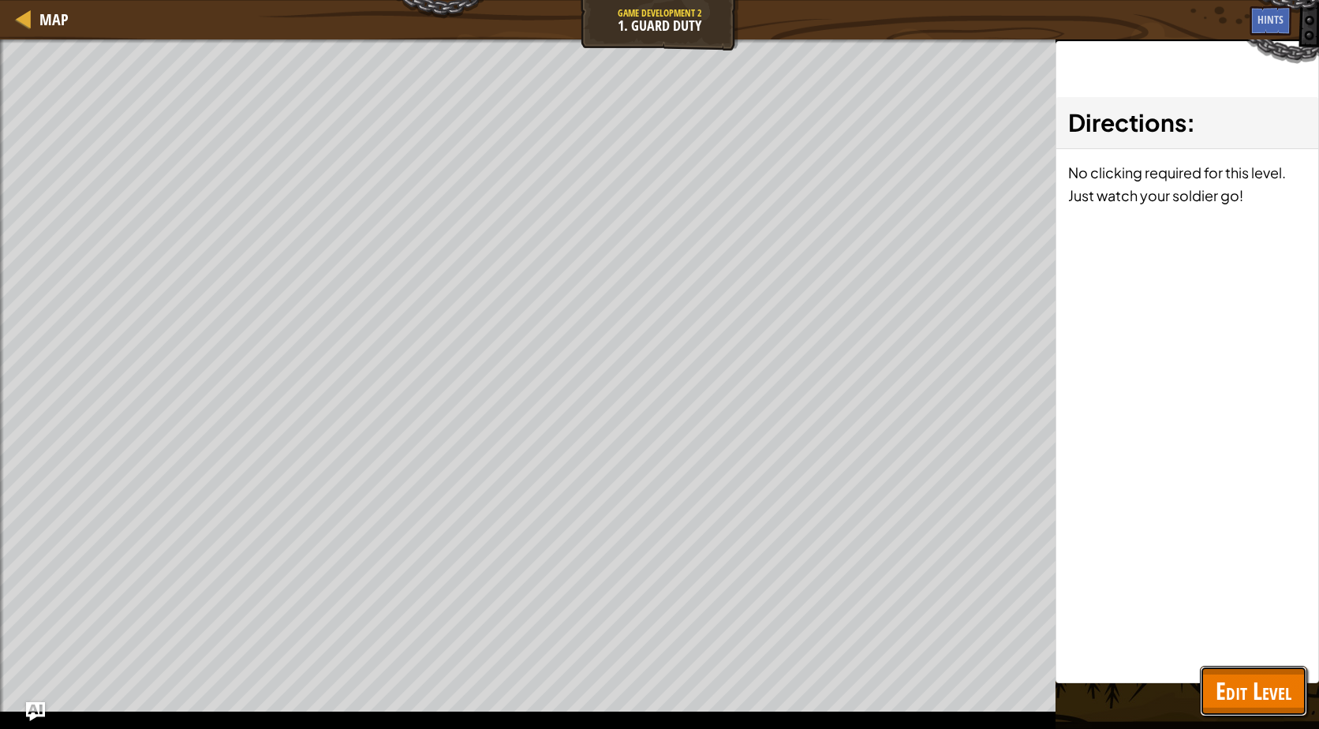
click at [1248, 709] on button "Edit Level" at bounding box center [1253, 691] width 107 height 51
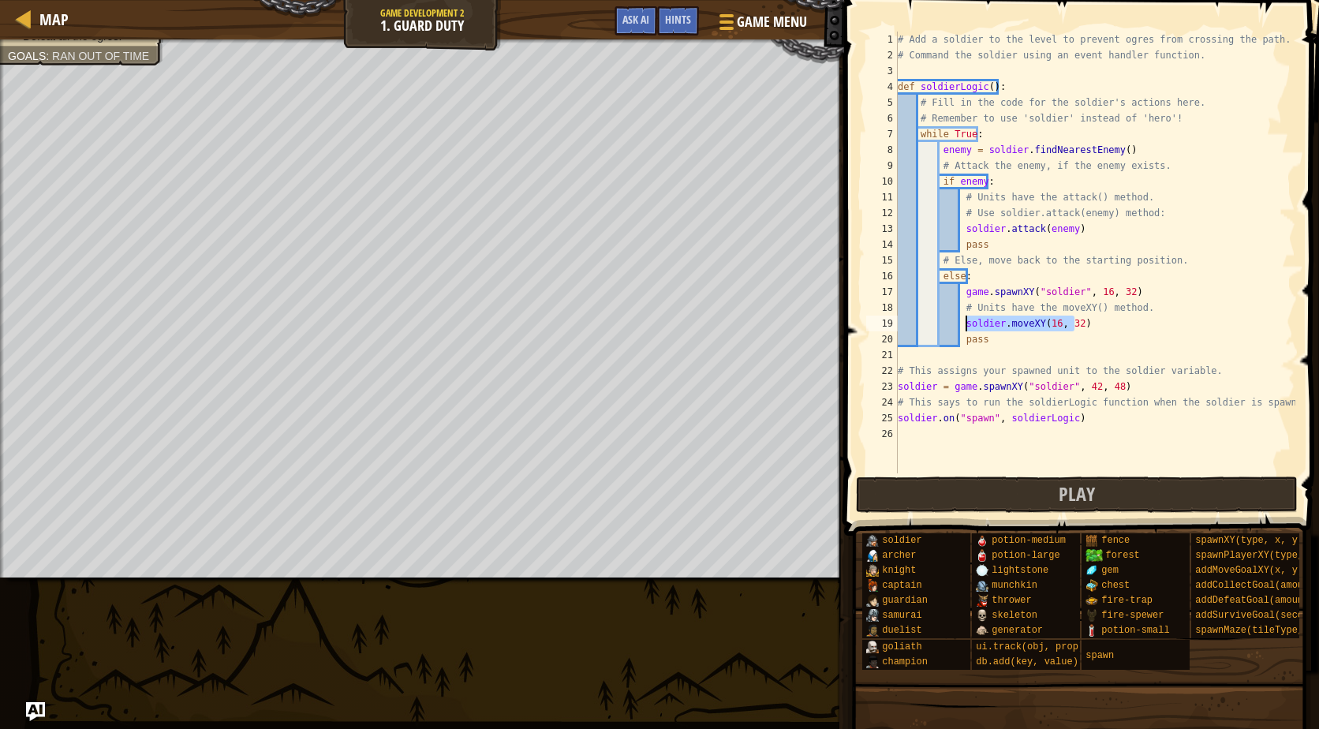
drag, startPoint x: 1103, startPoint y: 324, endPoint x: 967, endPoint y: 328, distance: 136.6
click at [967, 328] on div "# Add a soldier to the level to prevent ogres from crossing the path. # Command…" at bounding box center [1095, 268] width 401 height 473
type textarea "s"
type textarea "game.moveXY(16,36)"
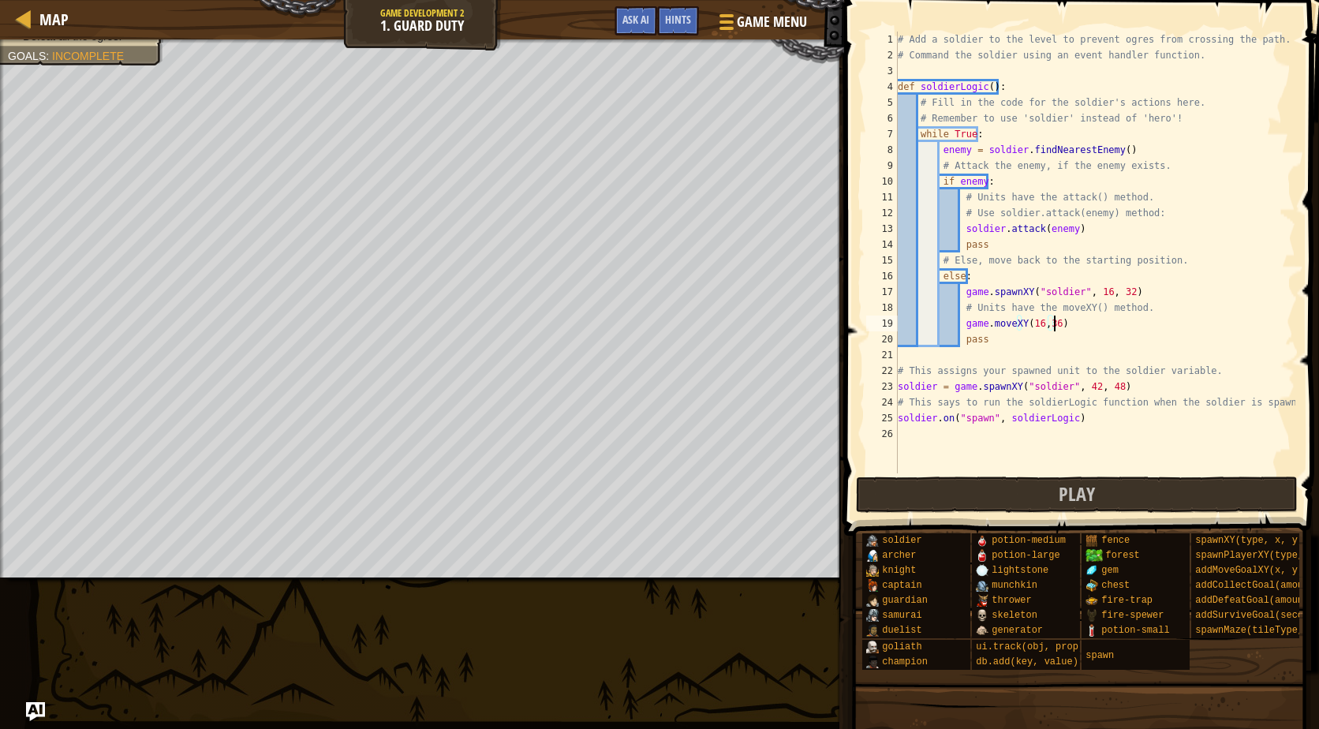
click at [1009, 503] on button "Play" at bounding box center [1077, 495] width 443 height 36
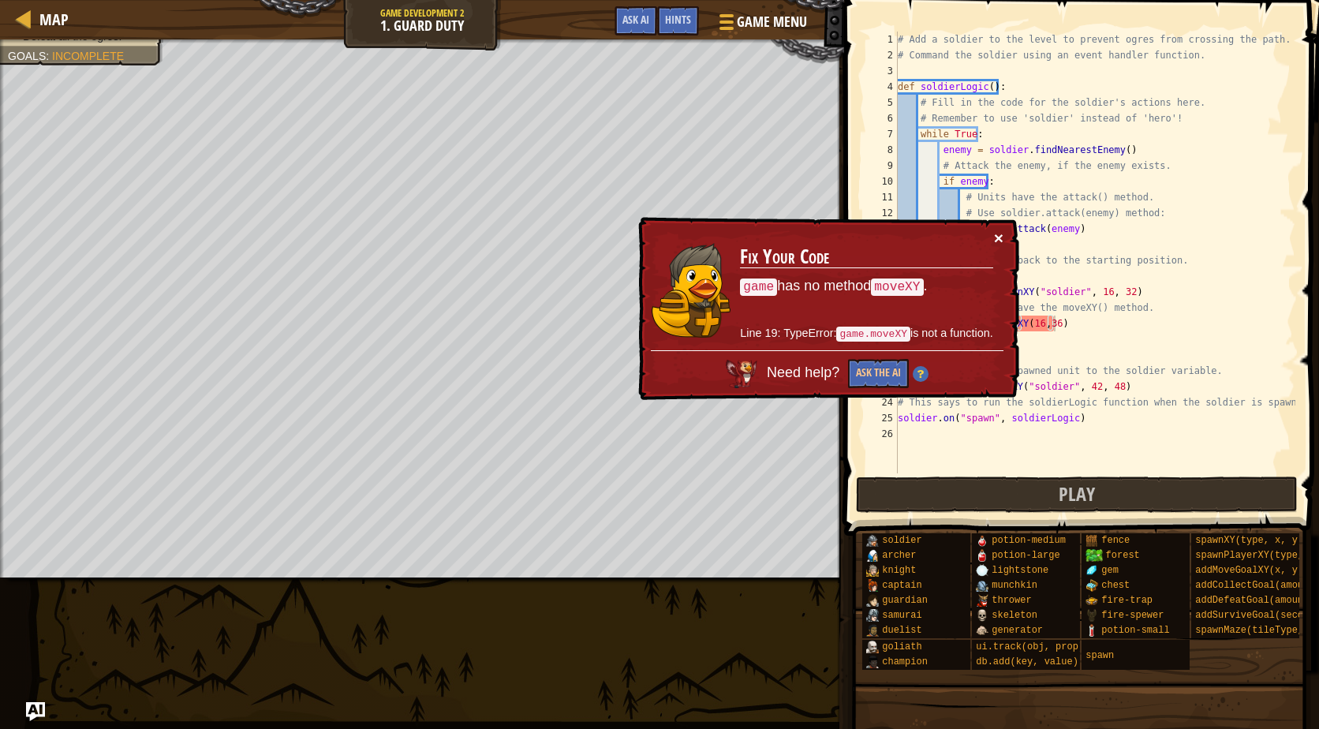
click at [1003, 235] on button "×" at bounding box center [998, 238] width 9 height 17
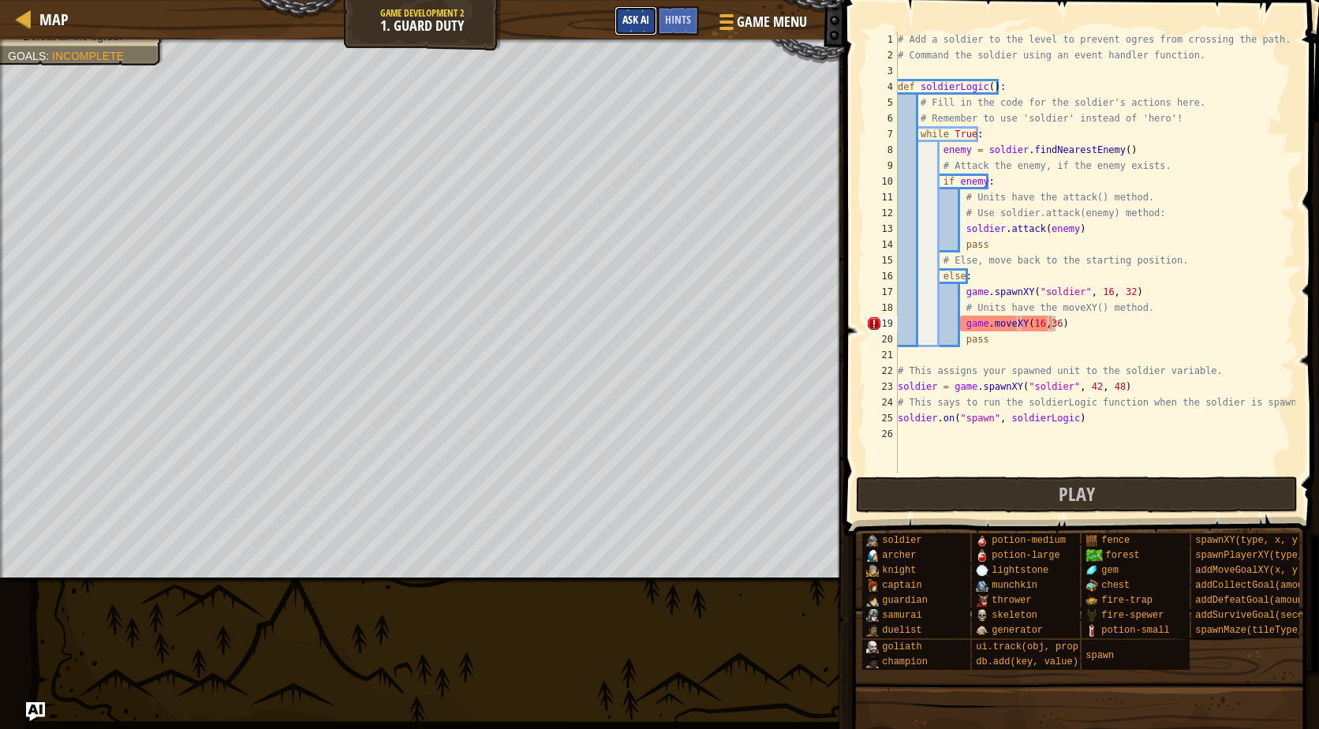
click at [631, 9] on button "Ask AI" at bounding box center [636, 20] width 43 height 29
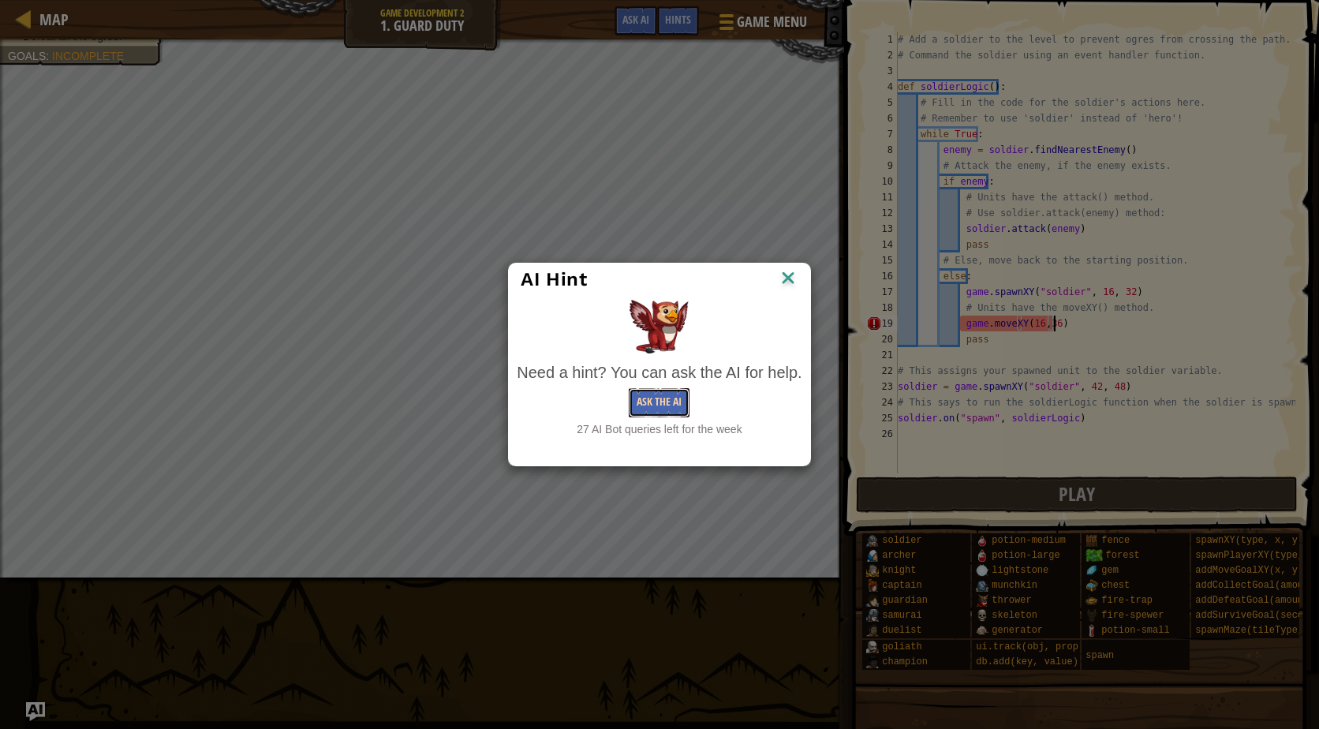
click at [667, 393] on button "Ask the AI" at bounding box center [659, 402] width 61 height 29
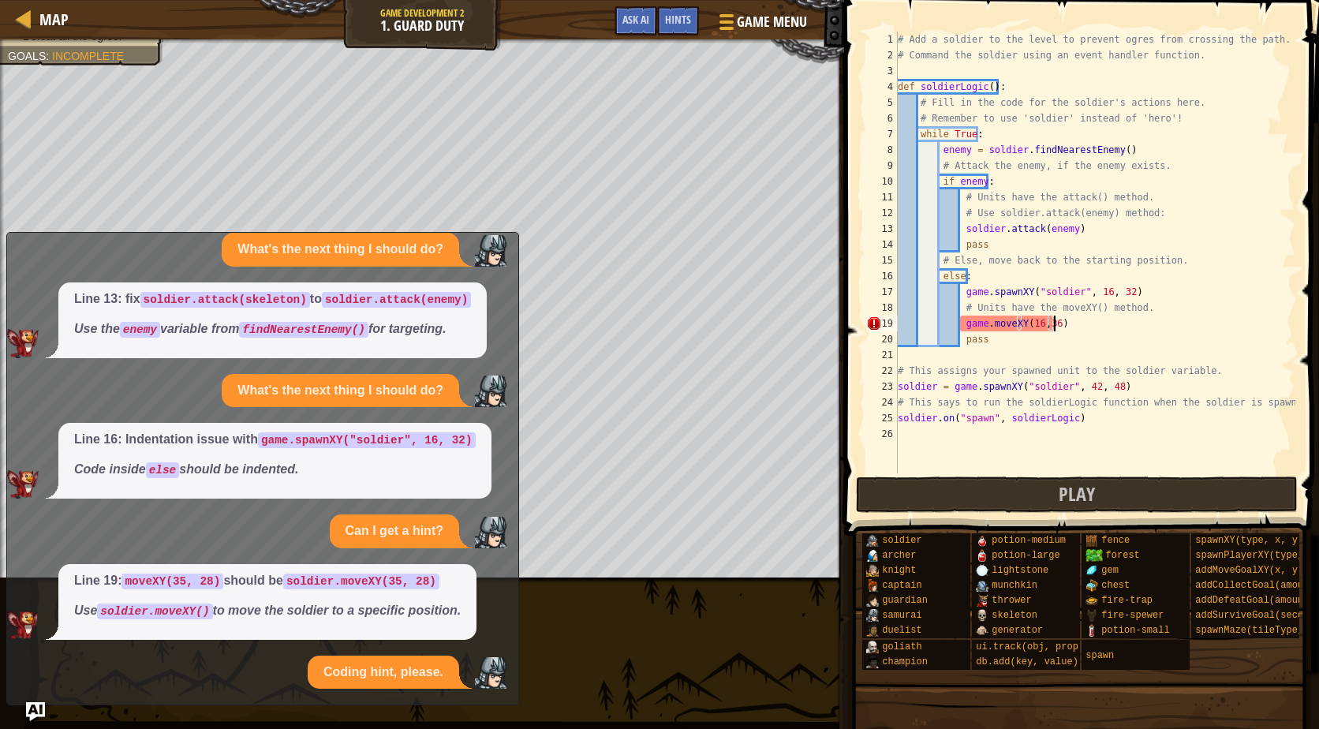
scroll to position [163, 0]
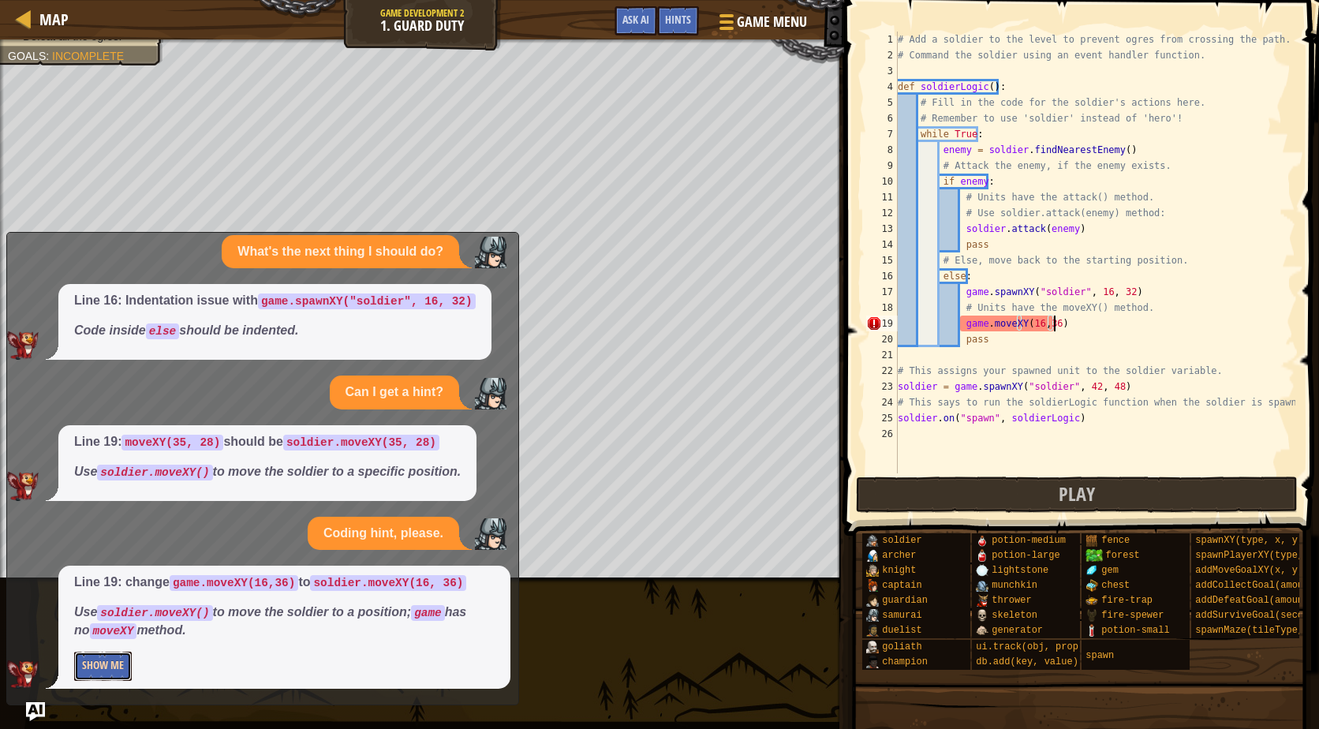
click at [120, 675] on button "Show Me" at bounding box center [103, 666] width 58 height 29
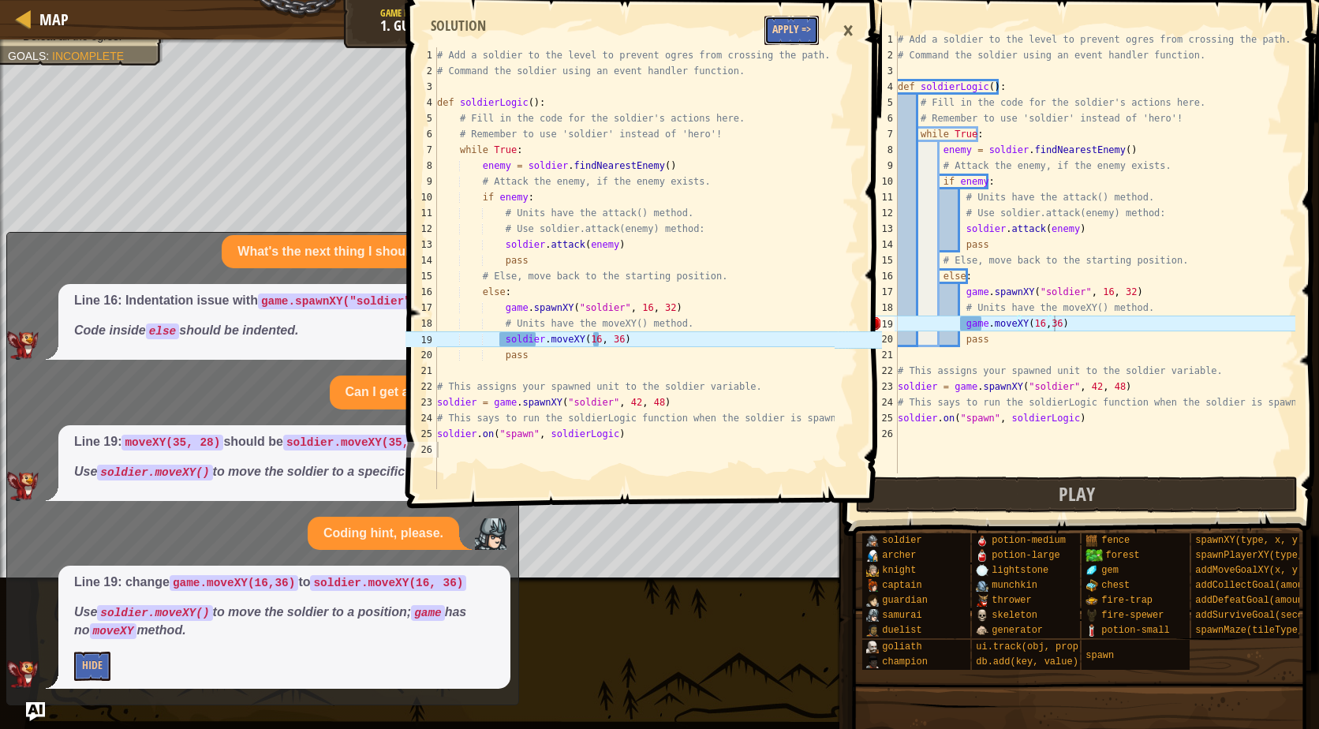
click at [786, 29] on button "Apply =>" at bounding box center [792, 30] width 54 height 29
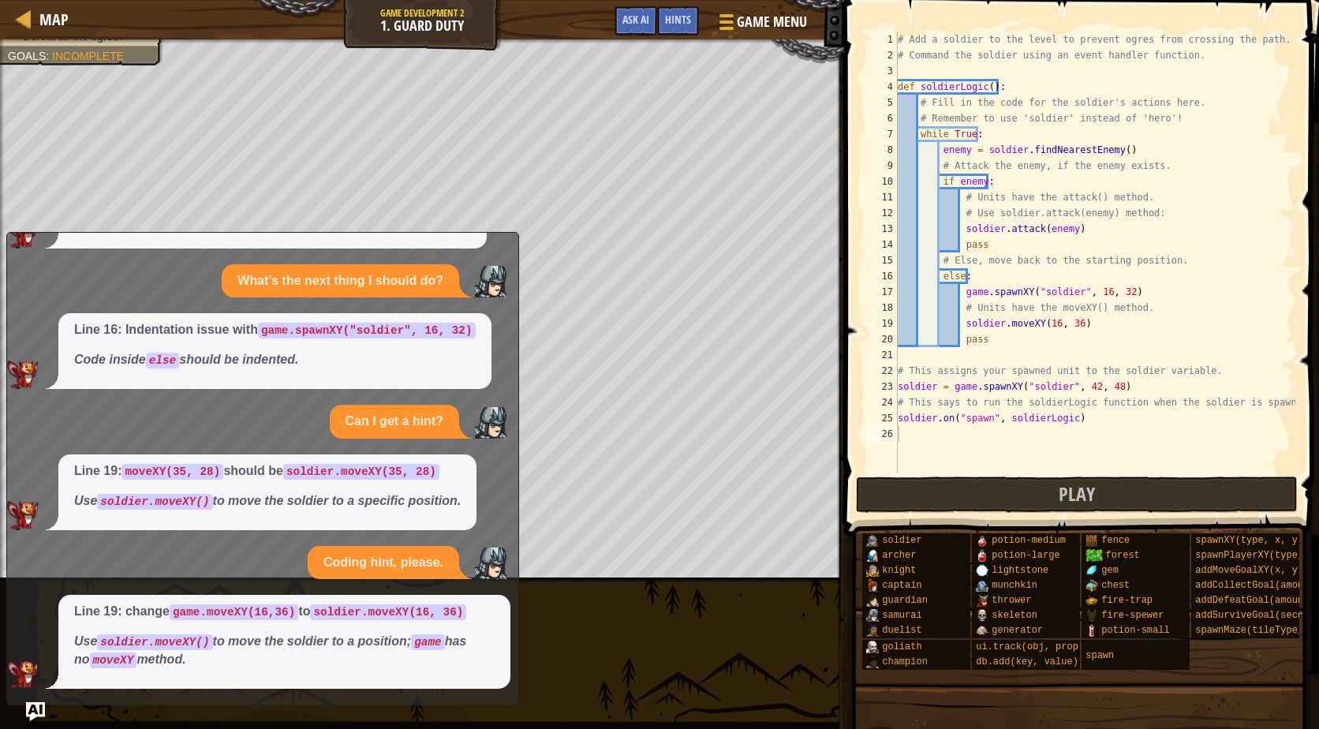
scroll to position [7, 0]
click at [35, 702] on img "Ask AI" at bounding box center [35, 712] width 21 height 21
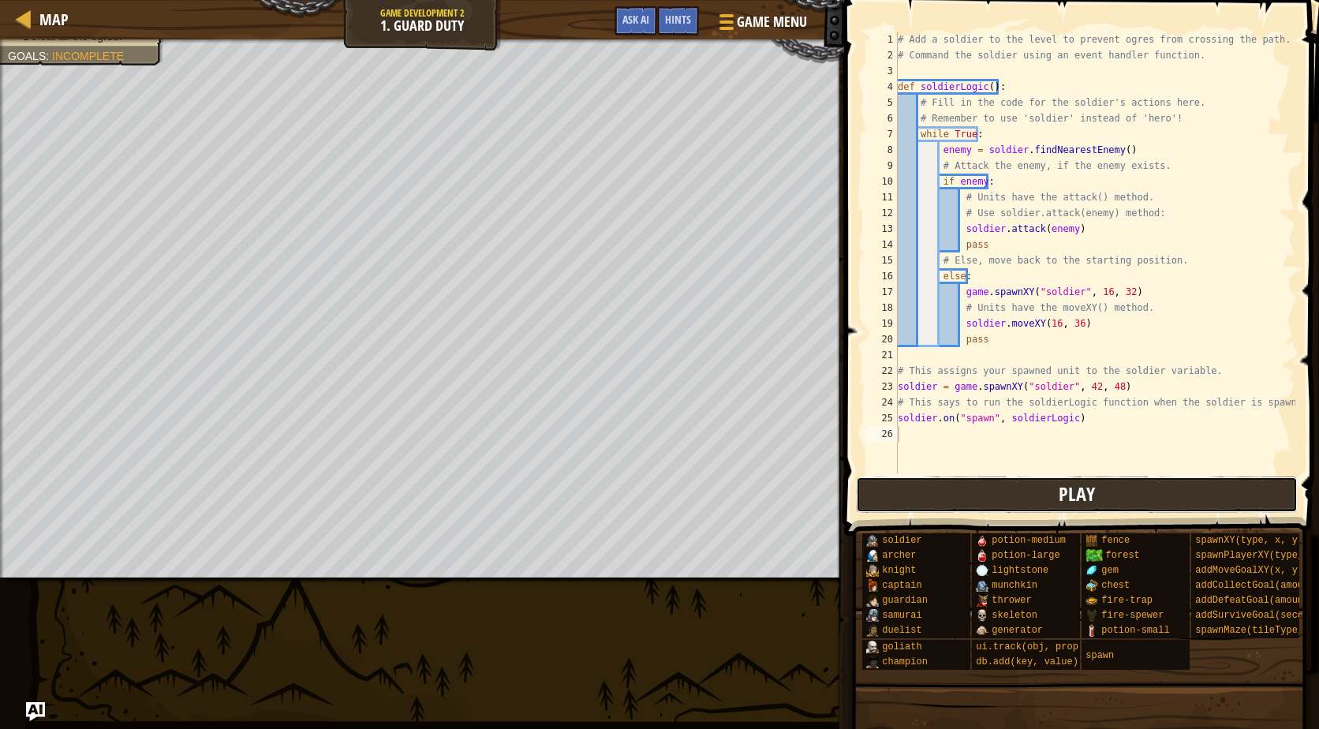
click at [1009, 500] on button "Play" at bounding box center [1077, 495] width 443 height 36
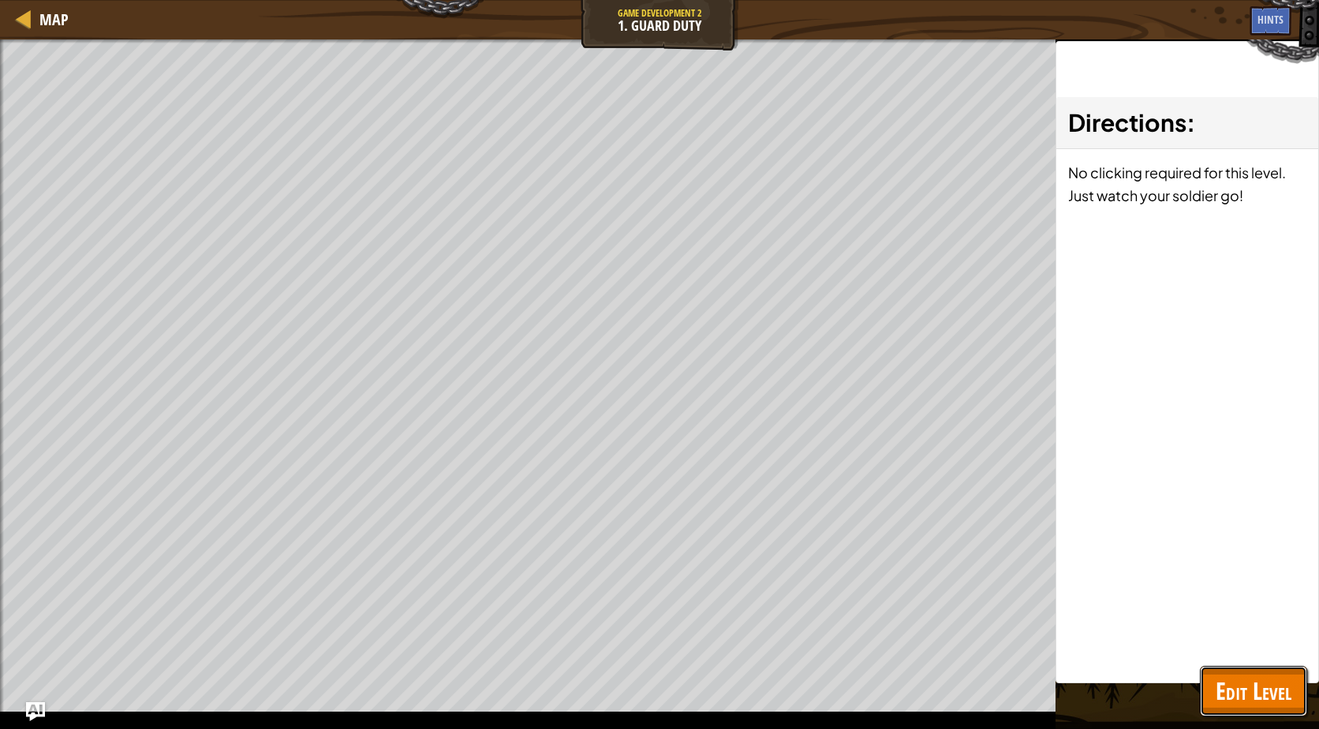
click at [1287, 693] on span "Edit Level" at bounding box center [1254, 691] width 76 height 32
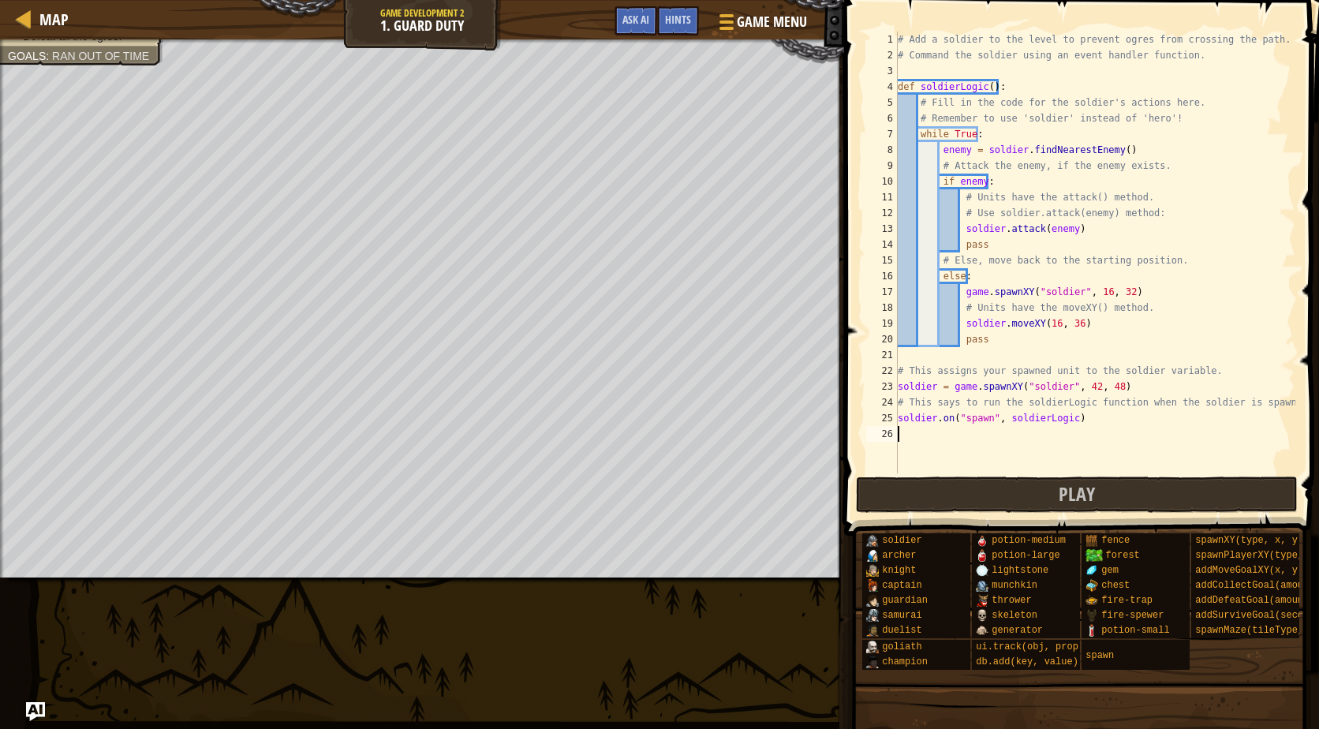
click at [907, 466] on div "# Add a soldier to the level to prevent ogres from crossing the path. # Command…" at bounding box center [1095, 268] width 401 height 473
click at [1015, 360] on div "# Add a soldier to the level to prevent ogres from crossing the path. # Command…" at bounding box center [1095, 268] width 401 height 473
click at [1039, 331] on div "# Add a soldier to the level to prevent ogres from crossing the path. # Command…" at bounding box center [1095, 268] width 401 height 473
drag, startPoint x: 1076, startPoint y: 326, endPoint x: 1037, endPoint y: 324, distance: 38.7
click at [1037, 324] on div "# Add a soldier to the level to prevent ogres from crossing the path. # Command…" at bounding box center [1095, 268] width 401 height 473
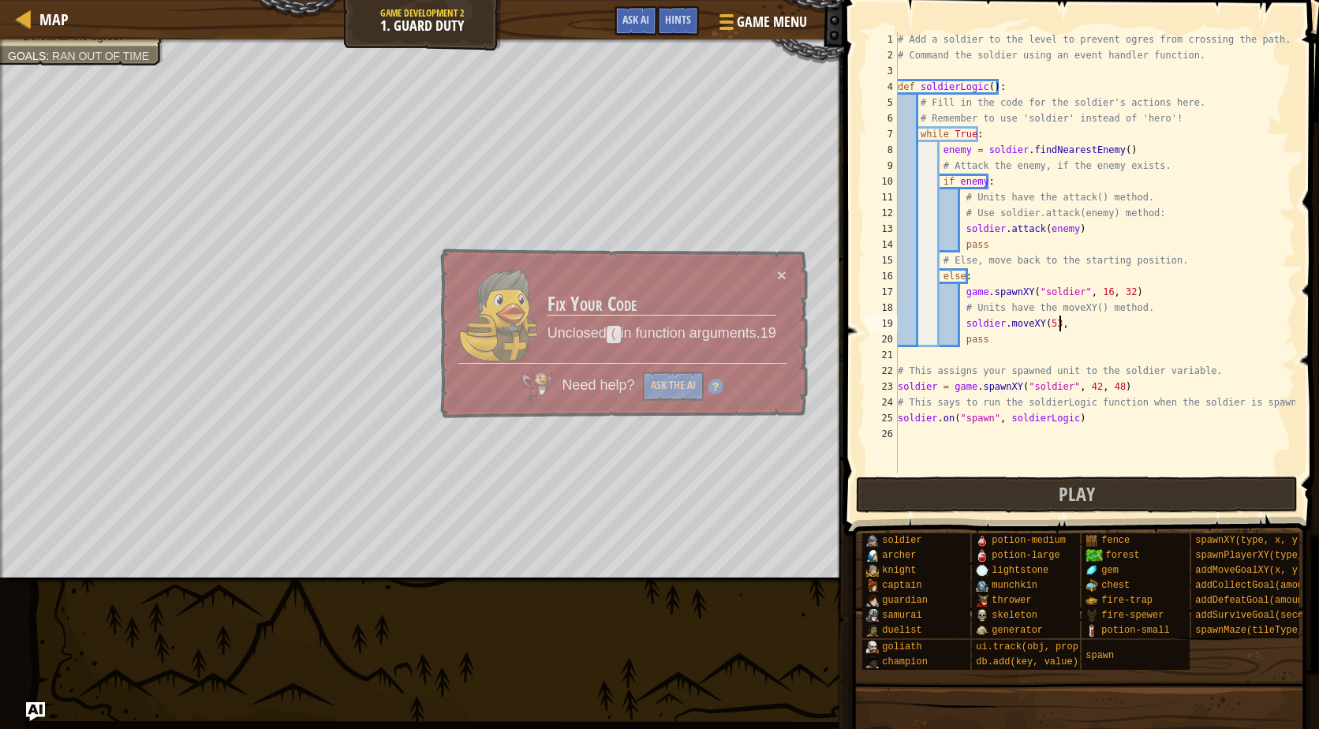
scroll to position [7, 13]
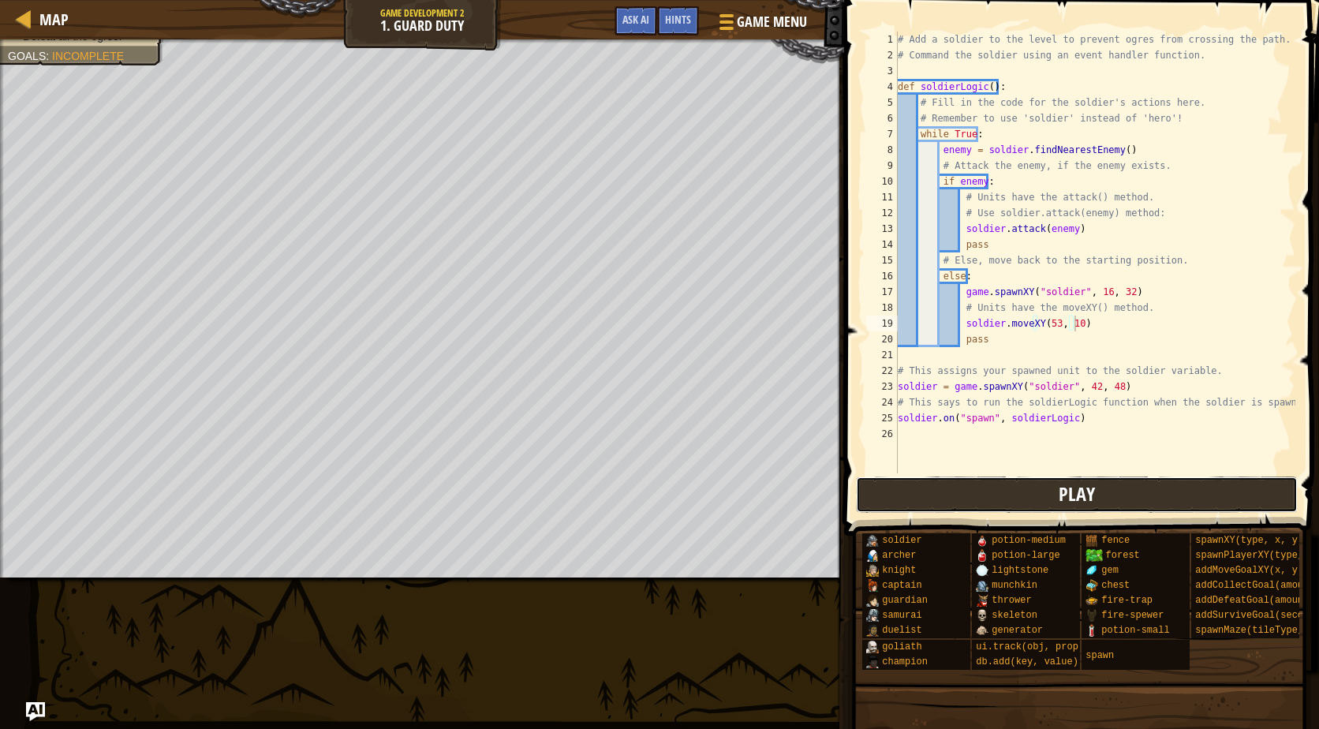
click at [1009, 492] on button "Play" at bounding box center [1077, 495] width 443 height 36
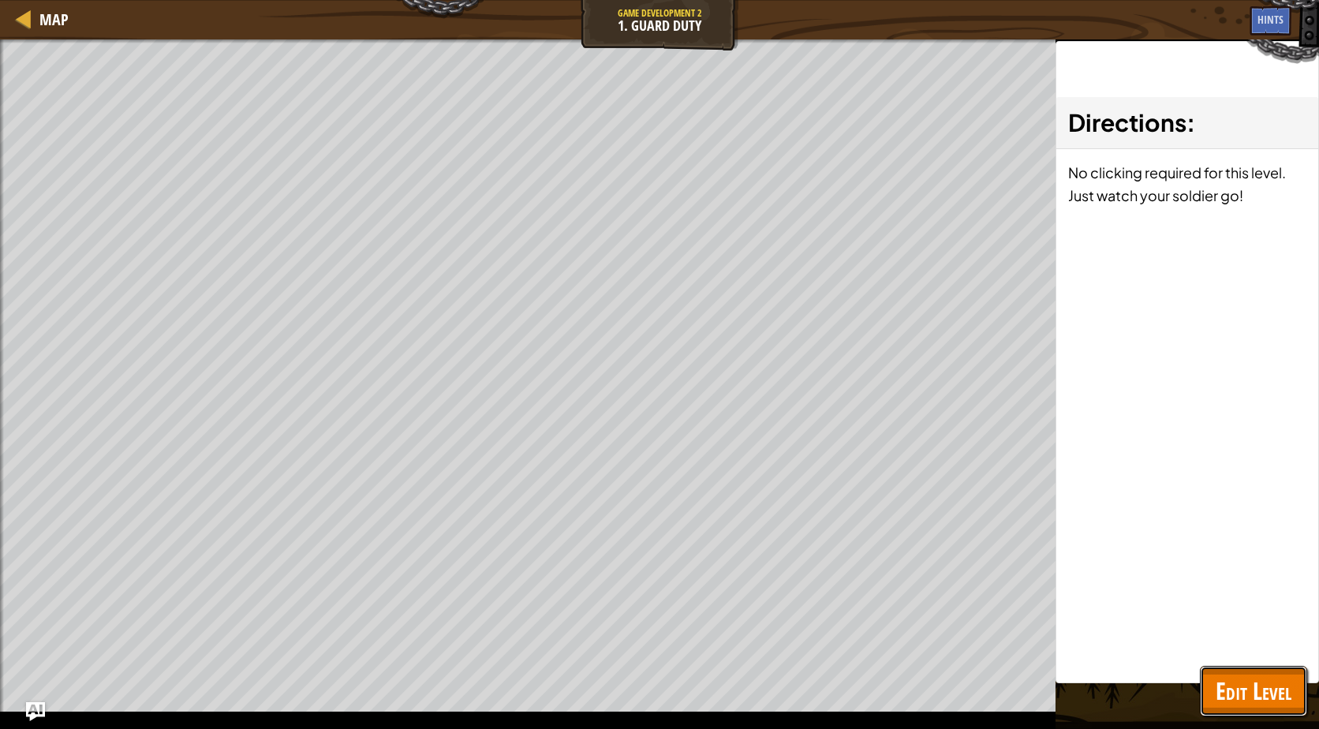
click at [1253, 685] on span "Edit Level" at bounding box center [1254, 691] width 76 height 32
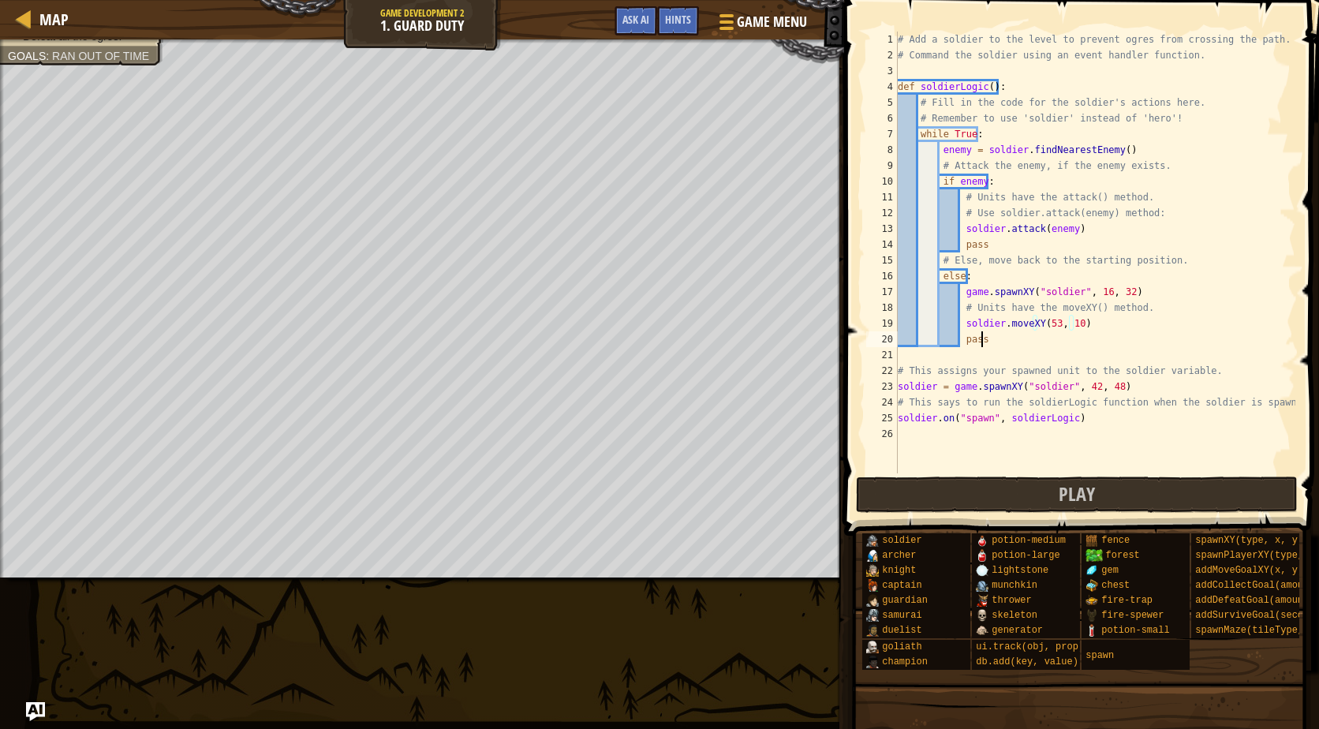
scroll to position [7, 6]
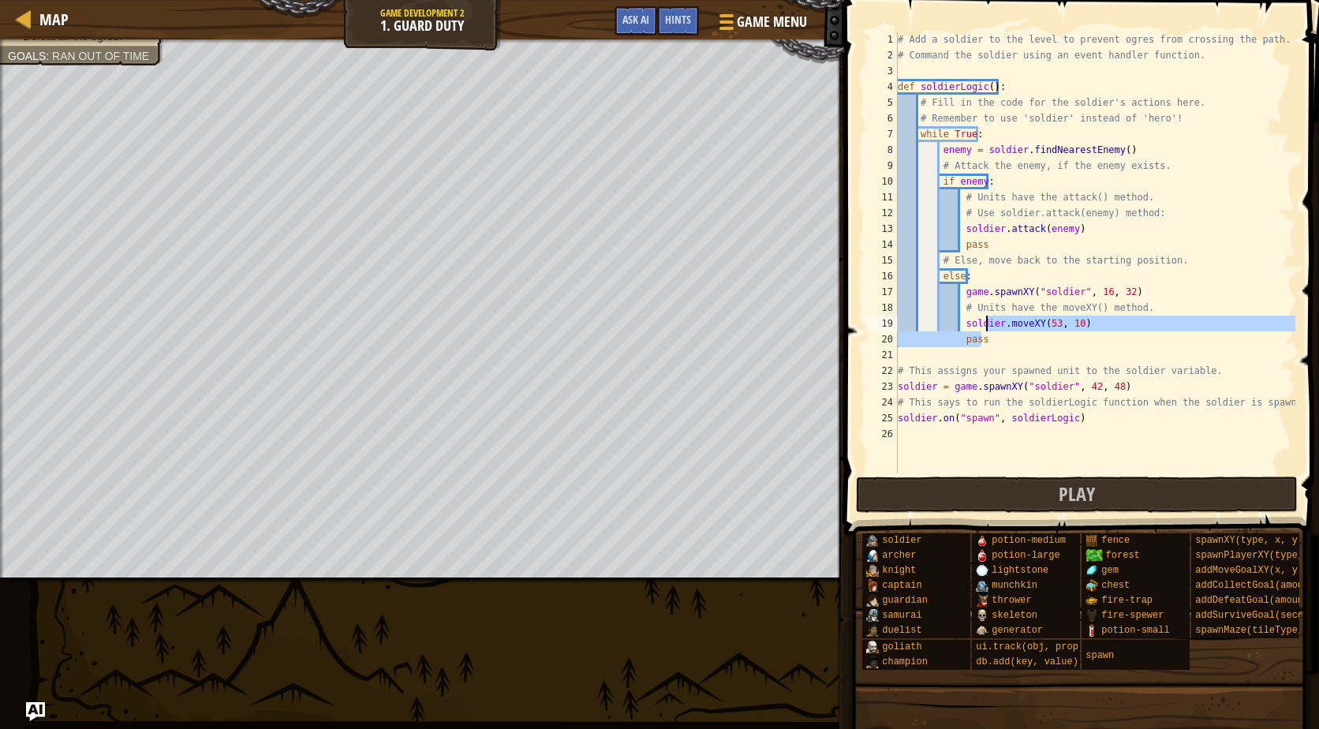
drag, startPoint x: 1087, startPoint y: 331, endPoint x: 986, endPoint y: 324, distance: 101.3
click at [986, 324] on div "# Add a soldier to the level to prevent ogres from crossing the path. # Command…" at bounding box center [1095, 268] width 401 height 473
click at [986, 324] on div "# Add a soldier to the level to prevent ogres from crossing the path. # Command…" at bounding box center [1095, 253] width 401 height 442
drag, startPoint x: 958, startPoint y: 326, endPoint x: 1100, endPoint y: 335, distance: 142.4
click at [1100, 335] on div "# Add a soldier to the level to prevent ogres from crossing the path. # Command…" at bounding box center [1095, 268] width 401 height 473
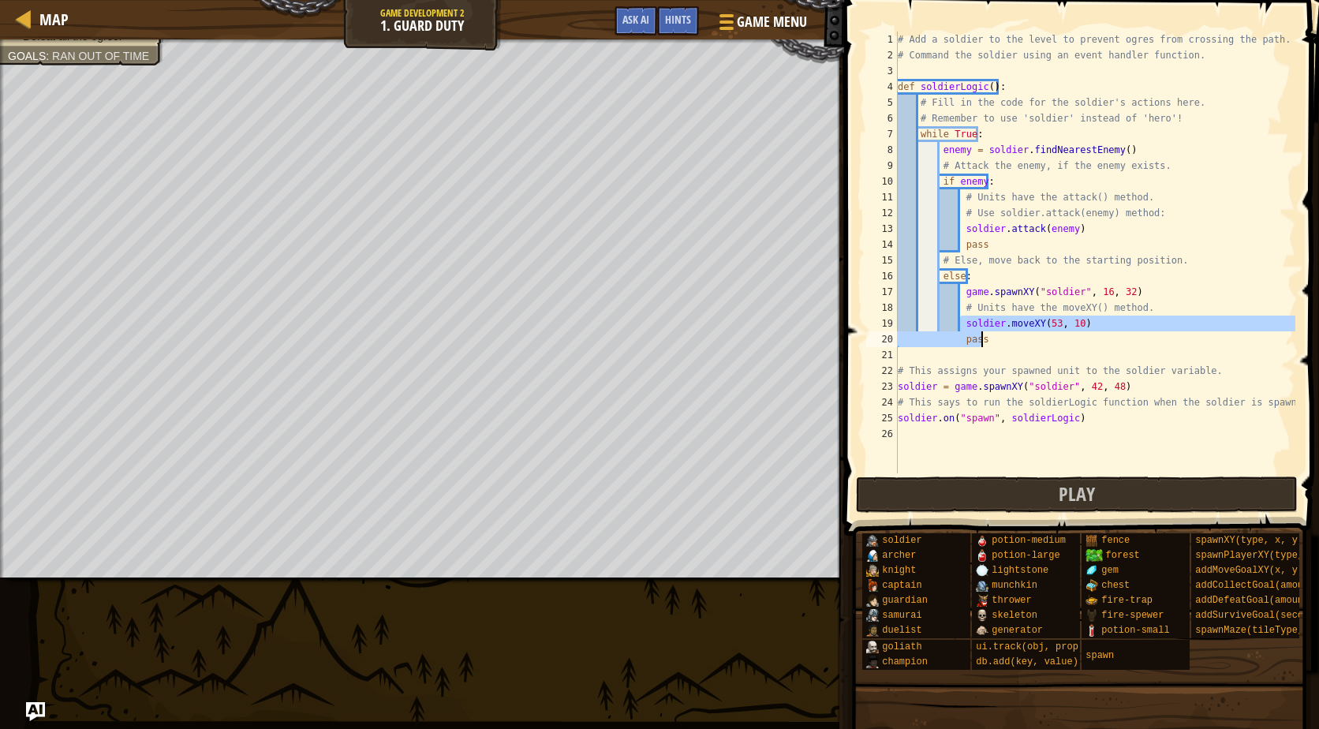
click at [1128, 322] on div "# Add a soldier to the level to prevent ogres from crossing the path. # Command…" at bounding box center [1095, 253] width 401 height 442
drag, startPoint x: 1082, startPoint y: 324, endPoint x: 983, endPoint y: 326, distance: 98.7
click at [983, 326] on div "# Add a soldier to the level to prevent ogres from crossing the path. # Command…" at bounding box center [1095, 268] width 401 height 473
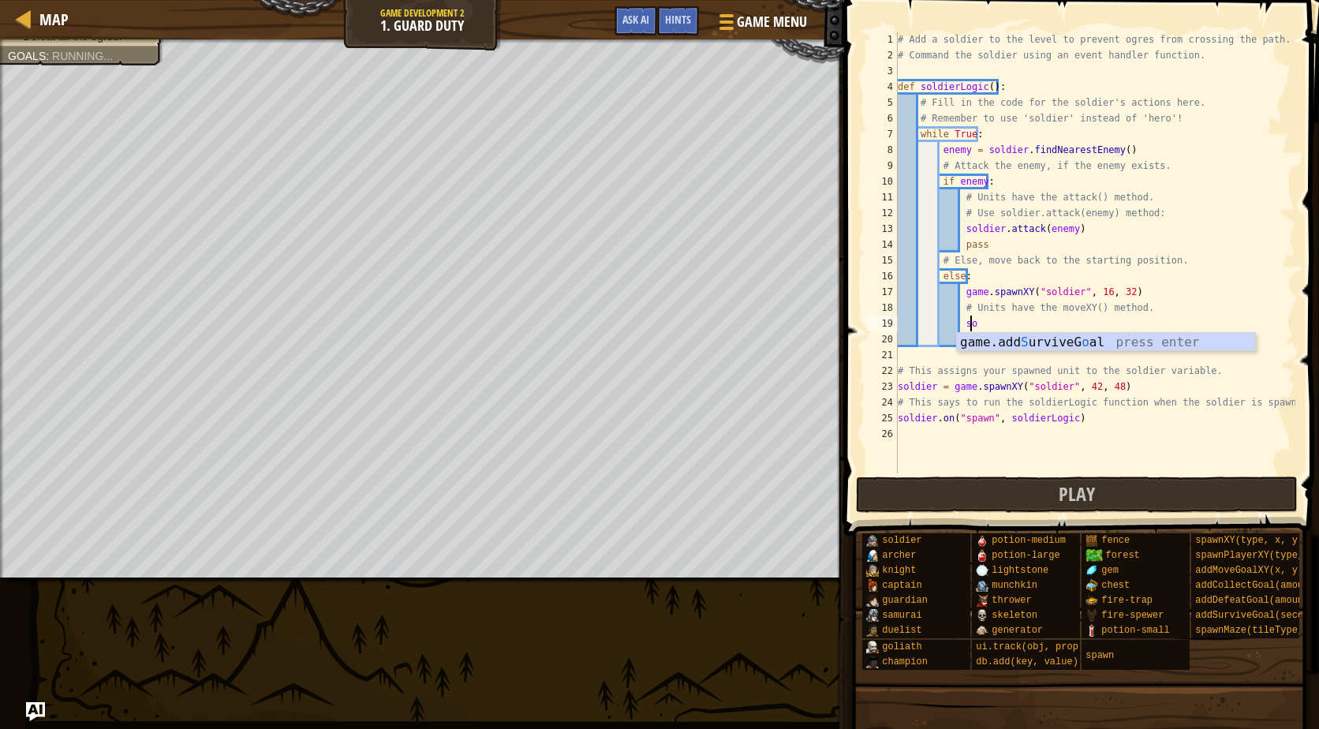
type textarea "s"
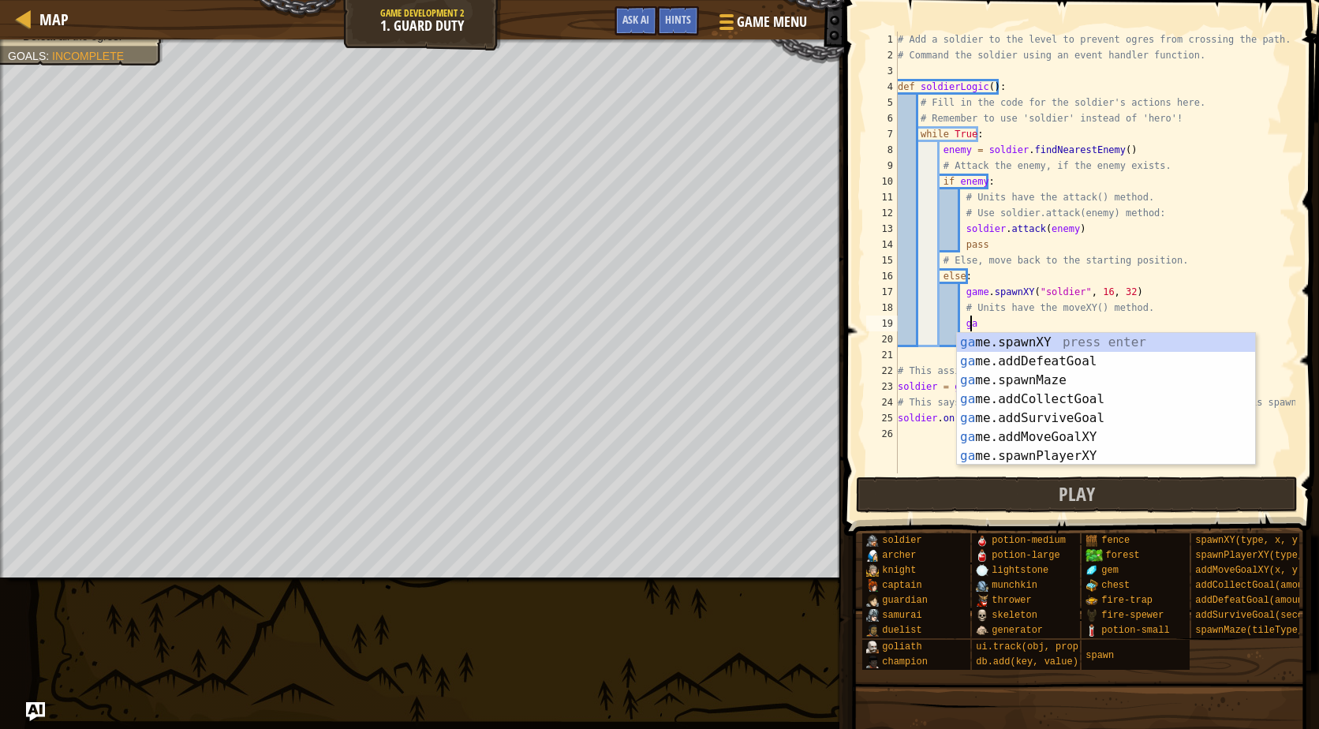
type textarea "g"
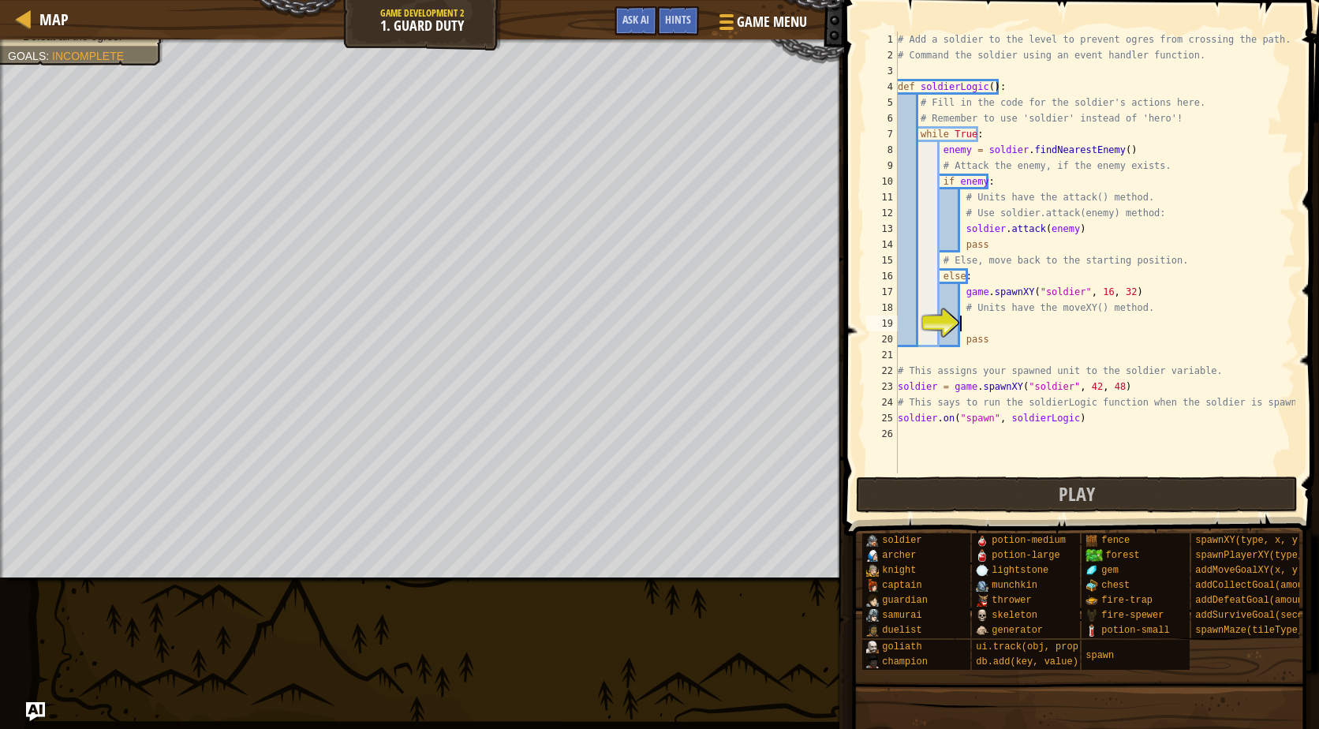
type textarea "m"
type textarea "enemy.moveXY(32, 40)"
click at [978, 492] on button "Play" at bounding box center [1077, 495] width 443 height 36
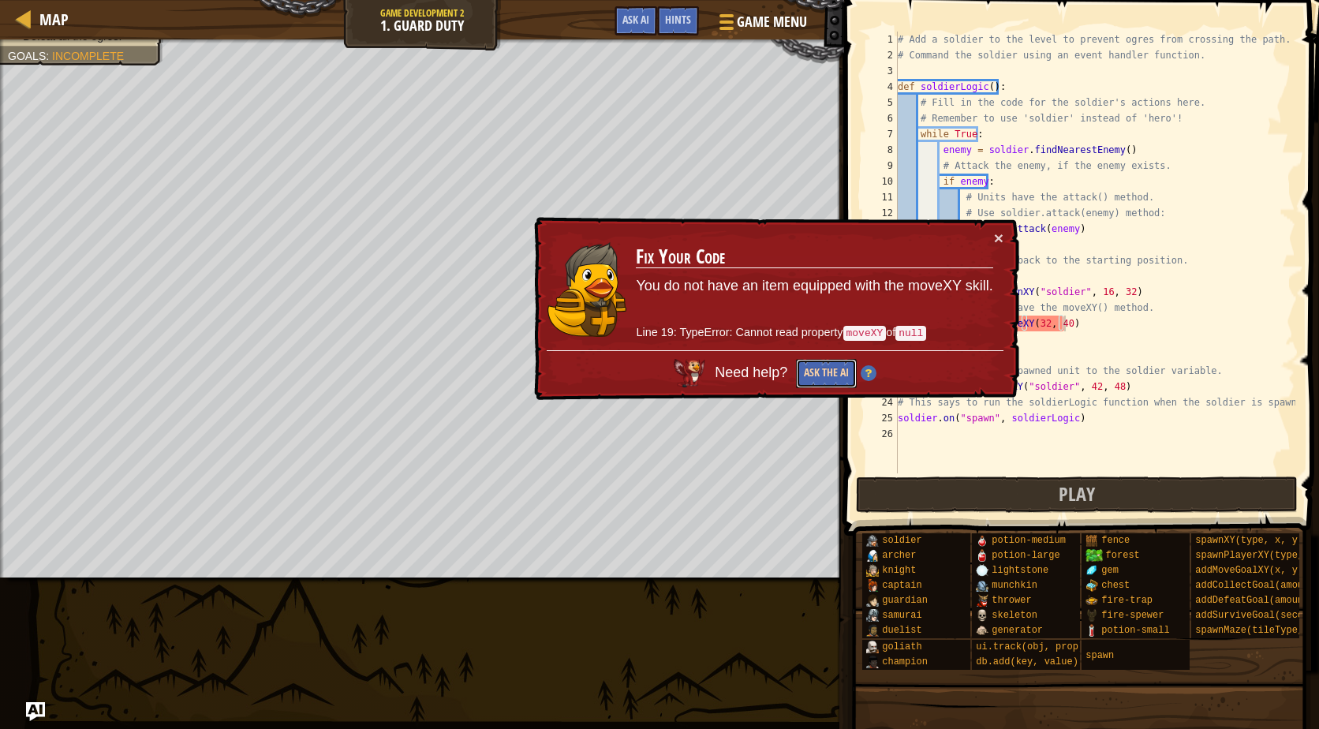
click at [810, 386] on button "Ask the AI" at bounding box center [825, 374] width 61 height 30
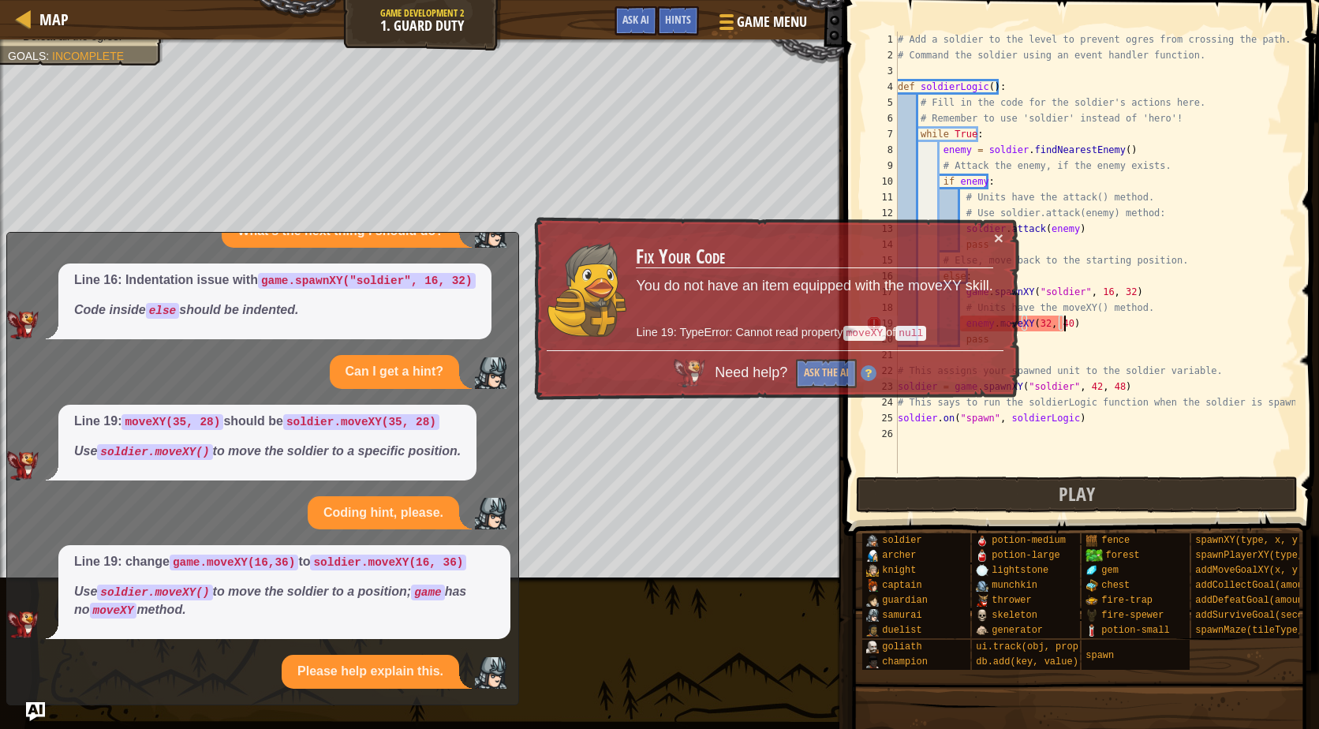
scroll to position [321, 0]
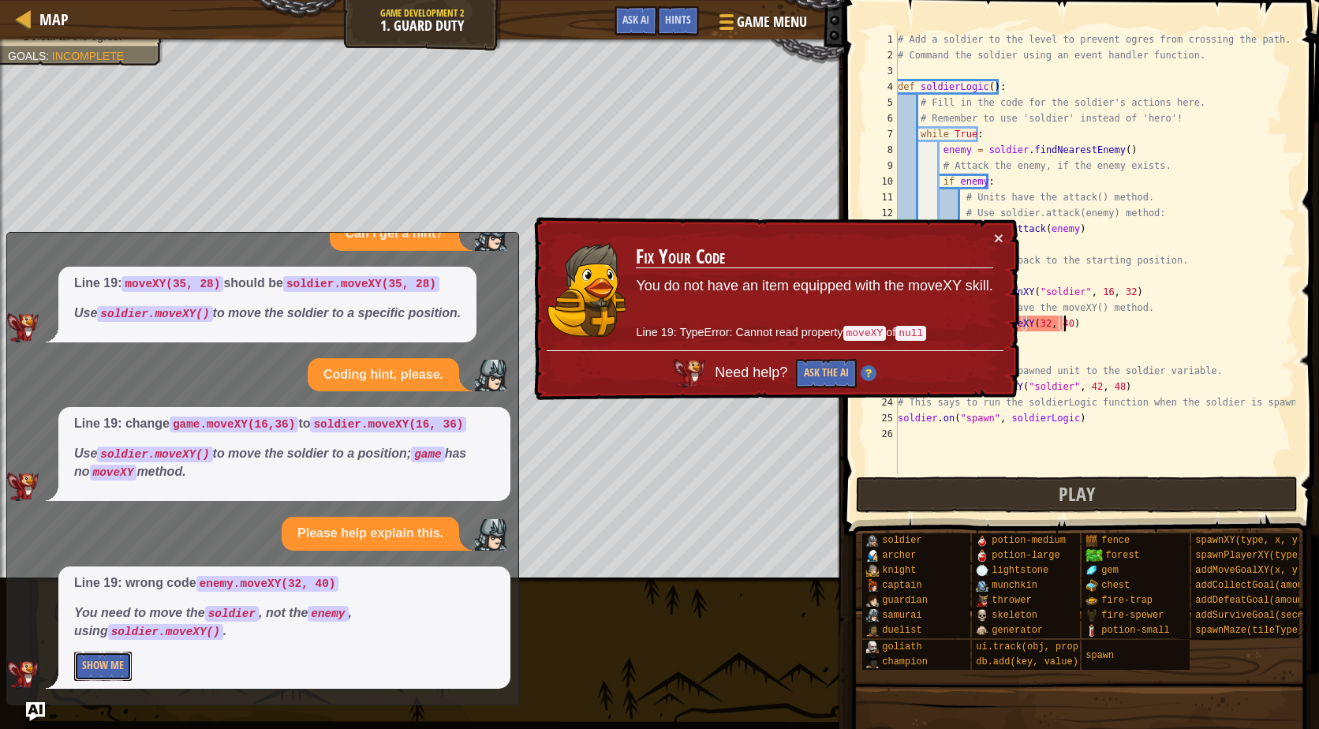
drag, startPoint x: 113, startPoint y: 664, endPoint x: 142, endPoint y: 657, distance: 30.0
click at [113, 664] on button "Show Me" at bounding box center [103, 666] width 58 height 29
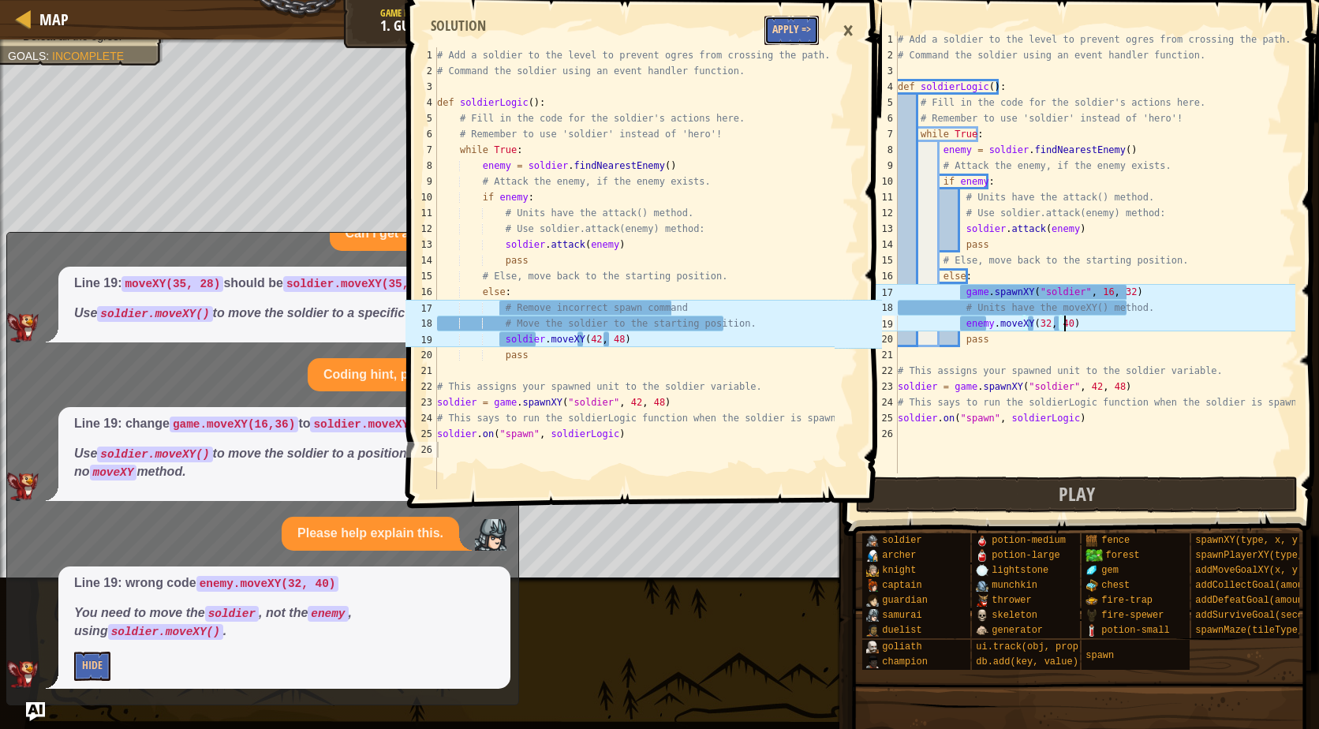
click at [805, 31] on button "Apply =>" at bounding box center [792, 30] width 54 height 29
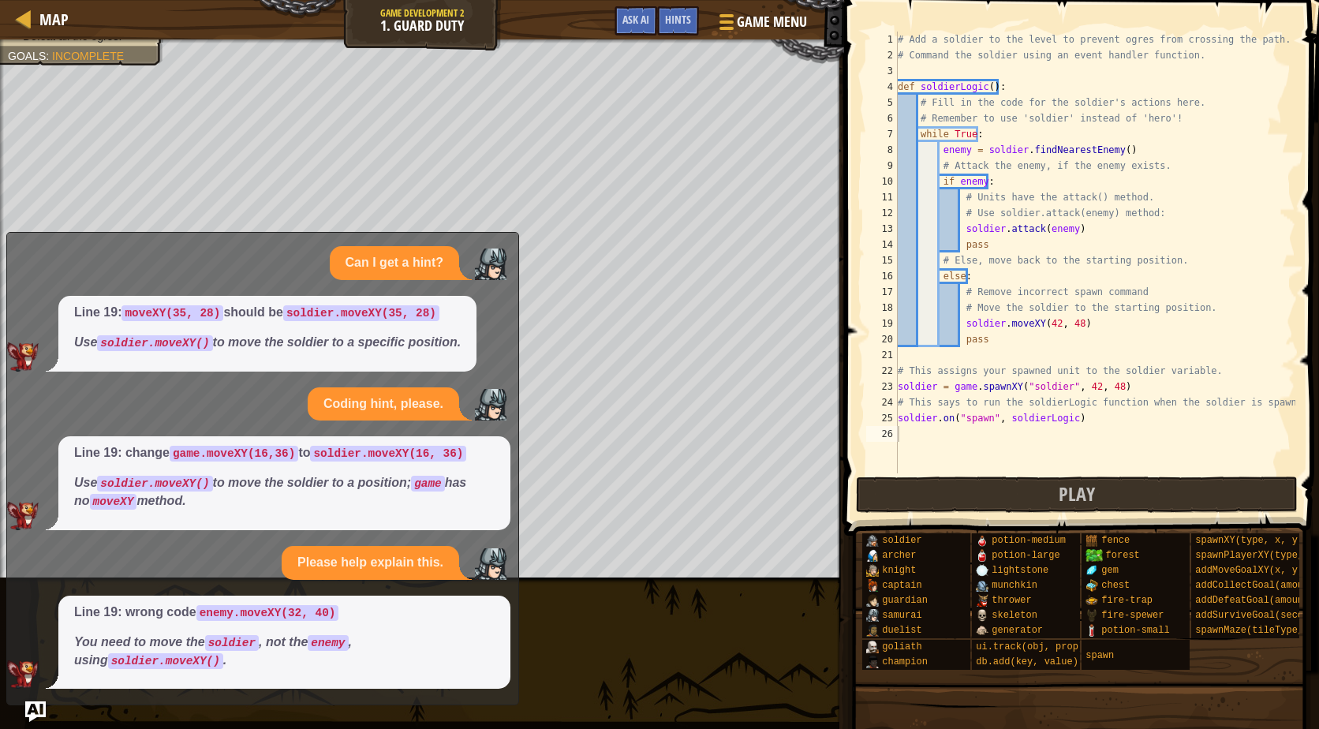
click at [37, 719] on img "Ask AI" at bounding box center [35, 712] width 21 height 21
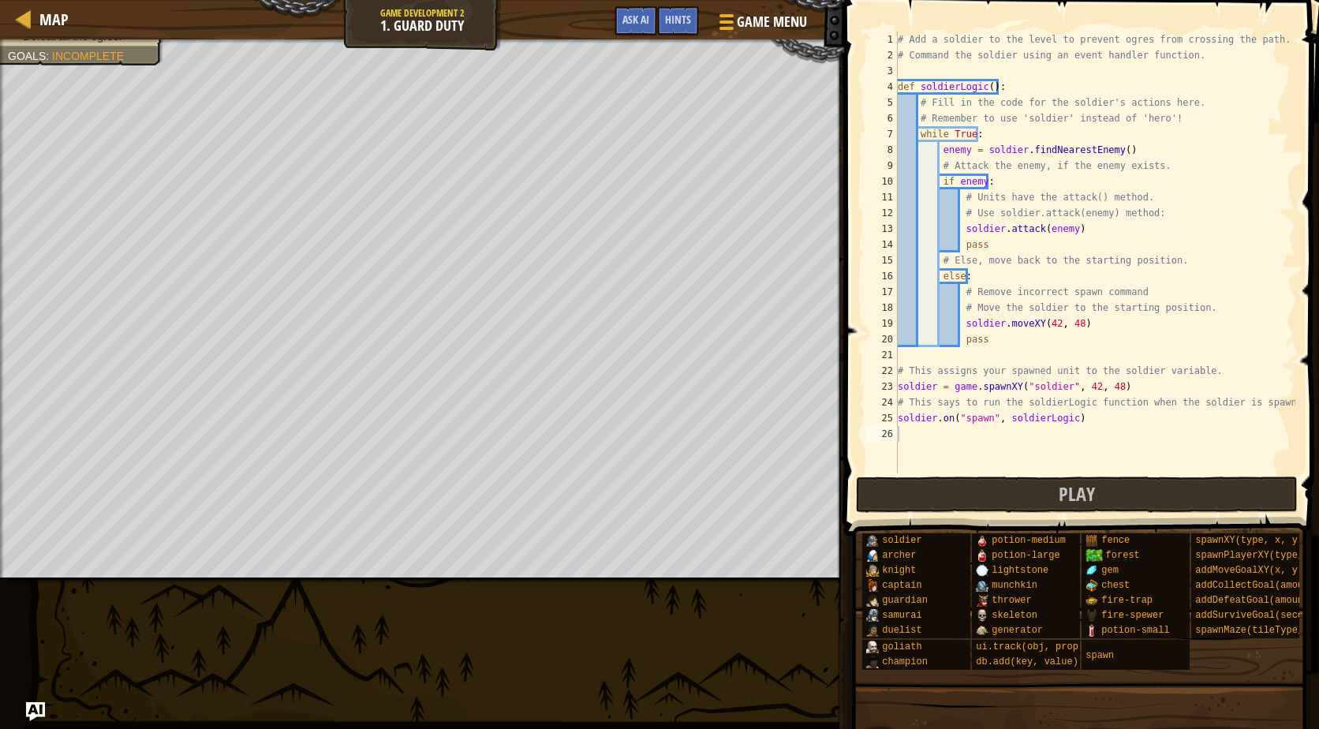
scroll to position [7, 0]
click at [1071, 321] on div "# Add a soldier to the level to prevent ogres from crossing the path. # Command…" at bounding box center [1095, 268] width 401 height 473
click at [1016, 514] on span at bounding box center [1084, 245] width 488 height 582
click at [1020, 496] on button "Play" at bounding box center [1077, 495] width 443 height 36
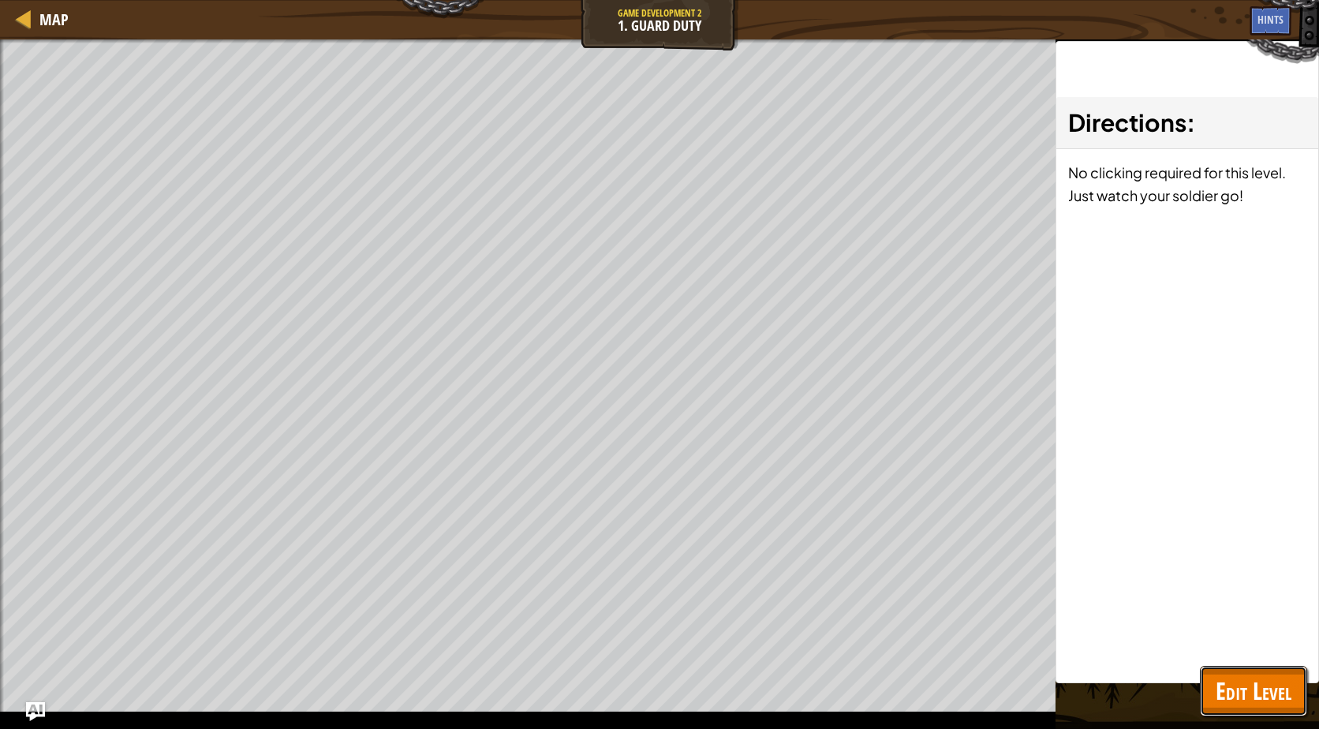
click at [1289, 702] on span "Edit Level" at bounding box center [1254, 691] width 76 height 32
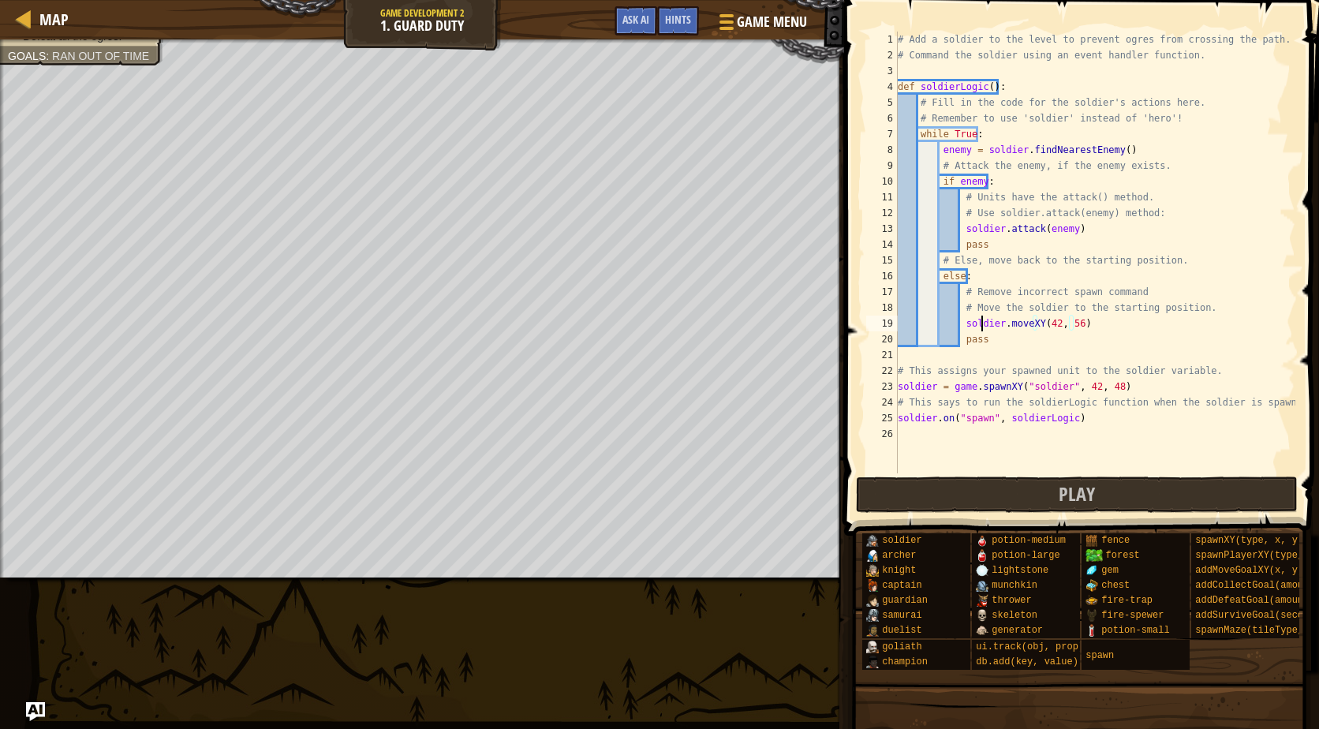
click at [979, 324] on div "# Add a soldier to the level to prevent ogres from crossing the path. # Command…" at bounding box center [1095, 268] width 401 height 473
click at [990, 325] on div "# Add a soldier to the level to prevent ogres from crossing the path. # Command…" at bounding box center [1095, 253] width 401 height 442
click at [992, 288] on div "# Add a soldier to the level to prevent ogres from crossing the path. # Command…" at bounding box center [1095, 268] width 401 height 473
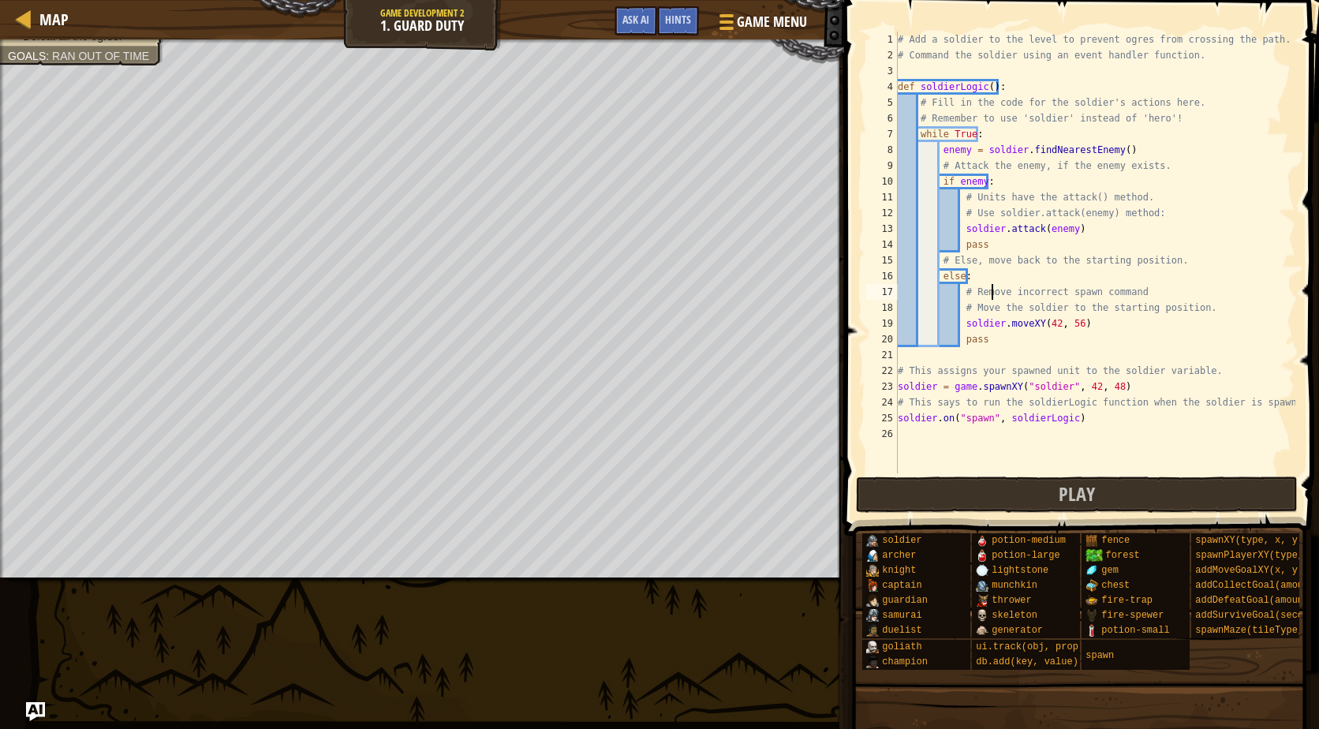
click at [990, 276] on div "# Add a soldier to the level to prevent ogres from crossing the path. # Command…" at bounding box center [1095, 268] width 401 height 473
click at [956, 269] on div "# Add a soldier to the level to prevent ogres from crossing the path. # Command…" at bounding box center [1095, 268] width 401 height 473
click at [973, 190] on div "# Add a soldier to the level to prevent ogres from crossing the path. # Command…" at bounding box center [1095, 268] width 401 height 473
click at [963, 145] on div "# Add a soldier to the level to prevent ogres from crossing the path. # Command…" at bounding box center [1095, 268] width 401 height 473
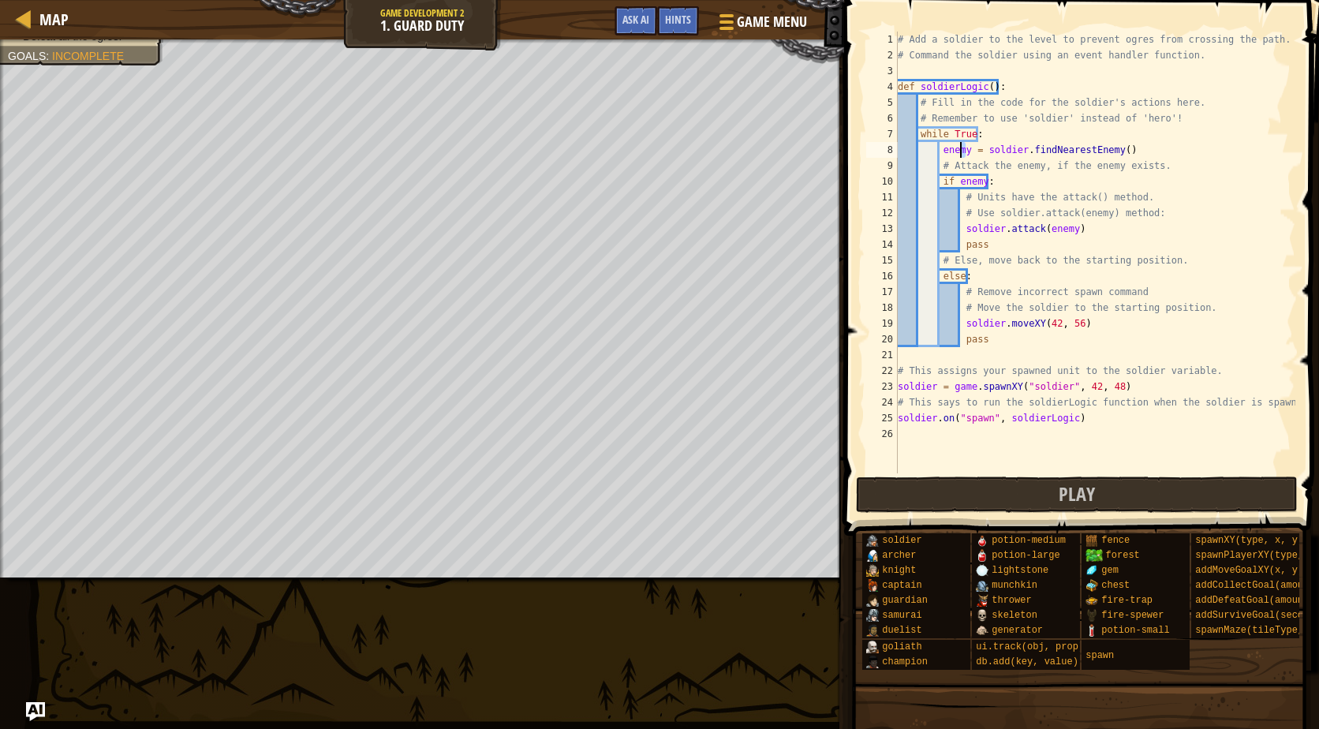
click at [963, 135] on div "# Add a soldier to the level to prevent ogres from crossing the path. # Command…" at bounding box center [1095, 268] width 401 height 473
click at [58, 60] on span "Defeat all the ogres." at bounding box center [72, 58] width 99 height 13
click at [1000, 271] on div "# Add a soldier to the level to prevent ogres from crossing the path. # Command…" at bounding box center [1095, 268] width 401 height 473
click at [982, 274] on div "# Add a soldier to the level to prevent ogres from crossing the path. # Command…" at bounding box center [1095, 268] width 401 height 473
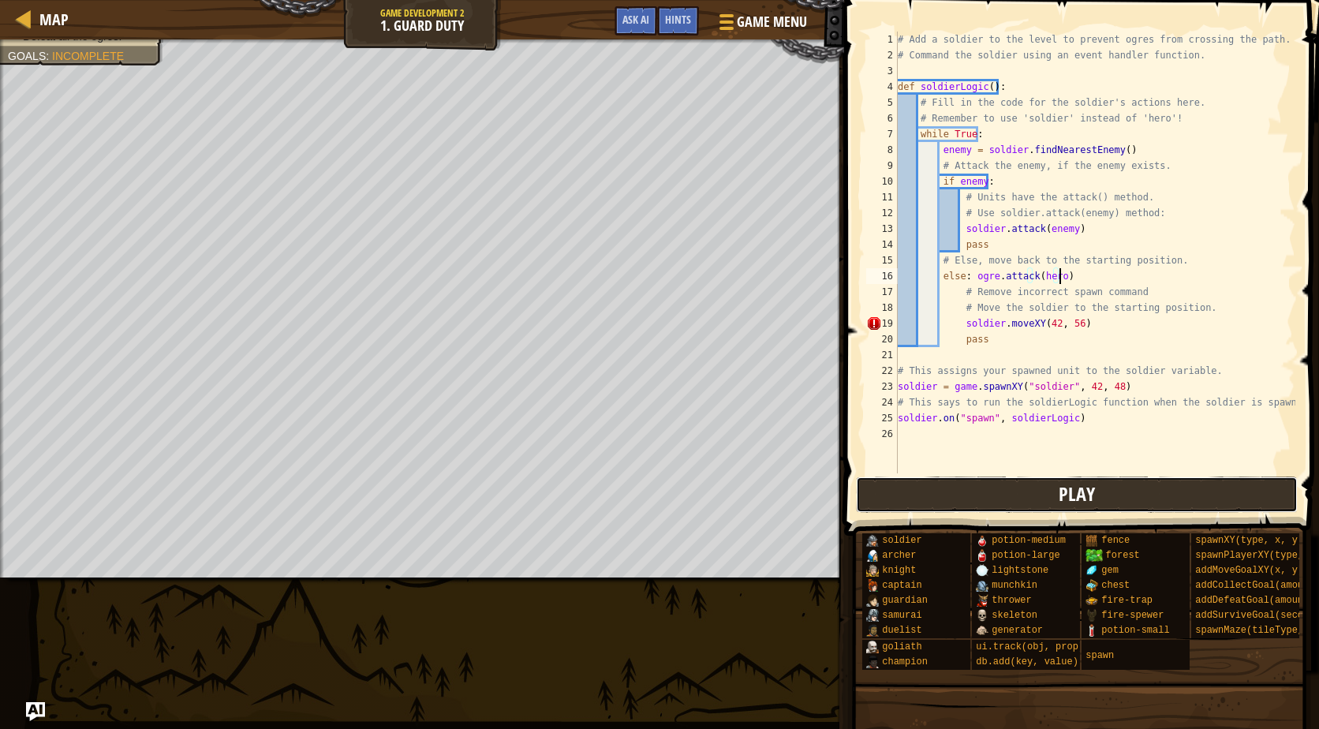
click at [1036, 502] on button "Play" at bounding box center [1077, 495] width 443 height 36
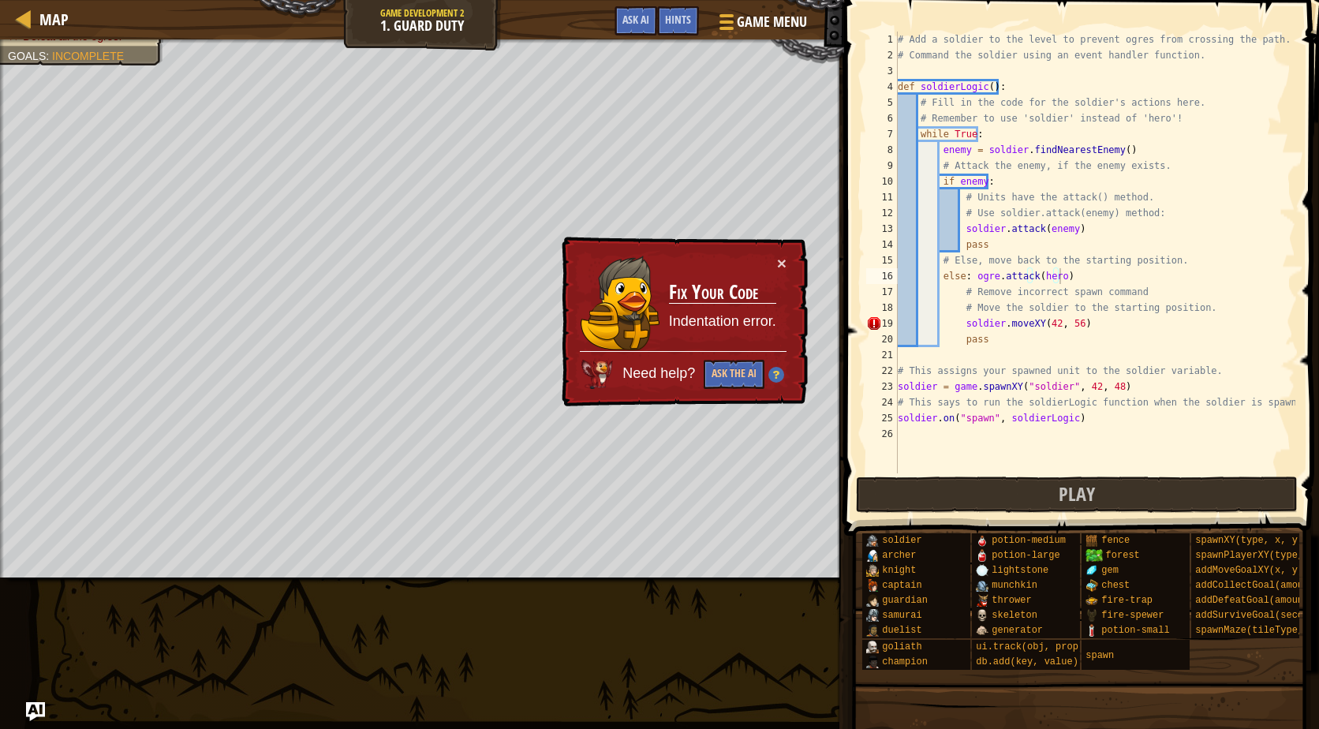
click at [1081, 326] on div "# Add a soldier to the level to prevent ogres from crossing the path. # Command…" at bounding box center [1095, 268] width 401 height 473
click at [785, 267] on button "×" at bounding box center [783, 264] width 10 height 17
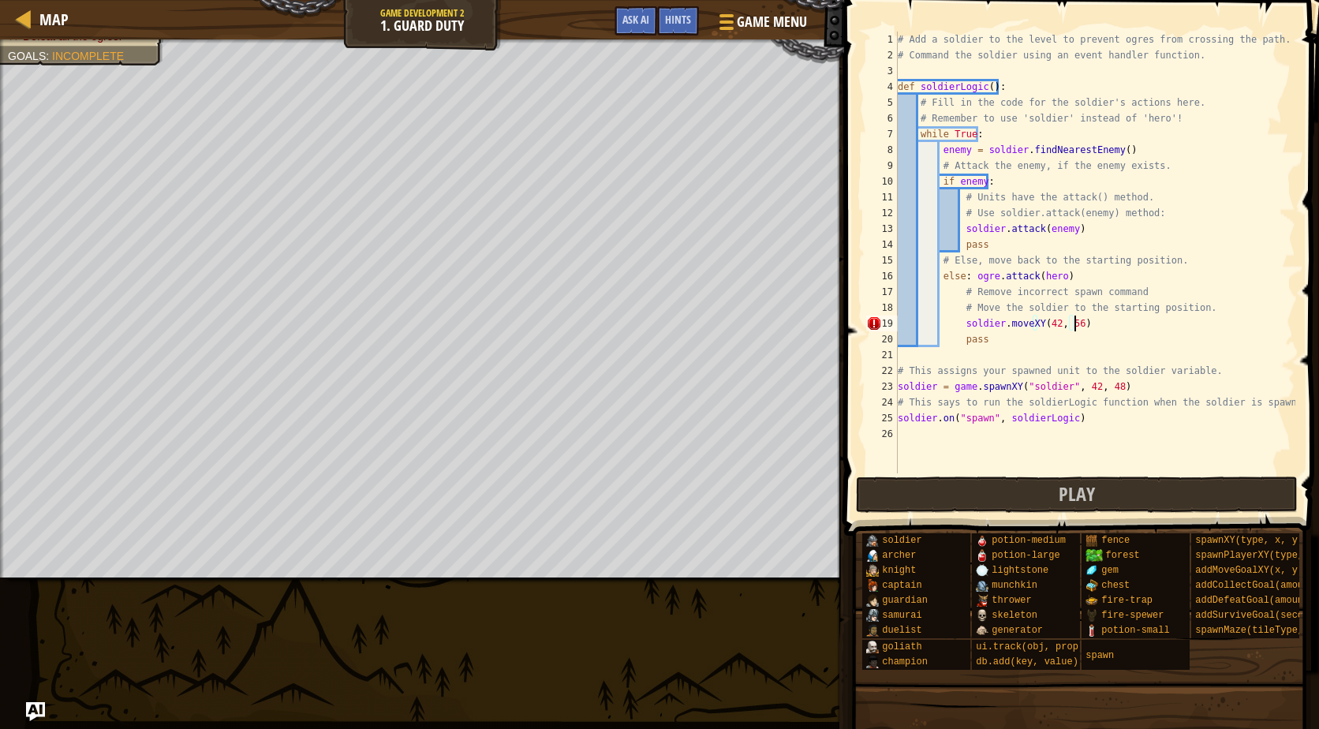
click at [1079, 326] on div "# Add a soldier to the level to prevent ogres from crossing the path. # Command…" at bounding box center [1095, 268] width 401 height 473
type textarea "soldier.moveXY(42, 54)"
click at [1083, 483] on span "Play" at bounding box center [1077, 493] width 36 height 25
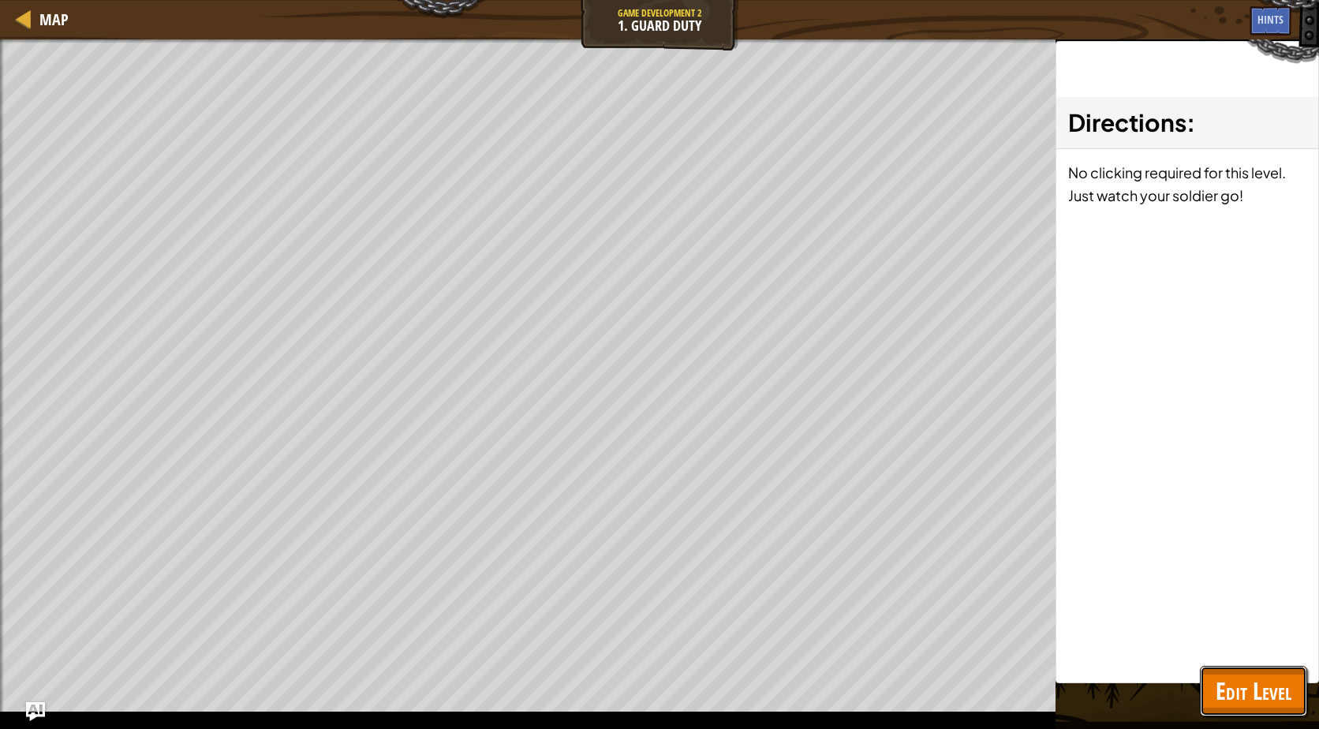
click at [1268, 702] on span "Edit Level" at bounding box center [1254, 691] width 76 height 32
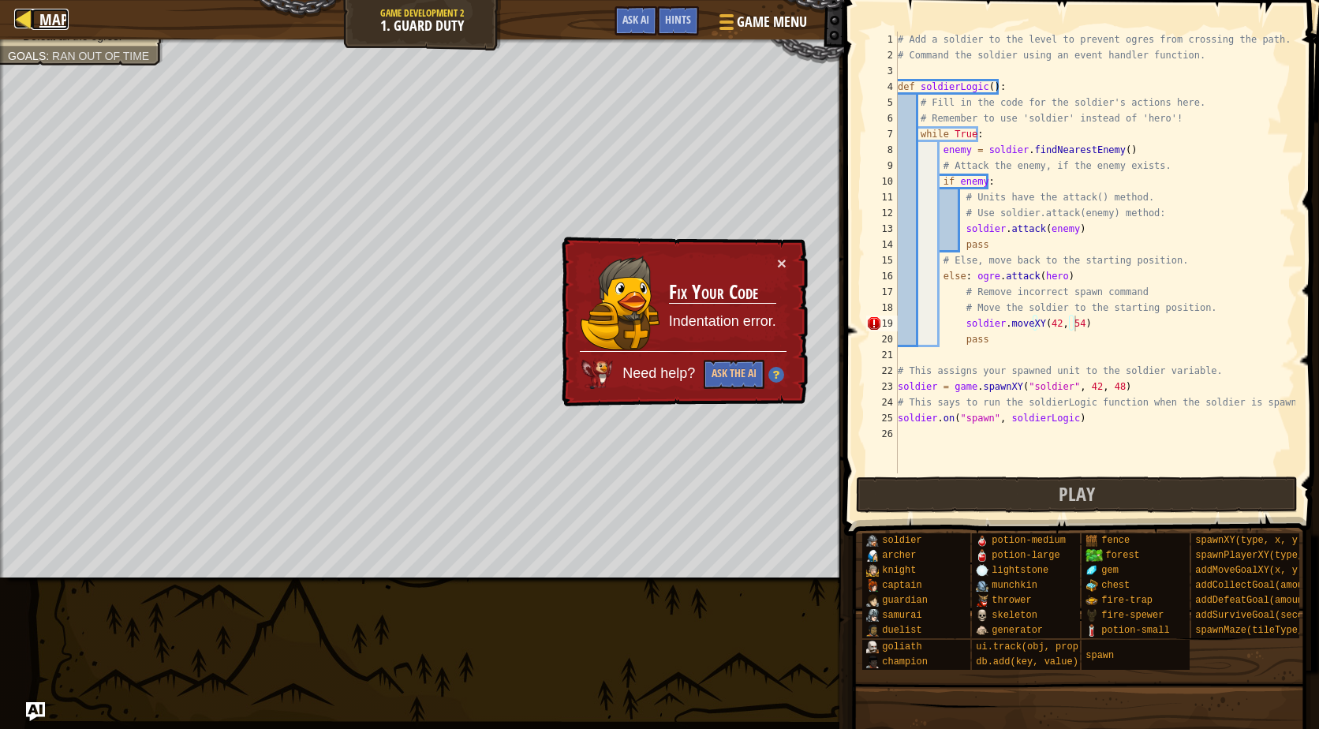
click at [42, 28] on span "Map" at bounding box center [53, 19] width 29 height 21
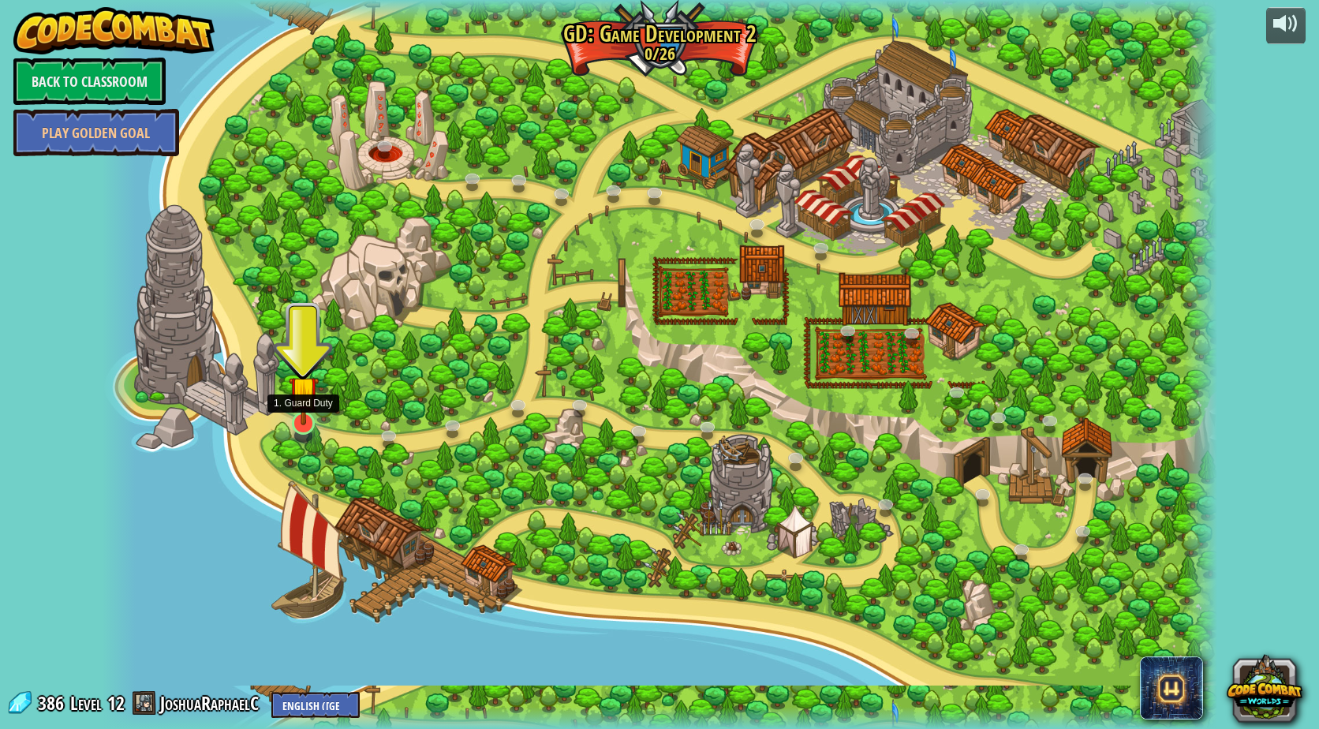
click at [302, 428] on div at bounding box center [303, 423] width 22 height 22
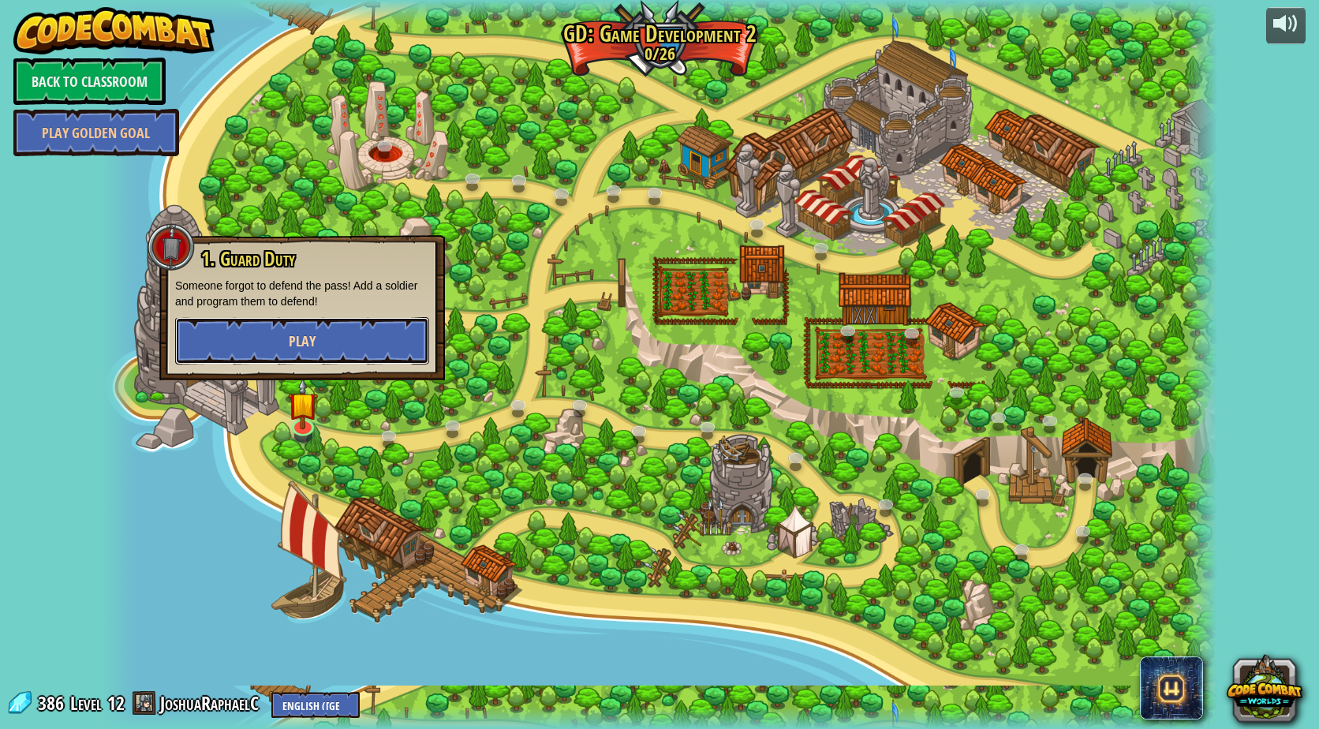
click at [315, 357] on button "Play" at bounding box center [302, 340] width 254 height 47
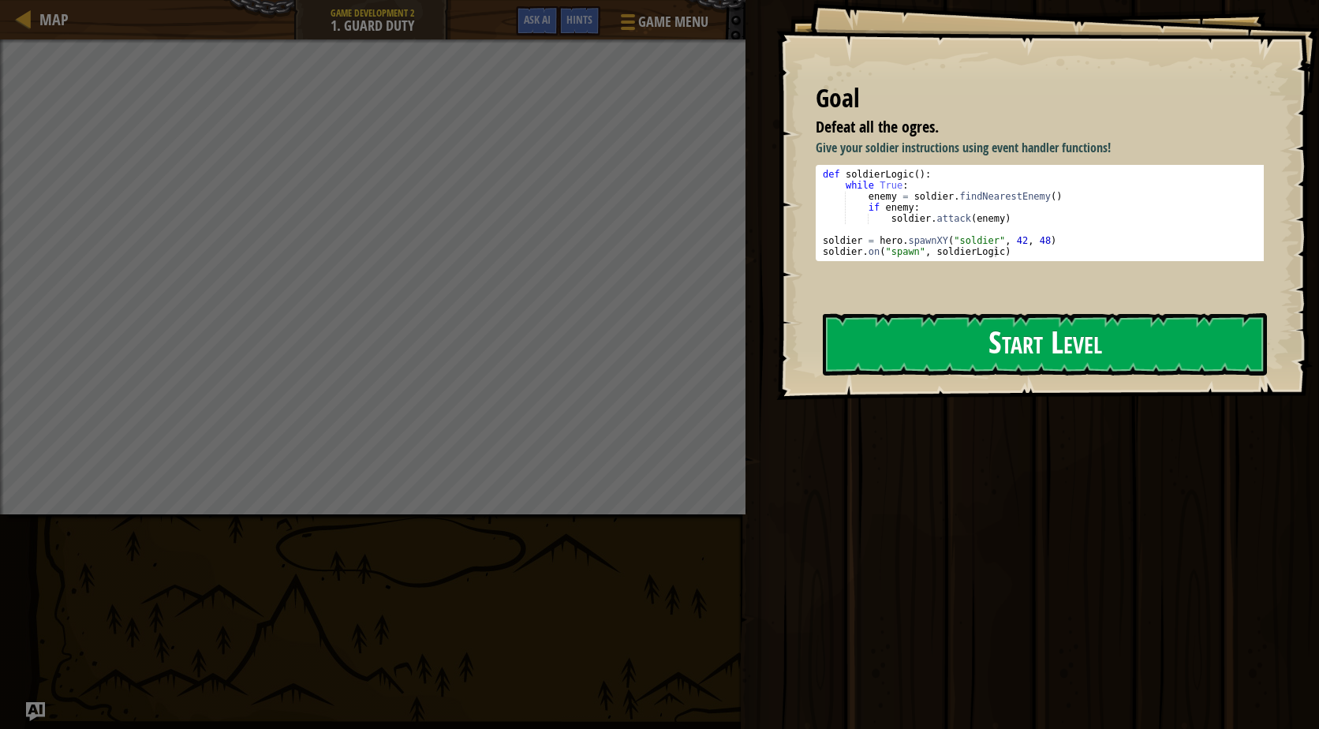
click at [945, 315] on button "Start Level" at bounding box center [1045, 344] width 444 height 62
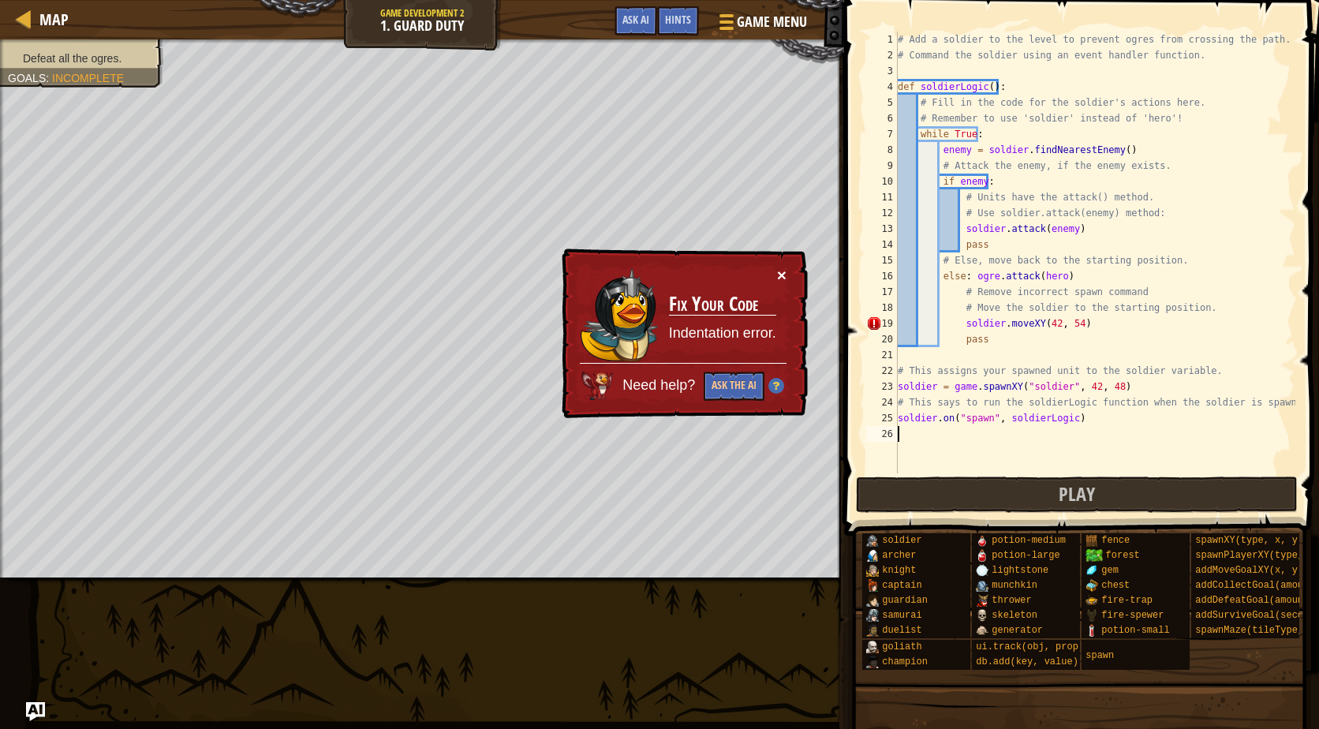
click at [778, 273] on button "×" at bounding box center [781, 275] width 9 height 17
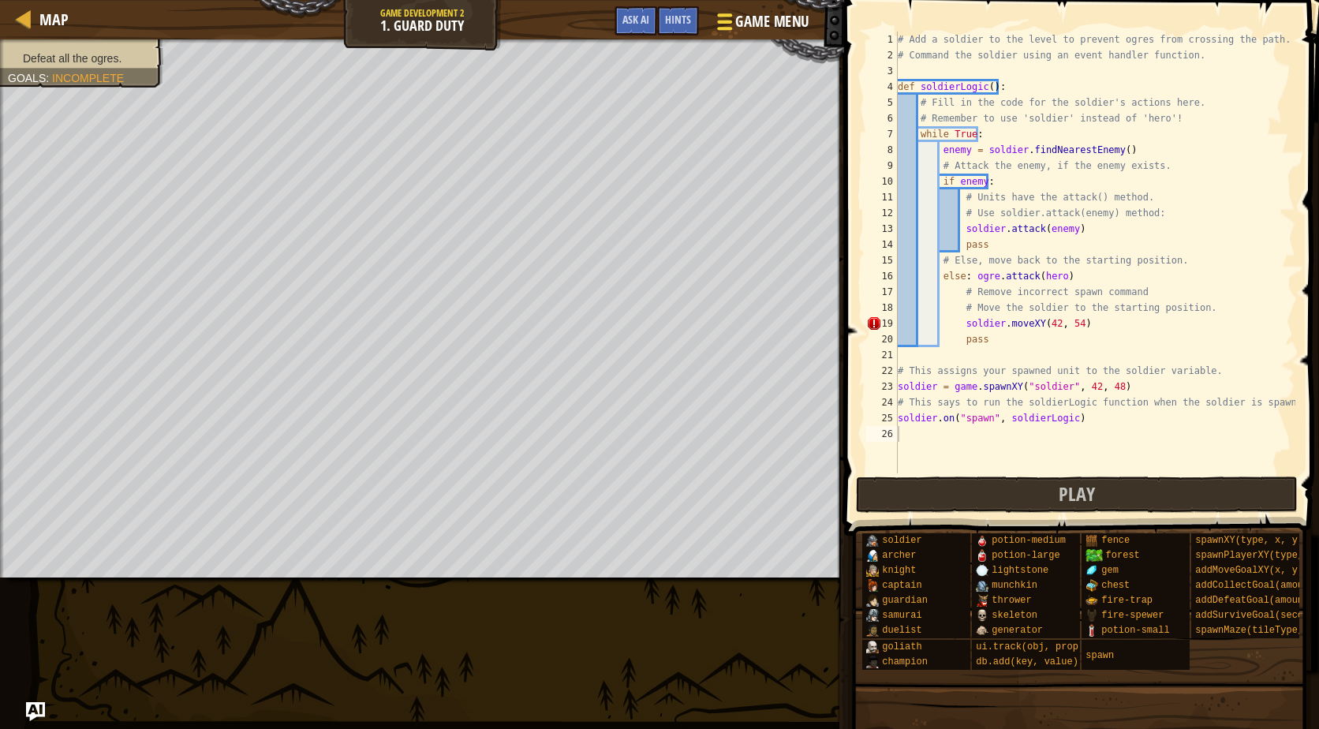
click at [769, 27] on span "Game Menu" at bounding box center [771, 21] width 73 height 21
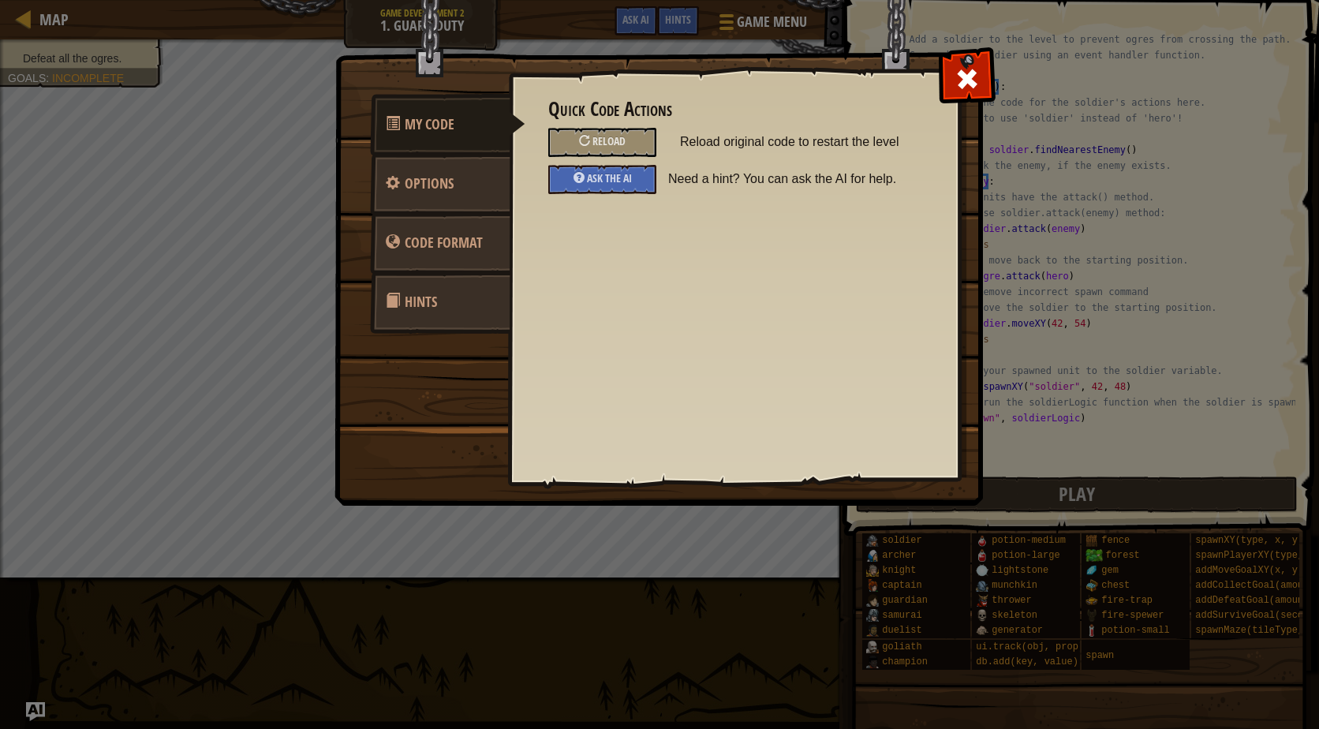
click at [618, 126] on div "Quick Code Actions Reload Reload original code to restart the level Ask the AI …" at bounding box center [734, 146] width 372 height 95
click at [618, 142] on span "Reload" at bounding box center [609, 140] width 33 height 15
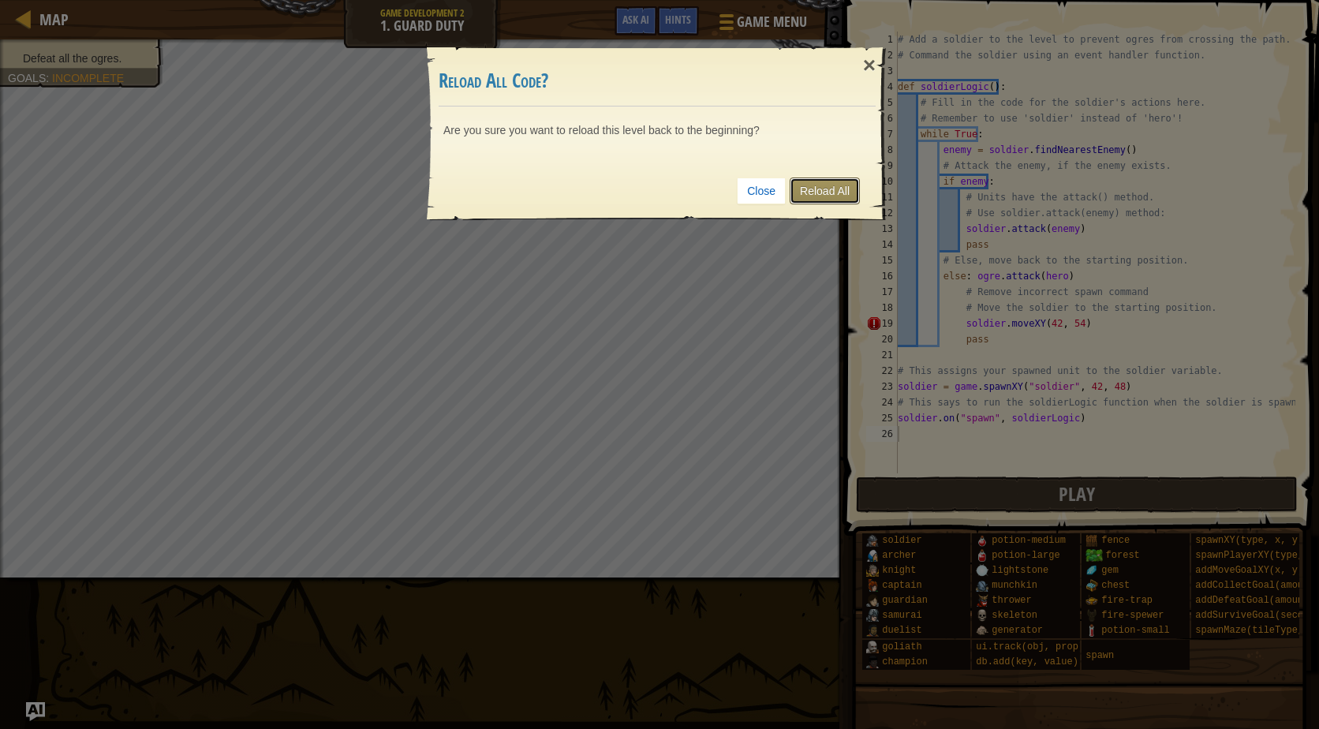
click at [826, 194] on link "Reload All" at bounding box center [825, 191] width 70 height 27
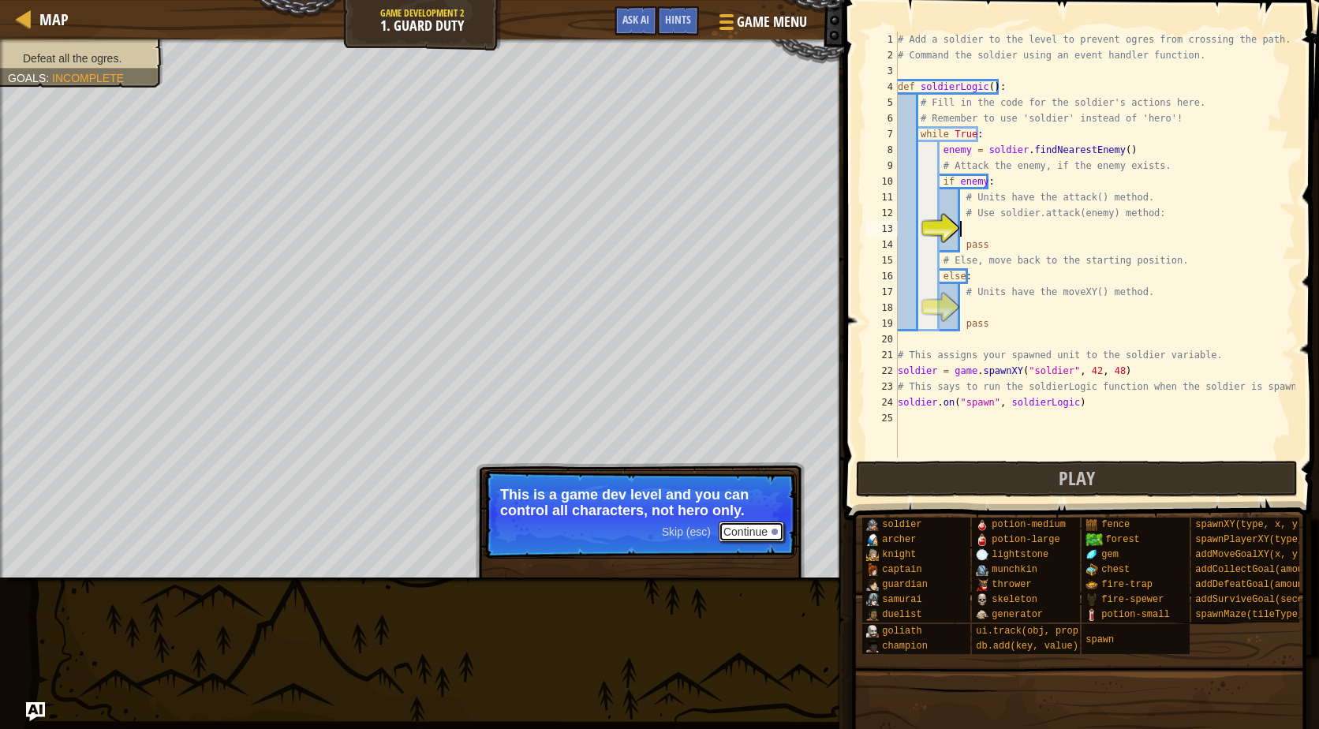
click at [735, 527] on button "Continue" at bounding box center [751, 532] width 65 height 21
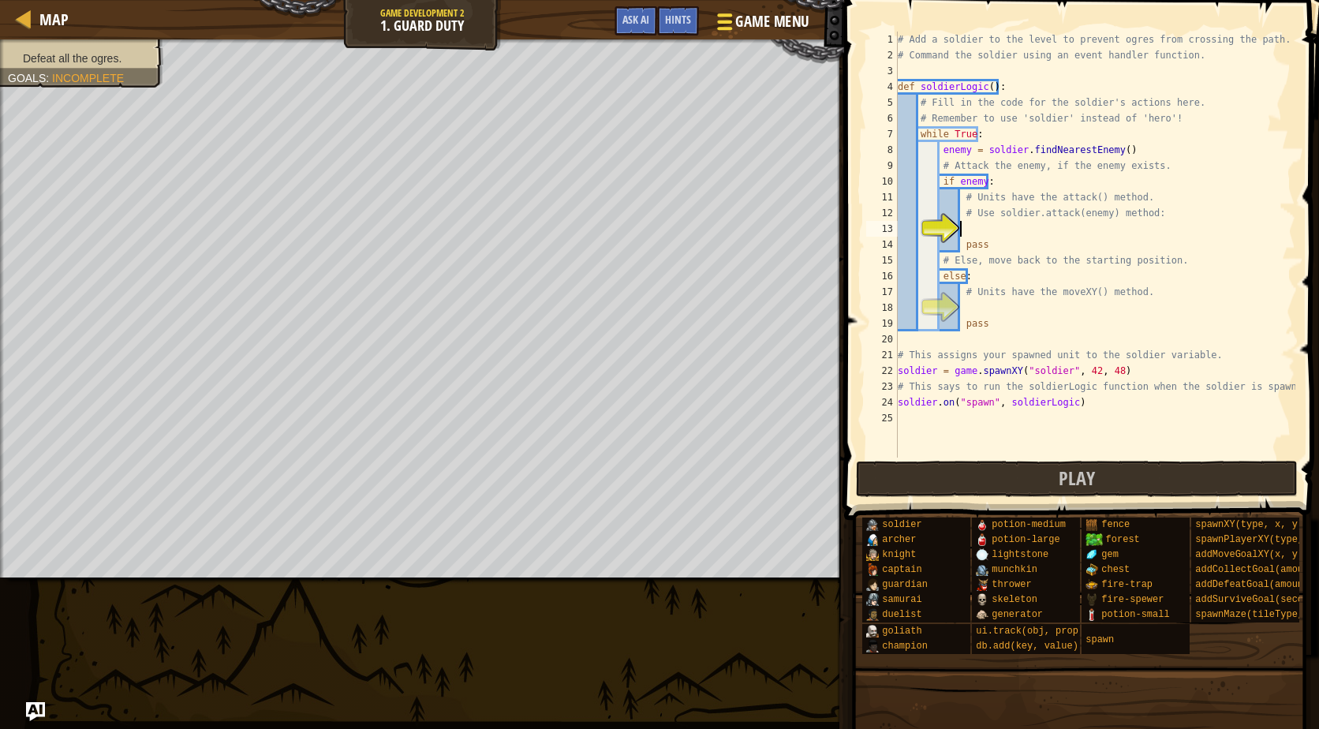
click at [722, 18] on div at bounding box center [724, 21] width 21 height 23
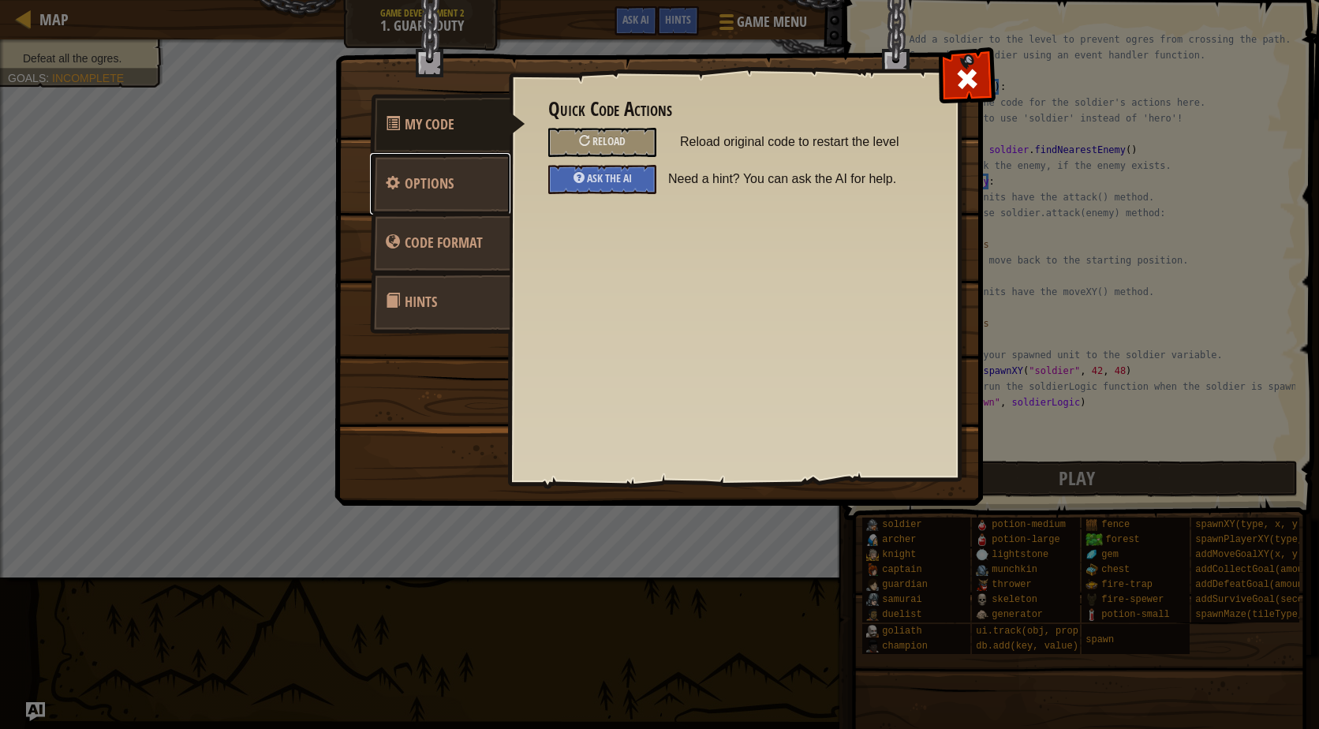
click at [414, 179] on span "Options" at bounding box center [429, 184] width 49 height 20
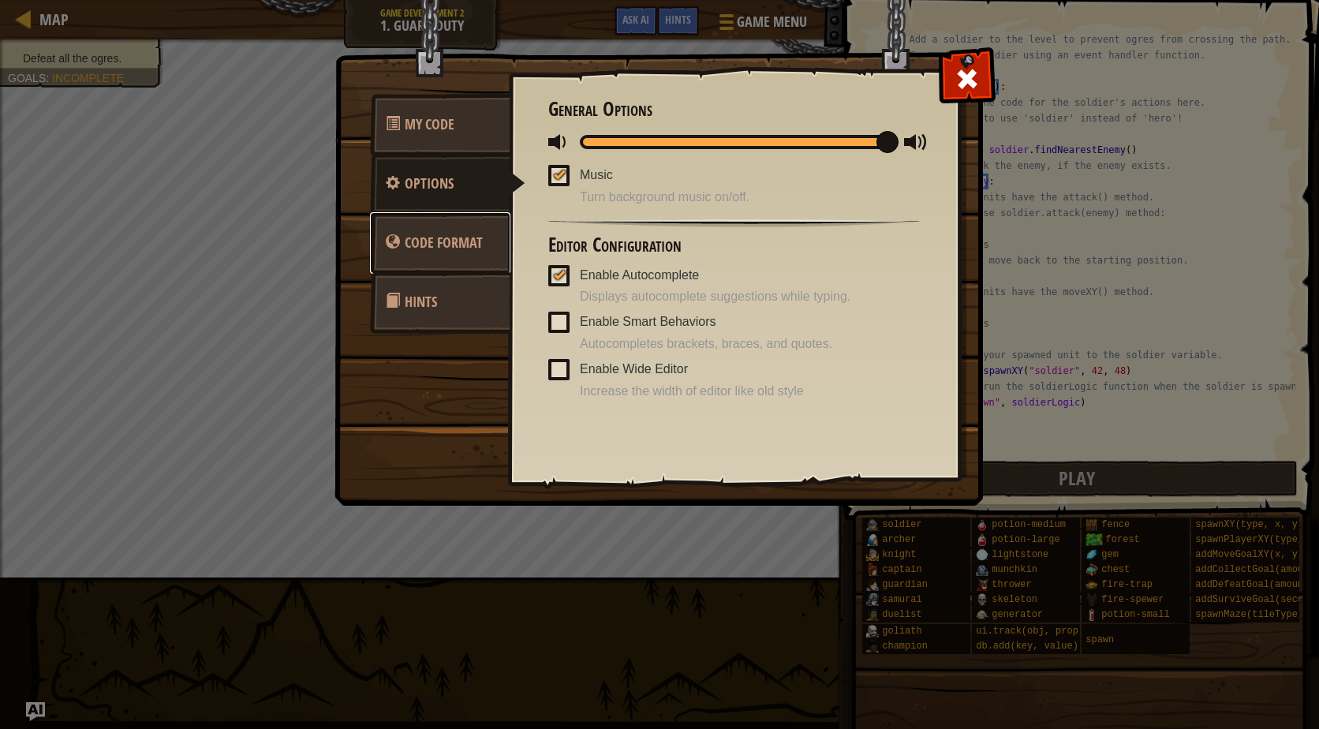
click at [441, 248] on span "Code Format" at bounding box center [444, 243] width 78 height 20
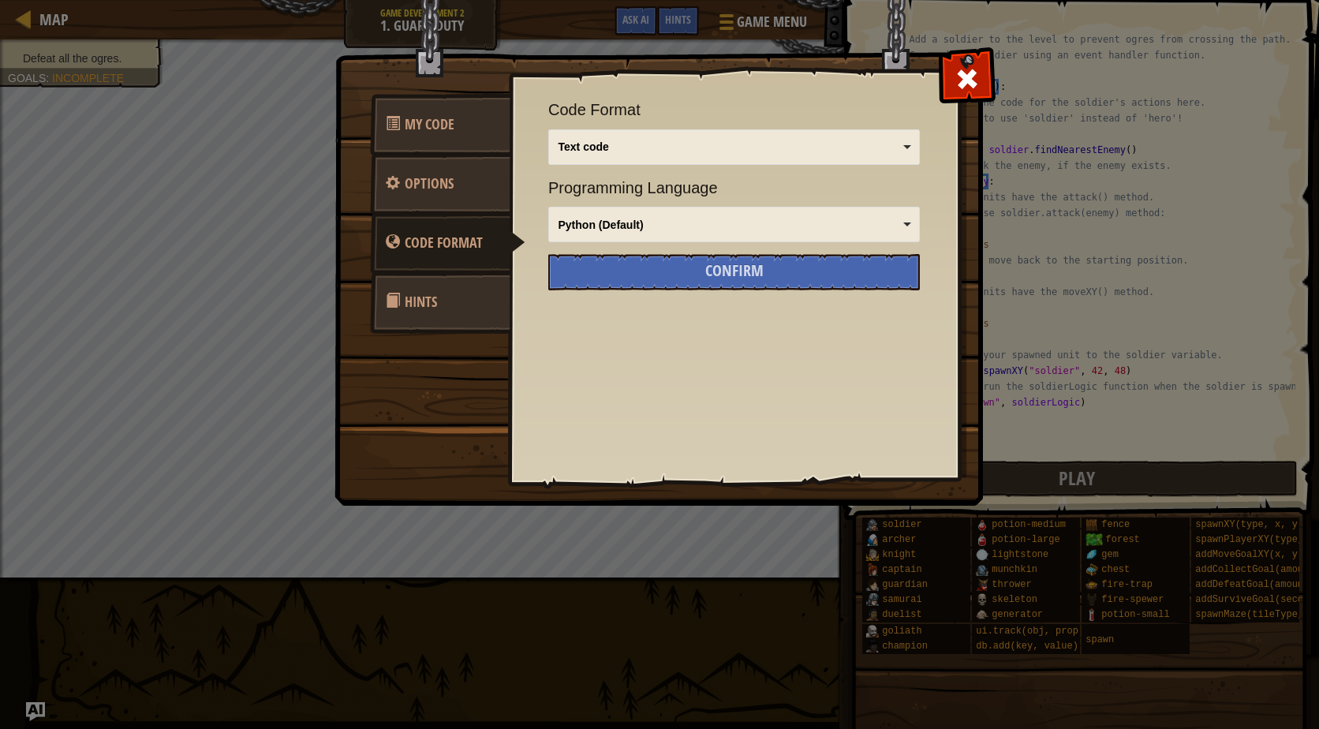
click at [428, 301] on span "Hints" at bounding box center [421, 302] width 32 height 20
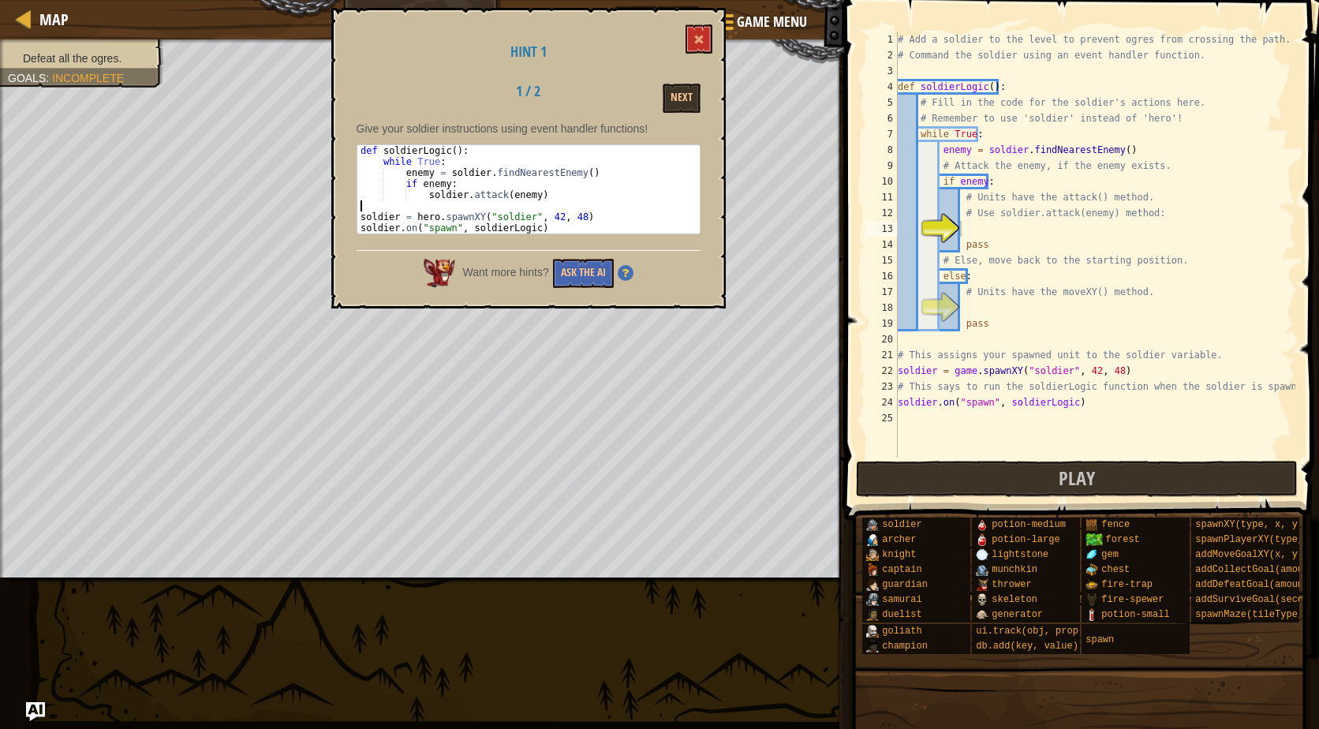
drag, startPoint x: 538, startPoint y: 226, endPoint x: 351, endPoint y: 207, distance: 188.1
click at [351, 207] on div "Hint 1 1 / 2 Next Give your soldier instructions using event handler functions!…" at bounding box center [528, 158] width 395 height 301
type textarea "soldier = hero.spawnXY("soldier", 42, 48)"
drag, startPoint x: 351, startPoint y: 207, endPoint x: 510, endPoint y: 204, distance: 158.6
click at [510, 204] on div "def soldierLogic ( ) : while True : enemy = soldier . findNearestEnemy ( ) if e…" at bounding box center [528, 189] width 342 height 88
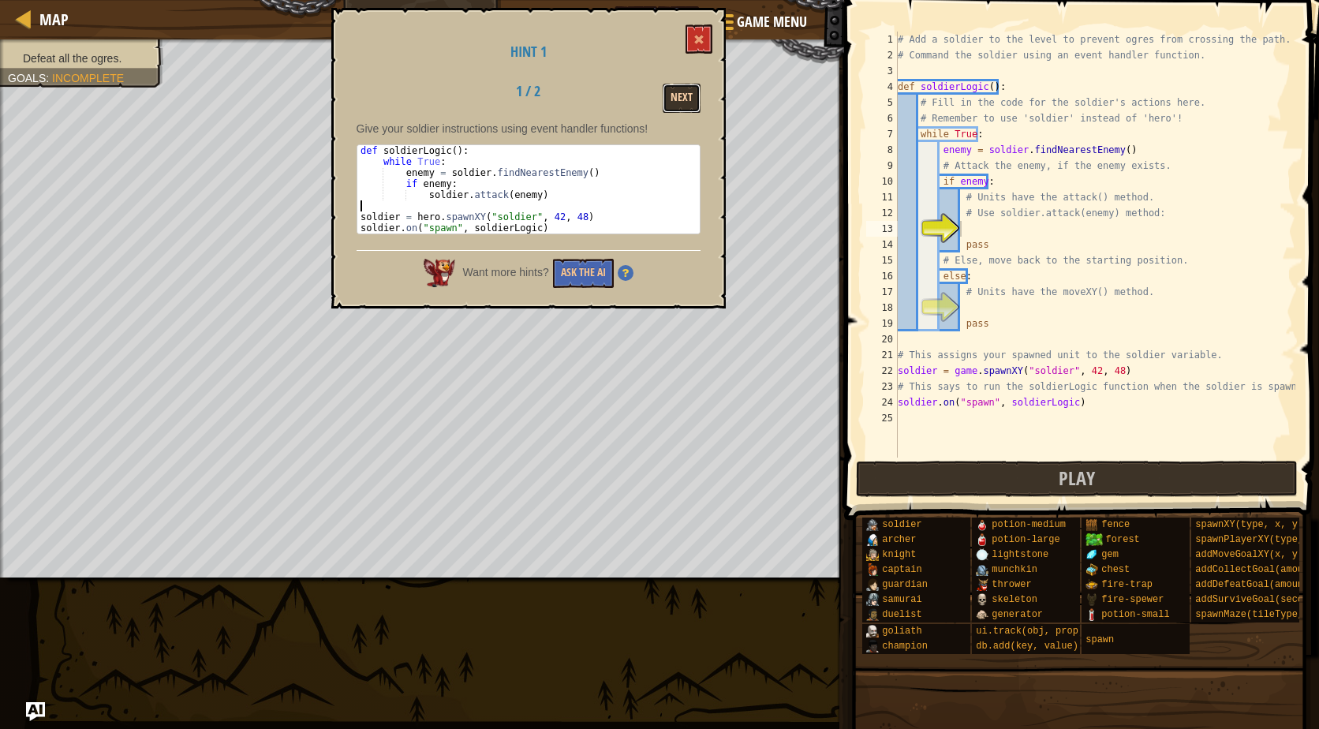
click at [696, 91] on button "Next" at bounding box center [682, 98] width 38 height 29
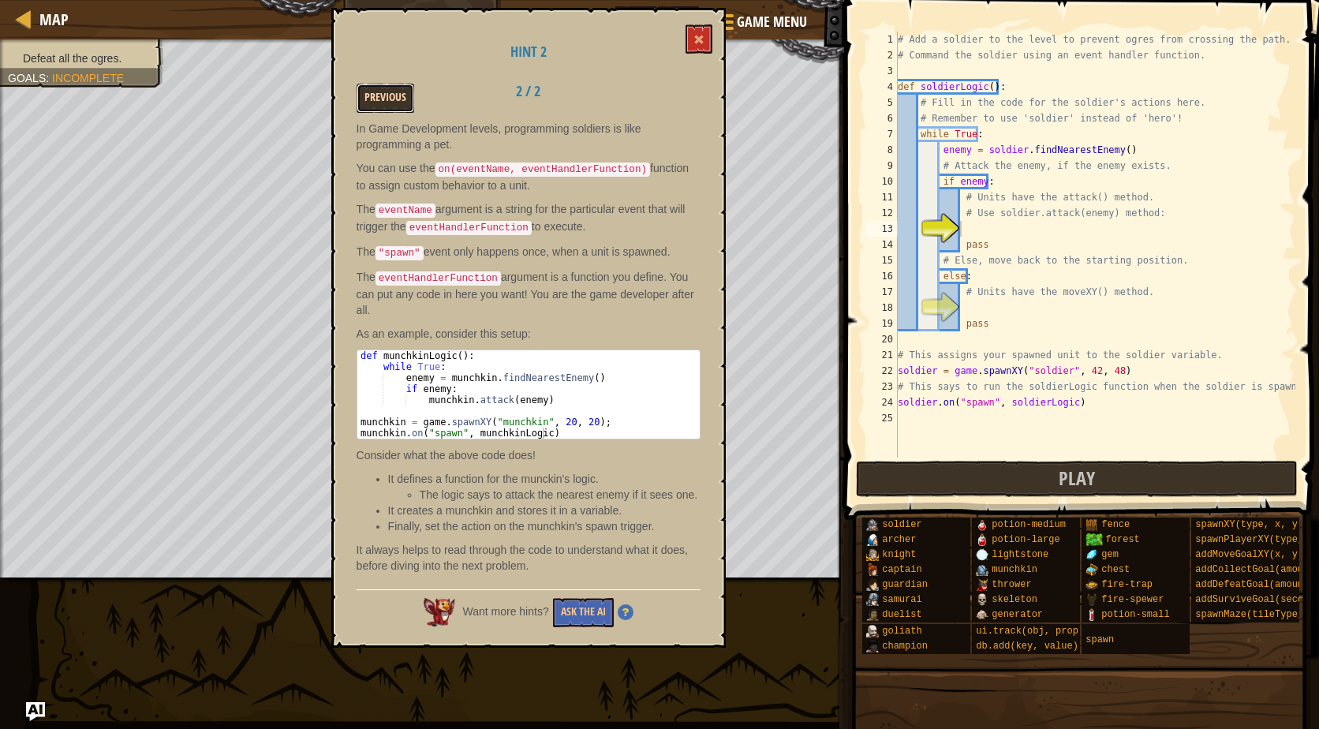
click at [388, 92] on button "Previous" at bounding box center [386, 98] width 58 height 29
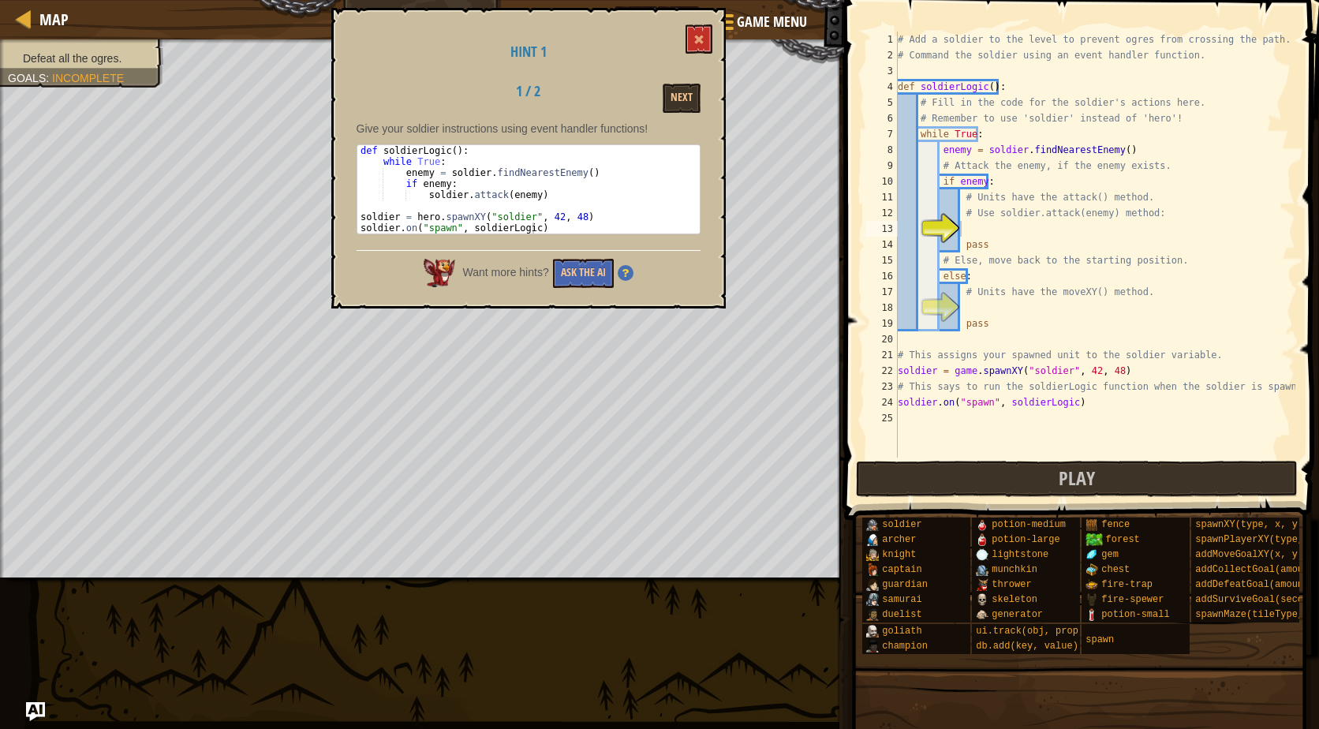
click at [548, 234] on pre "1 2 3 4 5 6 7 8 def soldierLogic ( ) : while True : enemy = soldier . findNeare…" at bounding box center [529, 189] width 344 height 90
click at [545, 231] on div "def soldierLogic ( ) : while True : enemy = soldier . findNearestEnemy ( ) if e…" at bounding box center [528, 200] width 342 height 110
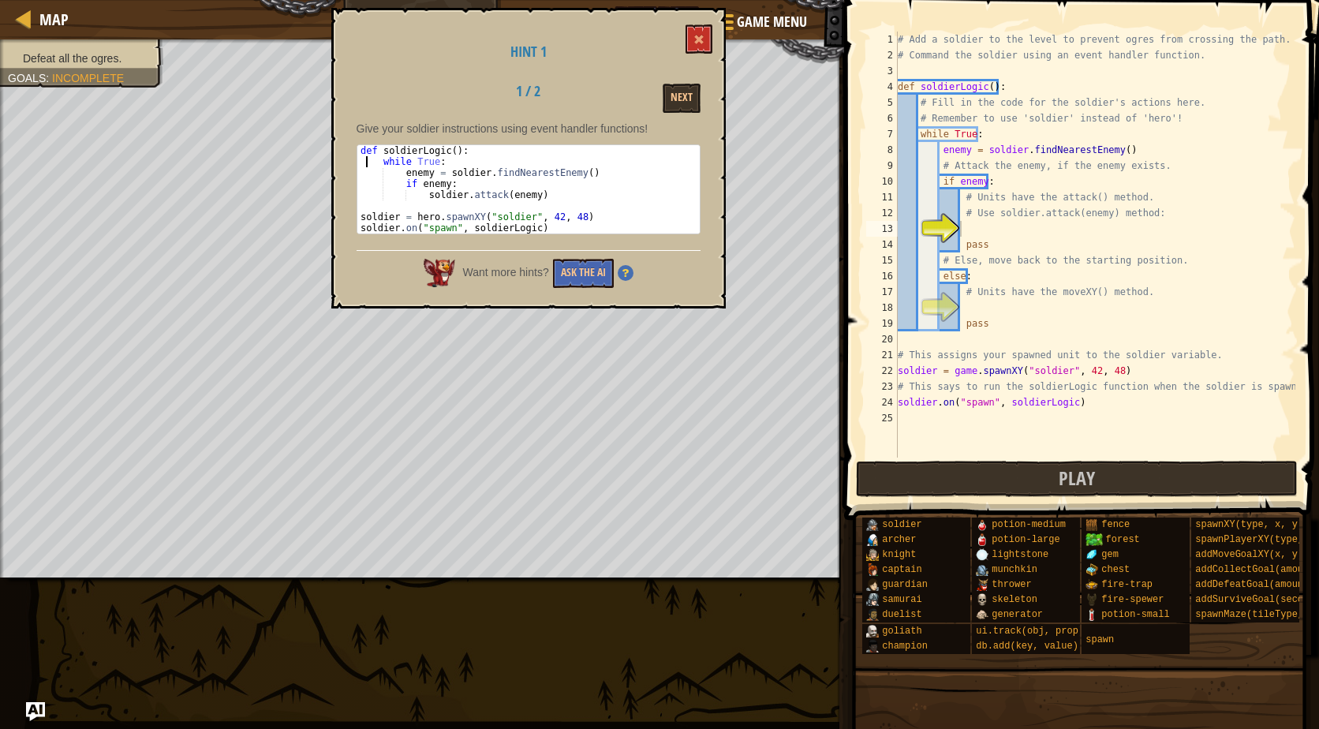
drag, startPoint x: 545, startPoint y: 231, endPoint x: 365, endPoint y: 163, distance: 193.0
click at [365, 163] on div "def soldierLogic ( ) : while True : enemy = soldier . findNearestEnemy ( ) if e…" at bounding box center [528, 200] width 342 height 110
drag, startPoint x: 365, startPoint y: 163, endPoint x: 461, endPoint y: 191, distance: 100.2
click at [572, 179] on div "def soldierLogic ( ) : while True : enemy = soldier . findNearestEnemy ( ) if e…" at bounding box center [528, 189] width 342 height 88
type textarea "if enemy:"
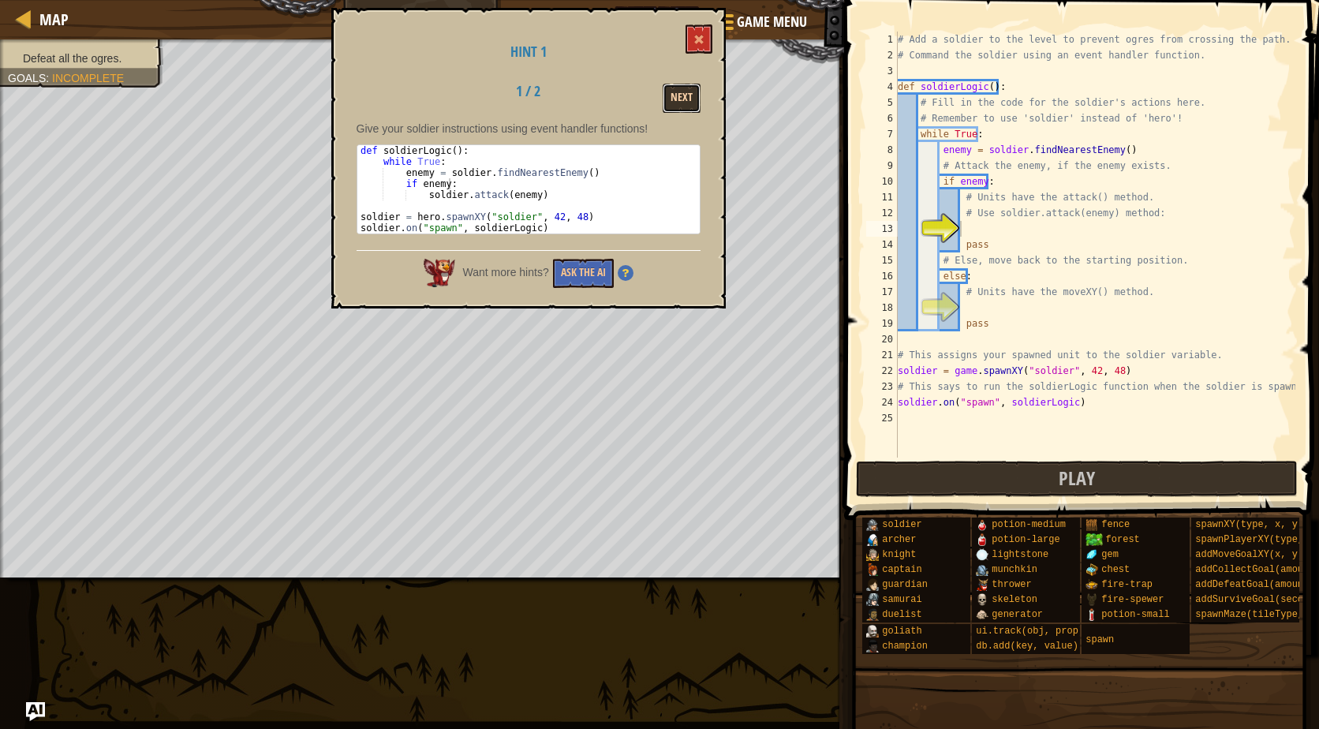
click at [693, 86] on button "Next" at bounding box center [682, 98] width 38 height 29
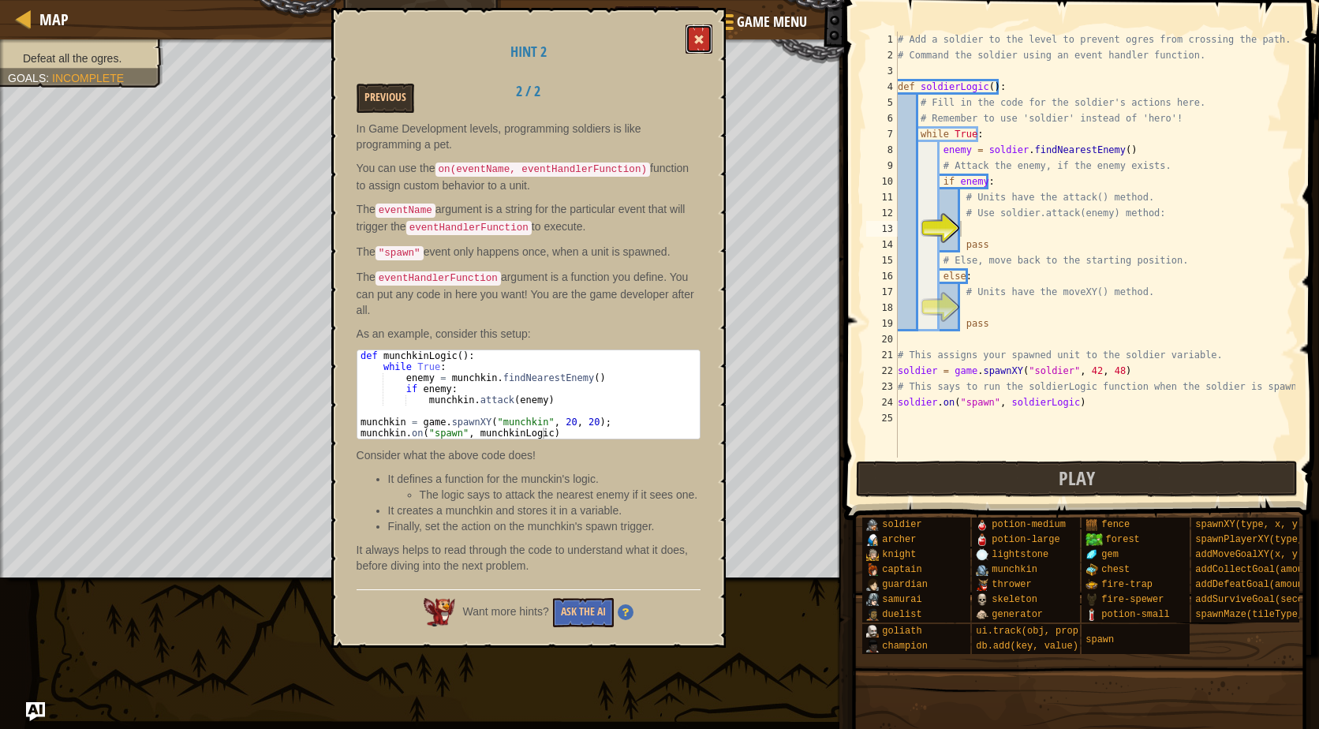
click at [707, 42] on button at bounding box center [699, 38] width 27 height 29
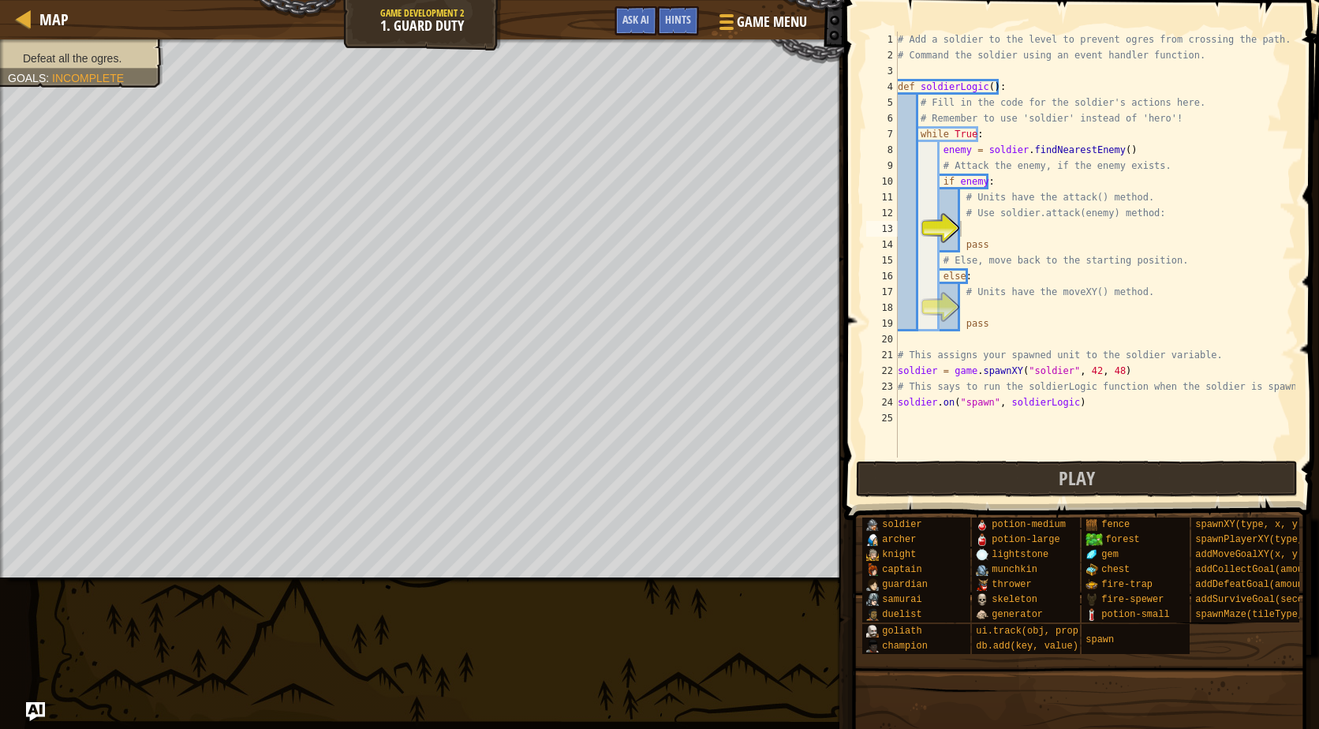
click at [1018, 314] on div "# Add a soldier to the level to prevent ogres from crossing the path. # Command…" at bounding box center [1095, 261] width 401 height 458
